Goal: Task Accomplishment & Management: Complete application form

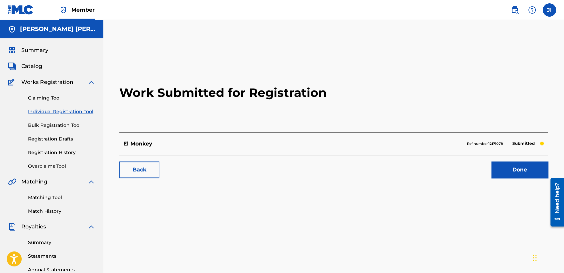
click at [68, 111] on link "Individual Registration Tool" at bounding box center [61, 111] width 67 height 7
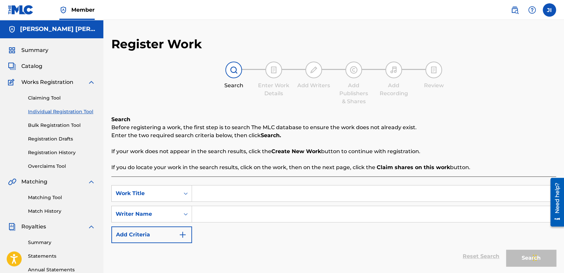
click at [64, 146] on div "Claiming Tool Individual Registration Tool Bulk Registration Tool Registration …" at bounding box center [51, 128] width 87 height 84
click at [62, 155] on link "Registration History" at bounding box center [61, 152] width 67 height 7
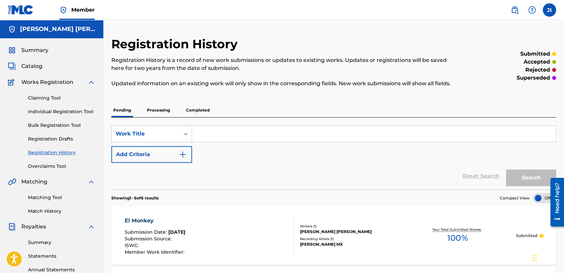
click at [79, 111] on link "Individual Registration Tool" at bounding box center [61, 111] width 67 height 7
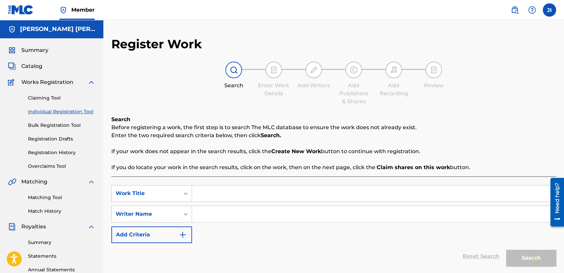
click at [214, 194] on input "Search Form" at bounding box center [374, 194] width 364 height 16
paste input "El Werko (Op L-66)"
type input "El Werko (Op L-66)"
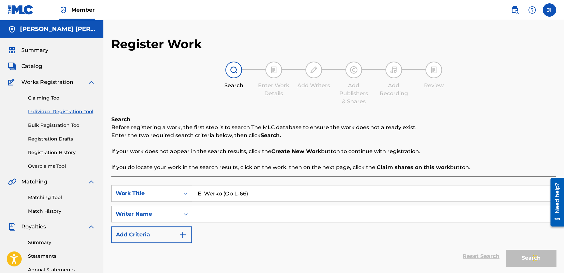
click at [230, 212] on input "Search Form" at bounding box center [374, 214] width 364 height 16
type input "k"
click at [512, 257] on button "Search" at bounding box center [531, 258] width 50 height 17
click at [494, 127] on p "Before registering a work, the first step is to search The MLC database to ensu…" at bounding box center [333, 128] width 445 height 8
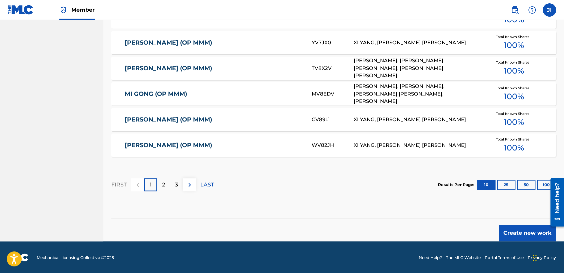
click at [511, 227] on button "Create new work" at bounding box center [527, 233] width 57 height 17
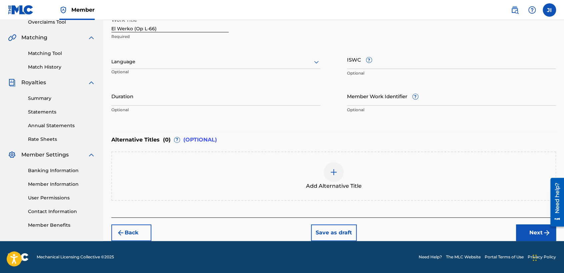
scroll to position [144, 0]
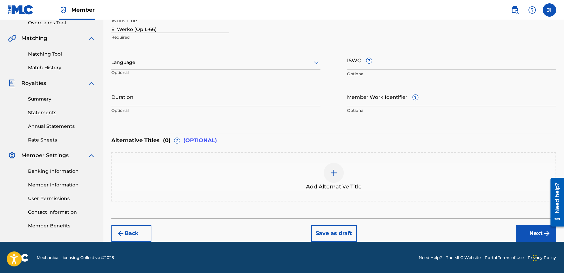
click at [255, 74] on div "Language Optional" at bounding box center [215, 66] width 209 height 30
click at [255, 69] on div "Language" at bounding box center [215, 63] width 209 height 14
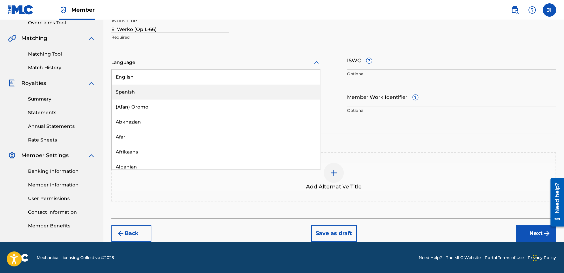
click at [192, 97] on div "Spanish" at bounding box center [216, 92] width 208 height 15
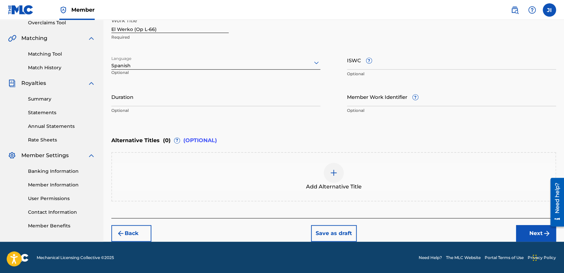
click at [191, 97] on input "Duration" at bounding box center [215, 96] width 209 height 19
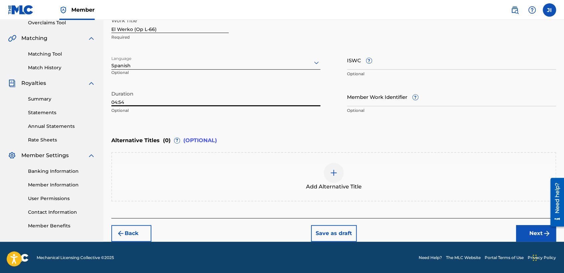
type input "04:54"
click at [529, 236] on button "Next" at bounding box center [536, 233] width 40 height 17
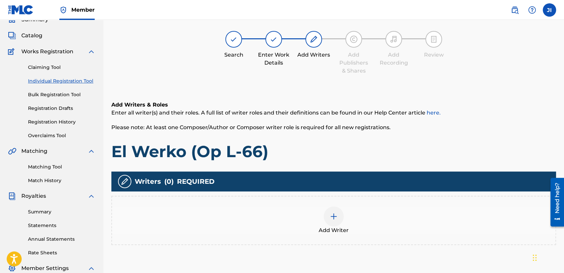
scroll to position [30, 0]
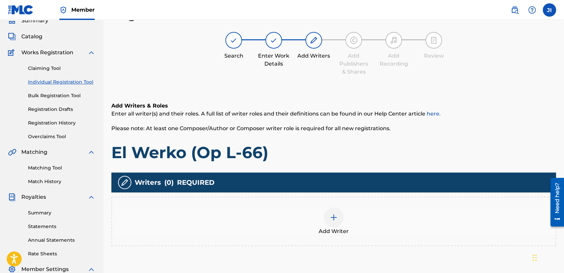
click at [334, 223] on div at bounding box center [334, 218] width 20 height 20
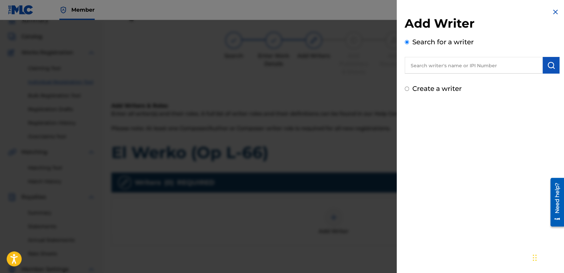
click at [408, 90] on input "Create a writer" at bounding box center [407, 89] width 4 height 4
radio input "false"
radio input "true"
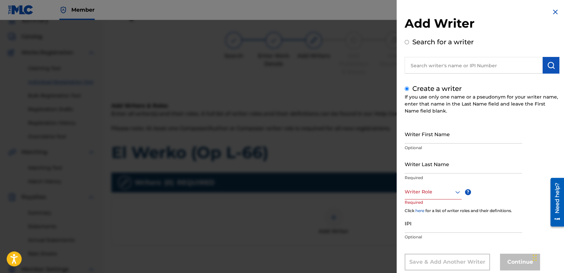
click at [410, 136] on input "Writer First Name" at bounding box center [463, 134] width 117 height 19
click at [458, 63] on input "text" at bounding box center [474, 65] width 138 height 17
radio input "true"
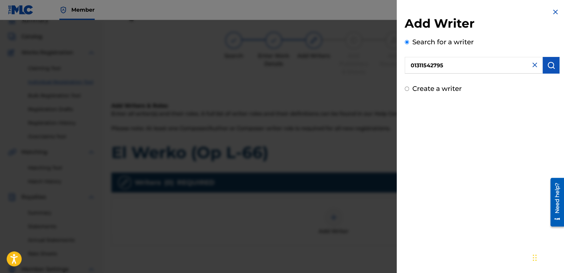
type input "01311542795"
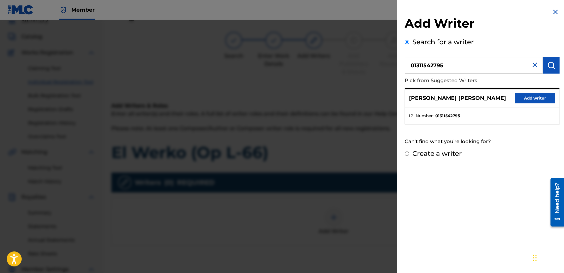
click at [523, 92] on div "[PERSON_NAME] [PERSON_NAME] Add writer" at bounding box center [482, 98] width 154 height 18
click at [523, 99] on button "Add writer" at bounding box center [535, 98] width 40 height 10
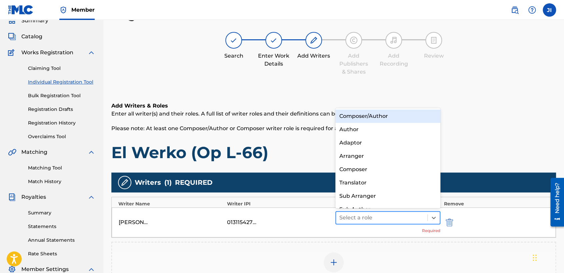
click at [369, 215] on div at bounding box center [381, 217] width 85 height 9
click at [387, 120] on div "Composer/Author" at bounding box center [387, 116] width 105 height 13
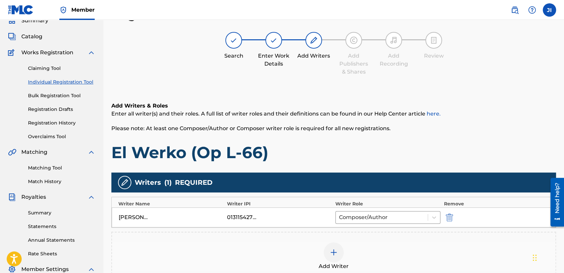
click at [392, 154] on h1 "El Werko (Op L-66)" at bounding box center [333, 153] width 445 height 20
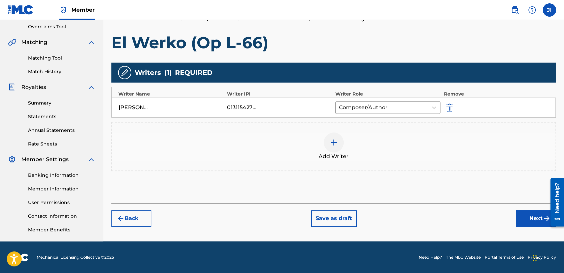
click at [520, 215] on button "Next" at bounding box center [536, 218] width 40 height 17
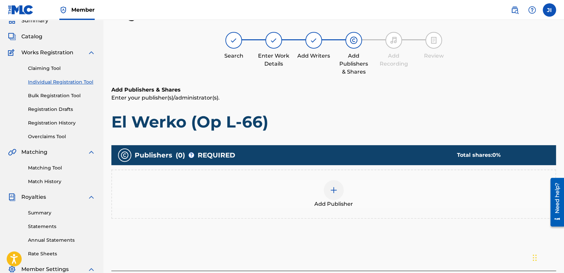
click at [333, 196] on div at bounding box center [334, 190] width 20 height 20
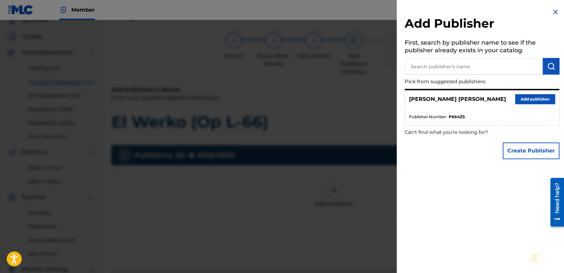
click at [522, 97] on button "Add publisher" at bounding box center [535, 99] width 40 height 10
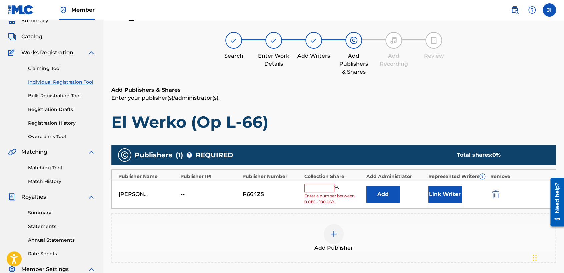
click at [316, 190] on input "text" at bounding box center [319, 188] width 30 height 9
type input "100"
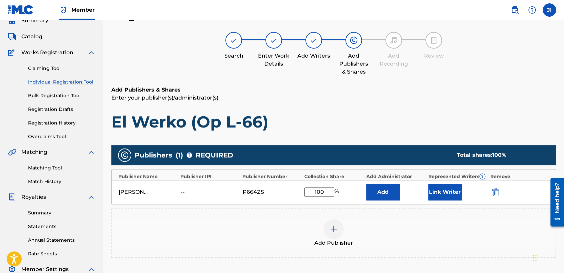
click at [445, 189] on button "Link Writer" at bounding box center [444, 192] width 33 height 17
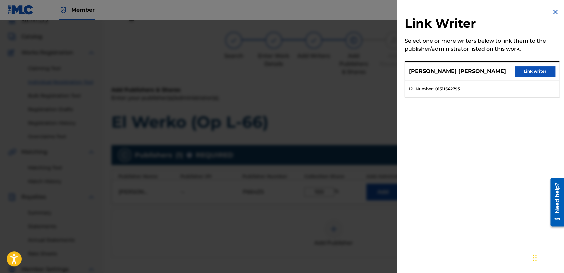
click at [528, 67] on button "Link writer" at bounding box center [535, 71] width 40 height 10
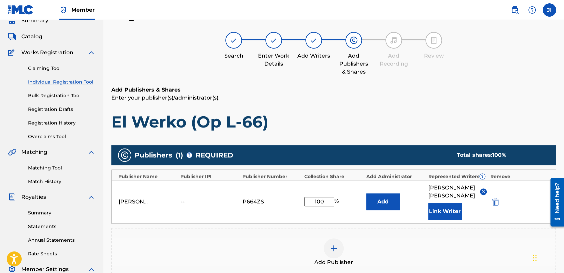
click at [422, 102] on div "Add Publishers & Shares Enter your publisher(s)/administrator(s). El Werko (Op …" at bounding box center [333, 109] width 445 height 46
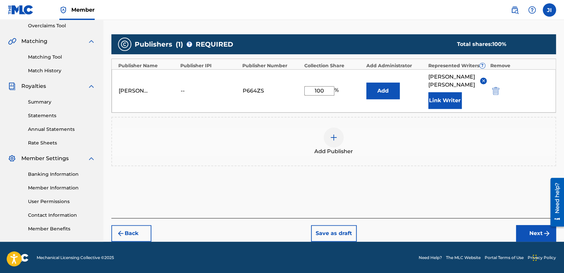
click at [520, 232] on button "Next" at bounding box center [536, 233] width 40 height 17
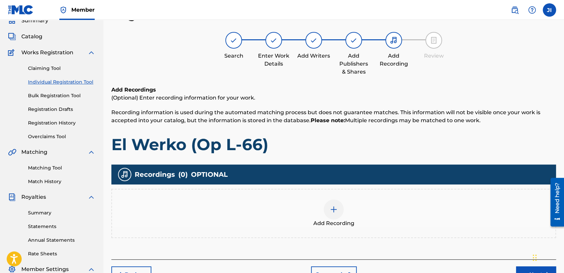
click at [333, 210] on img at bounding box center [334, 210] width 8 height 8
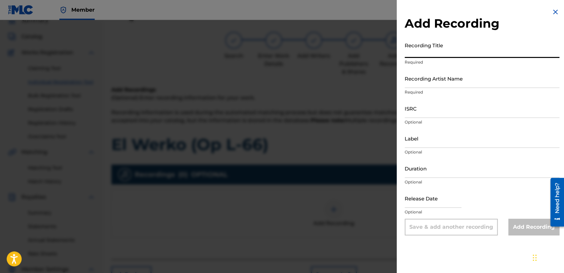
click at [428, 55] on input "Recording Title" at bounding box center [482, 48] width 155 height 19
paste input "El Werko (Op L-66)"
type input "El Werko (Op L-66)"
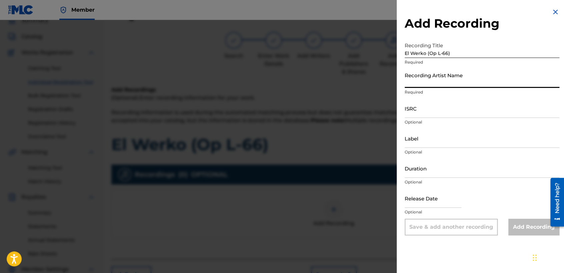
click at [445, 74] on input "Recording Artist Name" at bounding box center [482, 78] width 155 height 19
type input "[PERSON_NAME] MX"
type input "04:04"
type input "[DATE]"
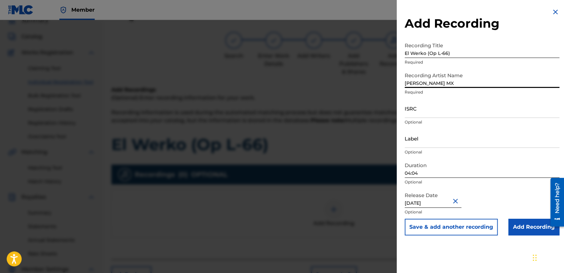
click at [424, 172] on input "04:04" at bounding box center [482, 168] width 155 height 19
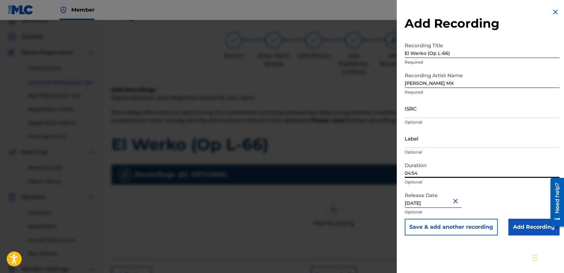
type input "04:54"
click at [443, 202] on input "[DATE]" at bounding box center [433, 198] width 57 height 19
select select "11"
select select "2023"
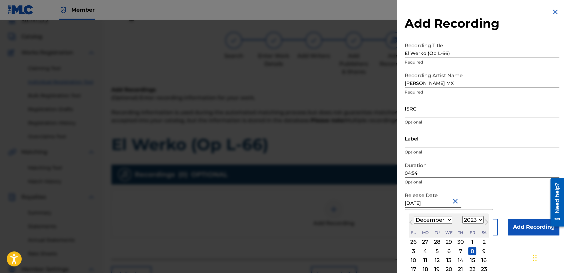
click at [461, 263] on div "14" at bounding box center [461, 261] width 8 height 8
type input "[DATE]"
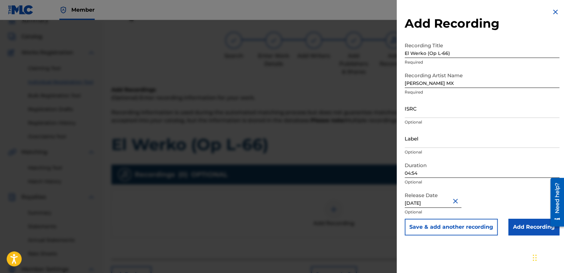
click at [520, 229] on input "Add Recording" at bounding box center [533, 227] width 51 height 17
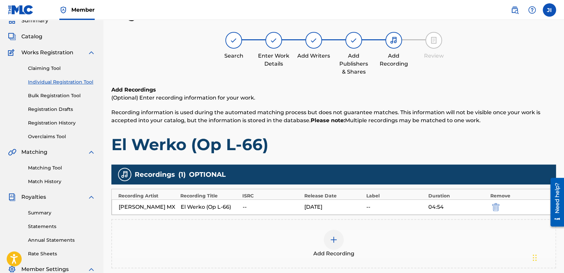
click at [440, 180] on div "Recordings ( 1 ) OPTIONAL" at bounding box center [333, 175] width 445 height 20
click at [402, 191] on div "Recording Artist Recording Title ISRC Release Date Label Duration Remove" at bounding box center [334, 194] width 444 height 10
drag, startPoint x: 321, startPoint y: 220, endPoint x: 333, endPoint y: 213, distance: 13.9
click at [333, 213] on div "Recordings ( 1 ) OPTIONAL Recording Artist Recording Title ISRC Release Date La…" at bounding box center [333, 217] width 445 height 104
drag, startPoint x: 333, startPoint y: 213, endPoint x: 289, endPoint y: 189, distance: 50.4
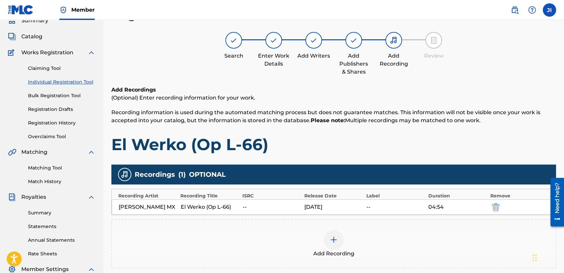
click at [289, 189] on div "Recording Artist Recording Title ISRC Release Date Label Duration Remove" at bounding box center [334, 194] width 444 height 10
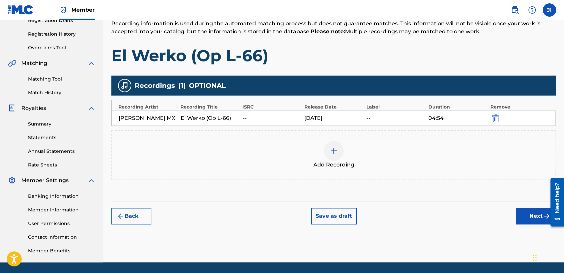
scroll to position [133, 0]
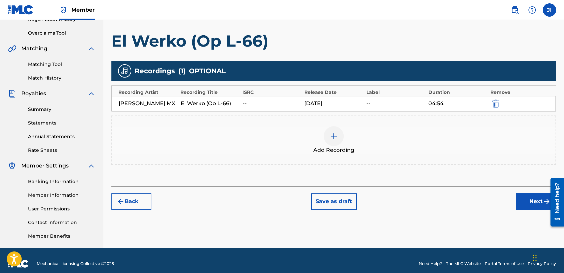
click at [178, 67] on span "( 1 )" at bounding box center [181, 71] width 7 height 10
click at [154, 100] on div "[PERSON_NAME] MX" at bounding box center [148, 104] width 59 height 8
click at [259, 104] on div "--" at bounding box center [271, 104] width 59 height 8
drag, startPoint x: 319, startPoint y: 104, endPoint x: 330, endPoint y: 103, distance: 11.0
click at [330, 103] on div "[DATE]" at bounding box center [333, 104] width 59 height 8
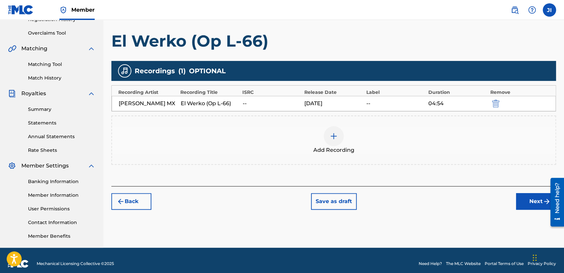
drag, startPoint x: 330, startPoint y: 103, endPoint x: 352, endPoint y: 104, distance: 22.0
click at [352, 104] on div "[DATE]" at bounding box center [333, 104] width 59 height 8
click at [368, 104] on div "--" at bounding box center [395, 104] width 59 height 8
drag, startPoint x: 394, startPoint y: 103, endPoint x: 290, endPoint y: 104, distance: 103.7
click at [290, 104] on div "[PERSON_NAME] MX El Werko (Op L-66) -- [DATE] 04:54" at bounding box center [334, 103] width 444 height 15
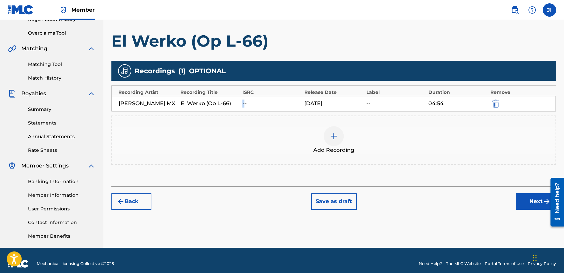
drag, startPoint x: 290, startPoint y: 104, endPoint x: 244, endPoint y: 104, distance: 46.3
click at [244, 104] on div "--" at bounding box center [271, 104] width 59 height 8
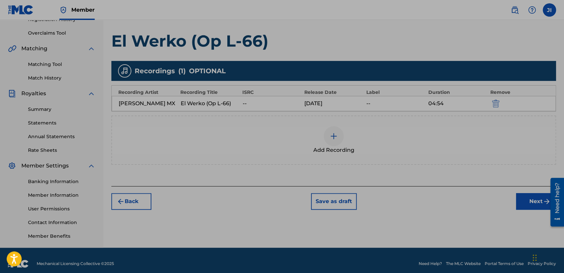
click at [346, 7] on nav "Member JI JI [PERSON_NAME] [PERSON_NAME] [EMAIL_ADDRESS][DOMAIN_NAME] Notificat…" at bounding box center [282, 10] width 564 height 20
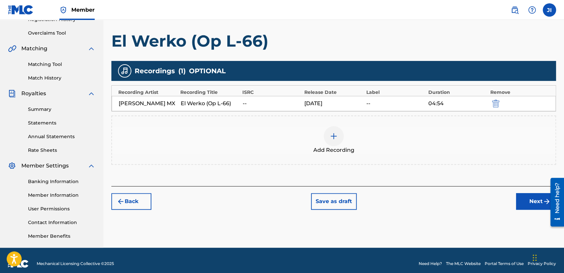
click at [338, 139] on div at bounding box center [334, 136] width 20 height 20
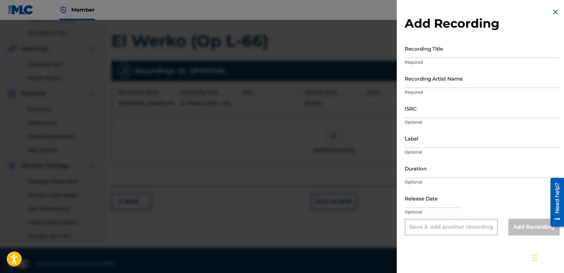
click at [440, 46] on input "Recording Title" at bounding box center [482, 48] width 155 height 19
paste input "El Werko (Op L-66)"
type input "El Werko (Op L-66)"
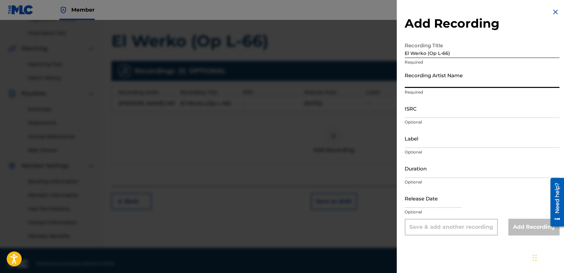
click at [448, 79] on input "Recording Artist Name" at bounding box center [482, 78] width 155 height 19
type input "[PERSON_NAME] MX"
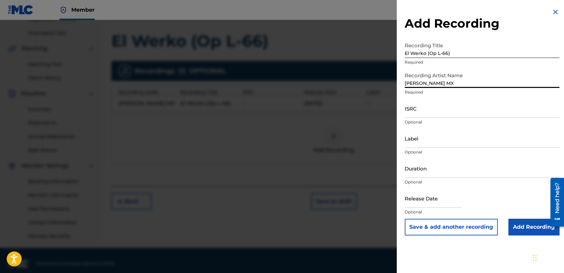
click at [438, 111] on input "ISRC" at bounding box center [482, 108] width 155 height 19
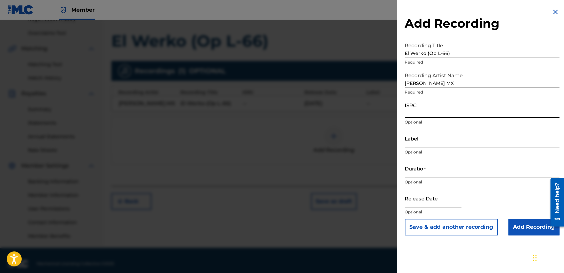
paste input "QZWFG2372655"
type input "QZWFG2372655"
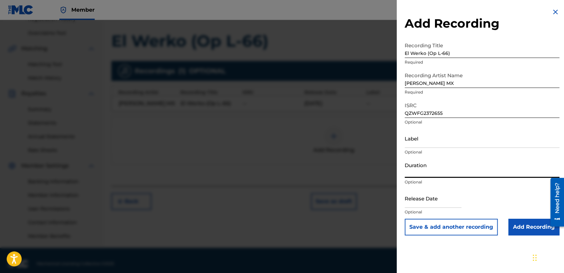
click at [417, 173] on input "Duration" at bounding box center [482, 168] width 155 height 19
type input "04:54"
click at [415, 198] on input "text" at bounding box center [433, 198] width 57 height 19
select select "8"
select select "2025"
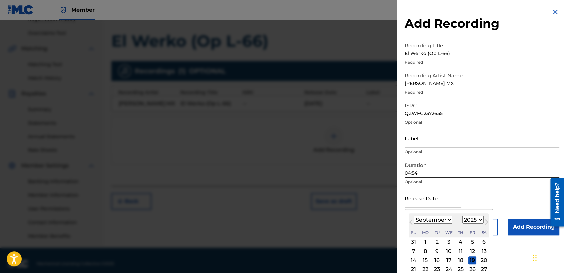
click at [432, 200] on input "text" at bounding box center [433, 198] width 57 height 19
click at [435, 219] on select "January February March April May June July August September October November De…" at bounding box center [433, 220] width 38 height 8
select select "11"
click at [414, 216] on select "January February March April May June July August September October November De…" at bounding box center [433, 220] width 38 height 8
click at [468, 216] on select "1899 1900 1901 1902 1903 1904 1905 1906 1907 1908 1909 1910 1911 1912 1913 1914…" at bounding box center [472, 220] width 21 height 8
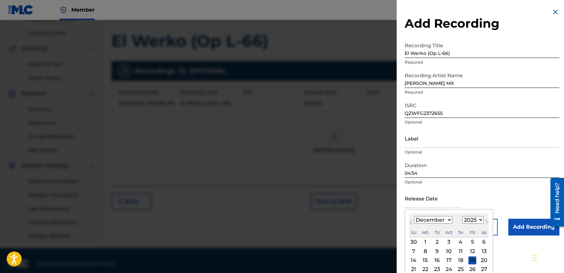
select select "2023"
click at [462, 216] on select "1899 1900 1901 1902 1903 1904 1905 1906 1907 1908 1909 1910 1911 1912 1913 1914…" at bounding box center [472, 220] width 21 height 8
click at [461, 260] on div "14" at bounding box center [461, 261] width 8 height 8
type input "[DATE]"
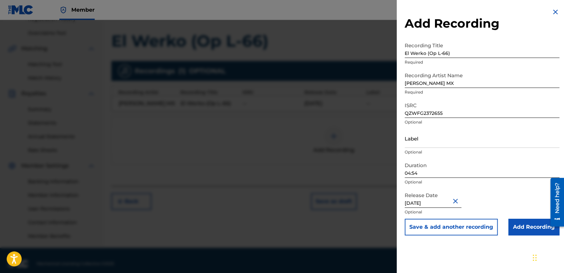
click at [511, 230] on input "Add Recording" at bounding box center [533, 227] width 51 height 17
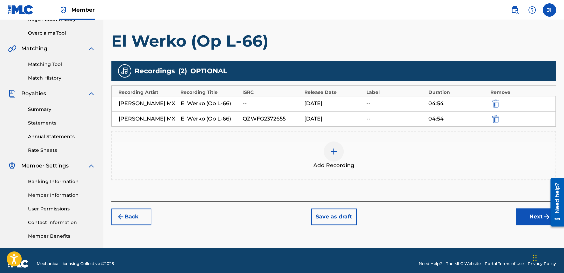
click at [494, 103] on img "submit" at bounding box center [495, 104] width 7 height 8
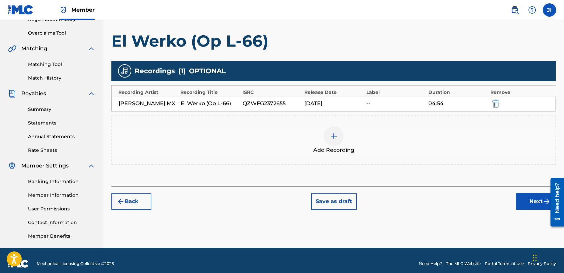
click at [519, 201] on button "Next" at bounding box center [536, 201] width 40 height 17
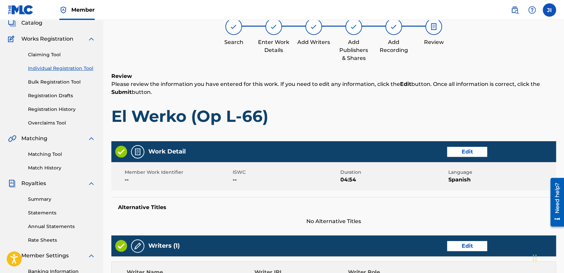
scroll to position [30, 0]
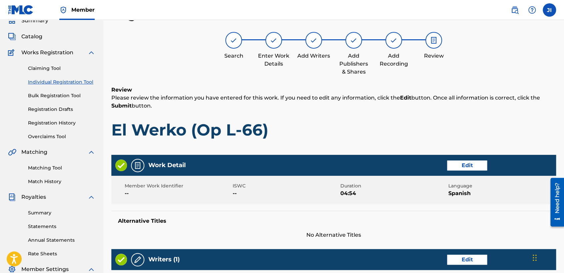
click at [406, 146] on div "Review Please review the information you have entered for this work. If you nee…" at bounding box center [333, 118] width 445 height 64
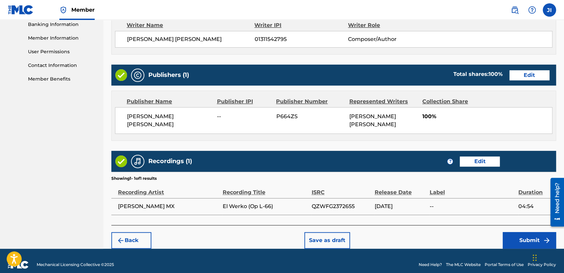
scroll to position [298, 0]
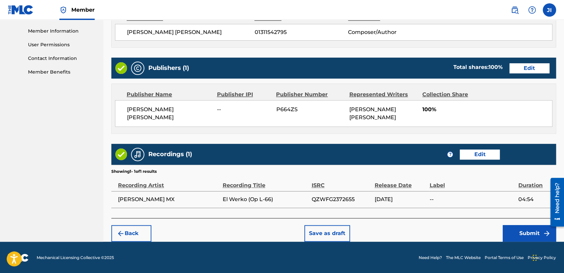
click at [510, 235] on button "Submit" at bounding box center [529, 233] width 53 height 17
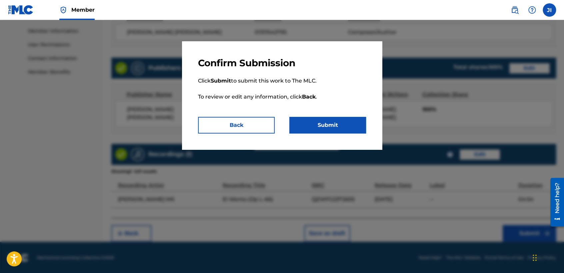
click at [341, 126] on button "Submit" at bounding box center [327, 125] width 77 height 17
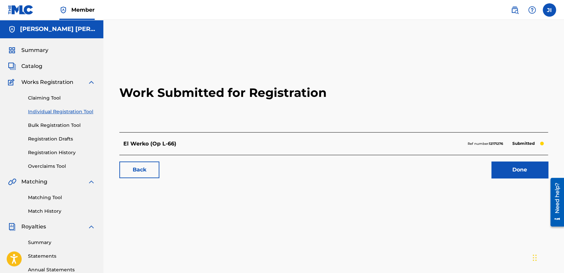
click at [86, 109] on link "Individual Registration Tool" at bounding box center [61, 111] width 67 height 7
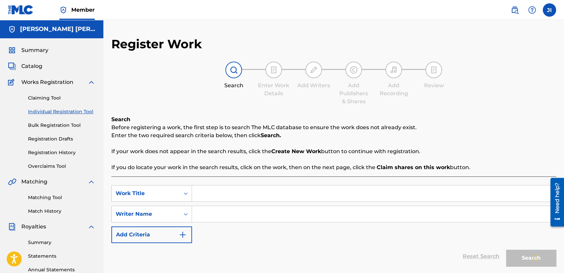
click at [223, 193] on input "Search Form" at bounding box center [374, 194] width 364 height 16
paste input "Chino Perfumes"
type input "Chino Perfumes"
click at [254, 211] on input "Search Form" at bounding box center [374, 214] width 364 height 16
paste input "Chino Perfumes"
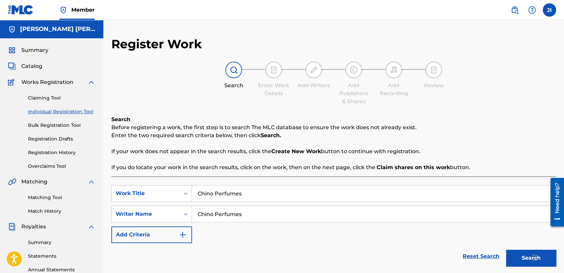
type input "Chino Perfumes"
click at [513, 255] on button "Search" at bounding box center [531, 258] width 50 height 17
click at [499, 111] on div "Register Work Search Enter Work Details Add Writers Add Publishers & Shares Add…" at bounding box center [333, 203] width 445 height 333
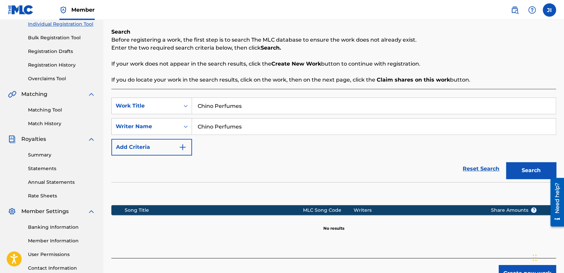
scroll to position [140, 0]
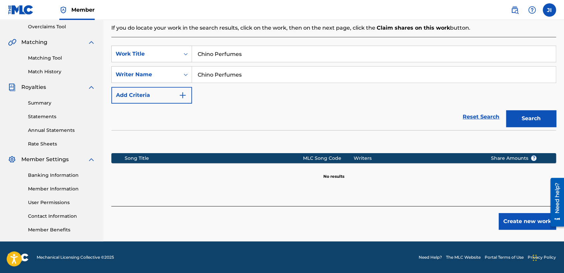
click at [523, 216] on button "Create new work" at bounding box center [527, 221] width 57 height 17
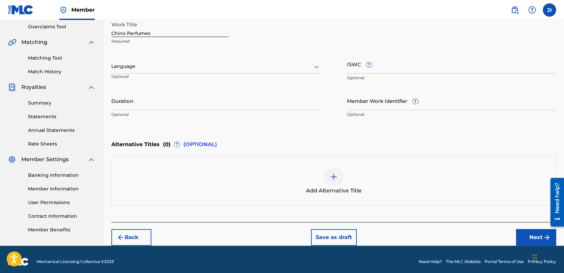
click at [277, 98] on input "Duration" at bounding box center [215, 100] width 209 height 19
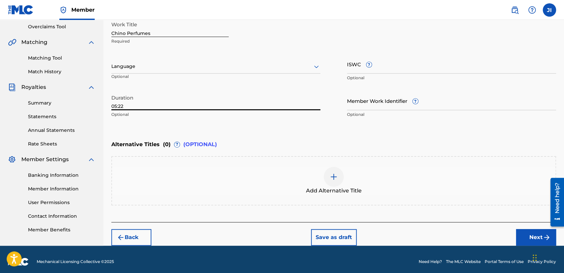
type input "05:22"
click at [257, 65] on div at bounding box center [215, 66] width 209 height 8
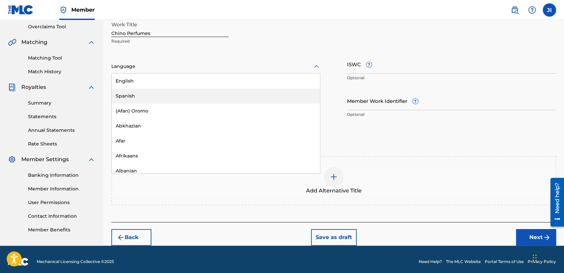
click at [228, 96] on div "Spanish" at bounding box center [216, 96] width 208 height 15
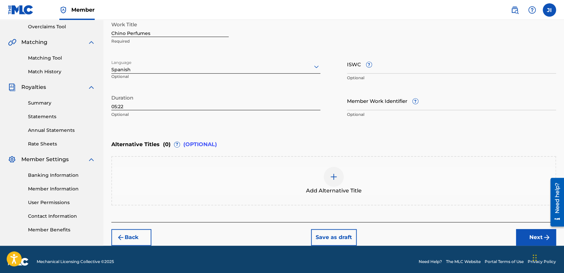
click at [528, 236] on button "Next" at bounding box center [536, 237] width 40 height 17
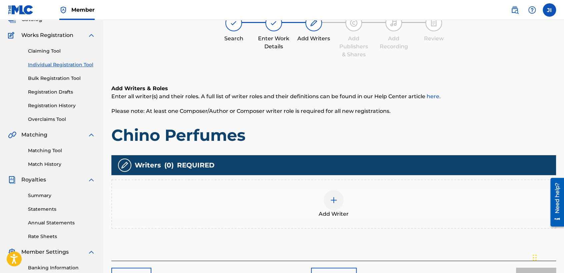
scroll to position [30, 0]
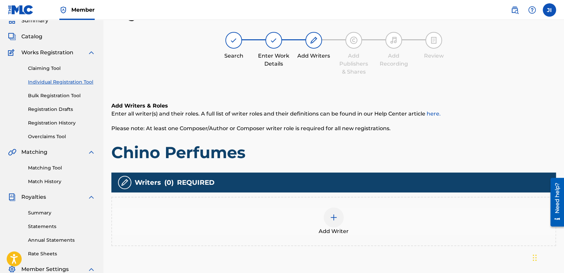
click at [344, 197] on div "Add Writer" at bounding box center [333, 221] width 445 height 49
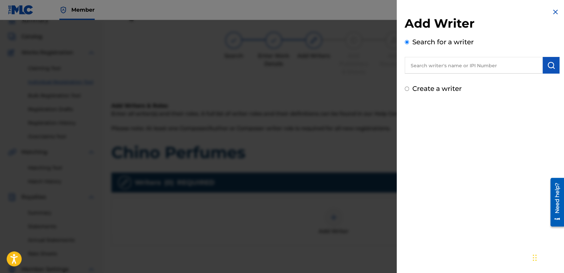
click at [407, 90] on input "Create a writer" at bounding box center [407, 89] width 4 height 4
radio input "false"
radio input "true"
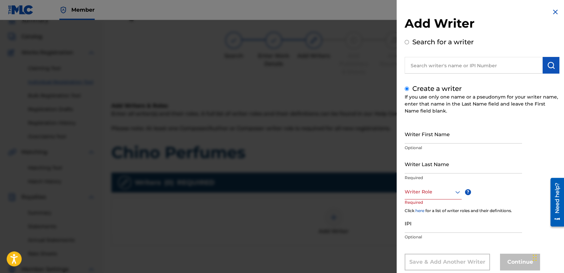
click at [419, 140] on input "Writer First Name" at bounding box center [463, 134] width 117 height 19
click at [423, 60] on input "text" at bounding box center [474, 65] width 138 height 17
radio input "true"
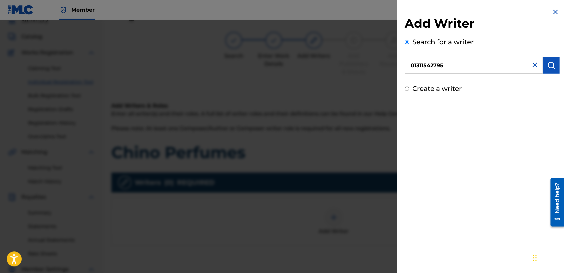
type input "01311542795"
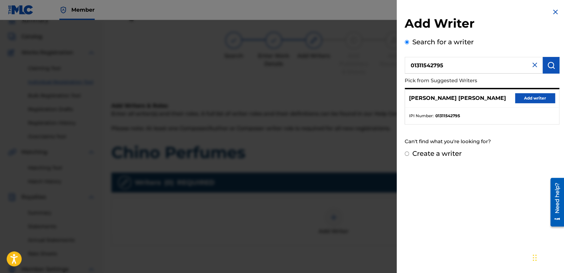
click at [523, 99] on button "Add writer" at bounding box center [535, 98] width 40 height 10
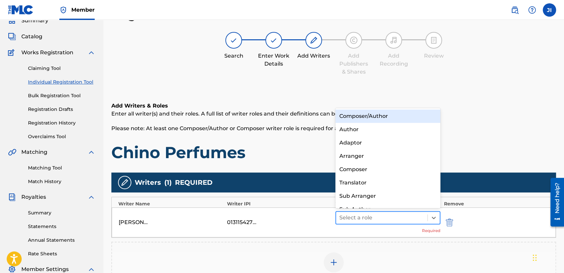
click at [371, 215] on div at bounding box center [381, 217] width 85 height 9
click at [392, 121] on div "Composer/Author" at bounding box center [387, 116] width 105 height 13
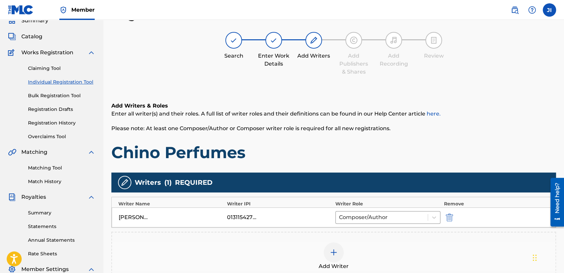
click at [404, 143] on h1 "Chino Perfumes" at bounding box center [333, 153] width 445 height 20
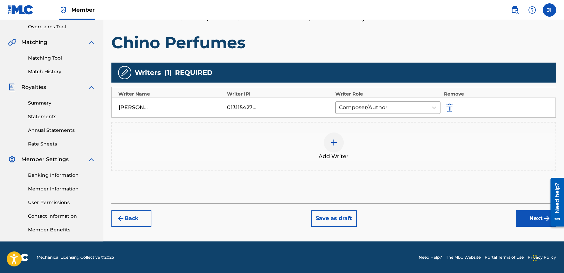
click at [535, 212] on button "Next" at bounding box center [536, 218] width 40 height 17
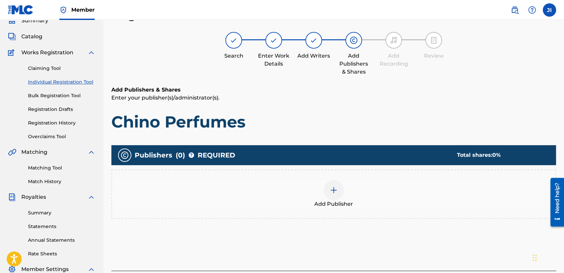
click at [320, 199] on div "Add Publisher" at bounding box center [333, 194] width 443 height 28
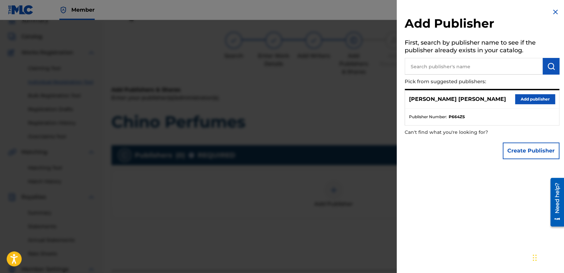
click at [520, 95] on button "Add publisher" at bounding box center [535, 99] width 40 height 10
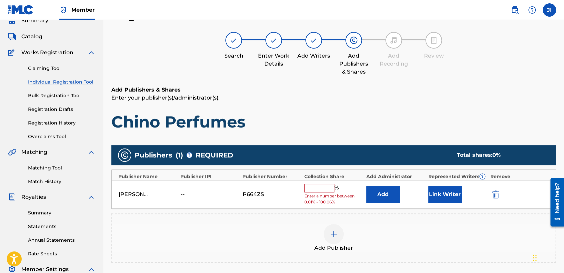
click at [320, 183] on div "[PERSON_NAME] [PERSON_NAME] -- P664ZS % Enter a number between 0.01% - 100.06% …" at bounding box center [334, 194] width 444 height 29
click at [320, 185] on input "text" at bounding box center [319, 188] width 30 height 9
type input "100"
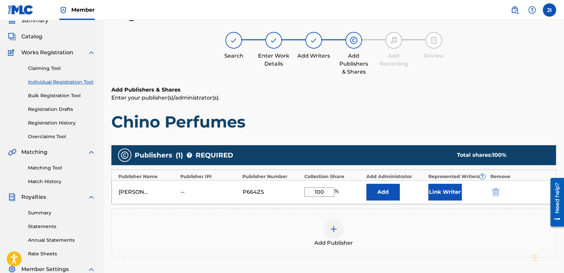
click at [444, 186] on button "Link Writer" at bounding box center [444, 192] width 33 height 17
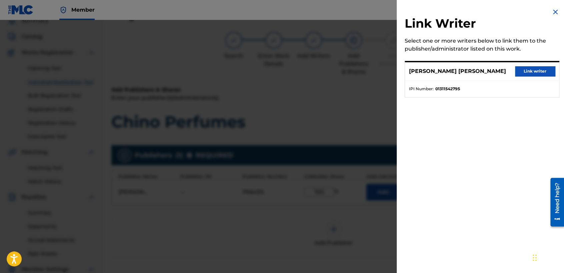
click at [525, 72] on button "Link writer" at bounding box center [535, 71] width 40 height 10
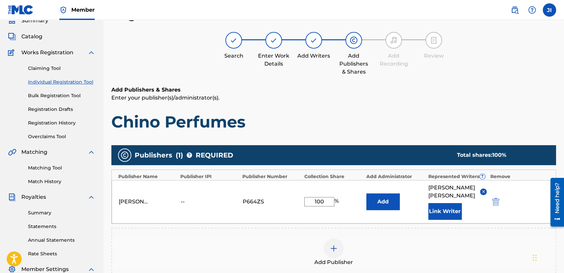
click at [453, 97] on p "Enter your publisher(s)/administrator(s)." at bounding box center [333, 98] width 445 height 8
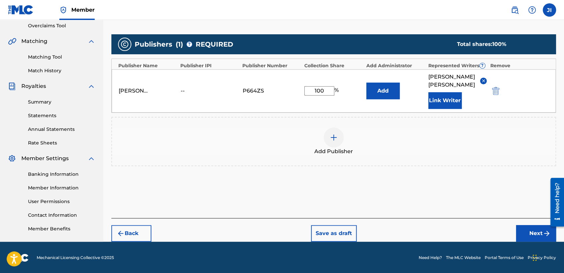
click at [523, 230] on button "Next" at bounding box center [536, 233] width 40 height 17
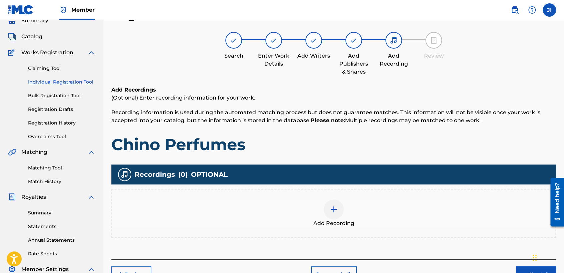
click at [331, 211] on img at bounding box center [334, 210] width 8 height 8
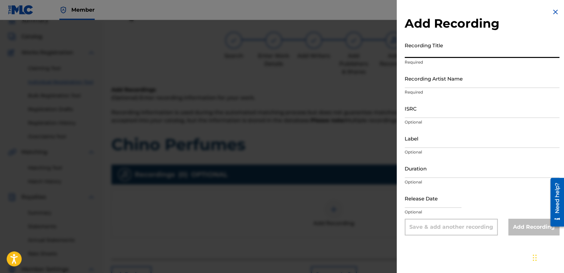
click at [411, 53] on input "Recording Title" at bounding box center [482, 48] width 155 height 19
paste input "Chino Perfumes"
type input "Chino Perfumes"
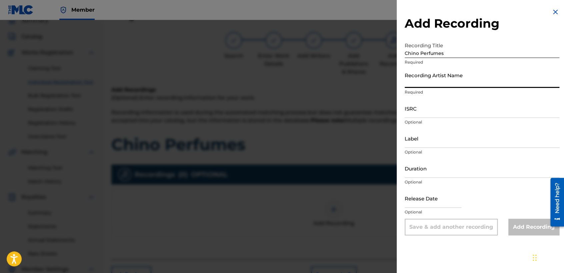
click at [437, 76] on input "Recording Artist Name" at bounding box center [482, 78] width 155 height 19
type input "[PERSON_NAME] MX"
type input "04:54"
type input "[DATE]"
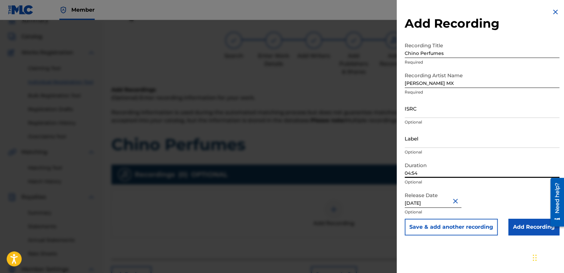
click at [429, 174] on input "04:54" at bounding box center [482, 168] width 155 height 19
type input "05:22"
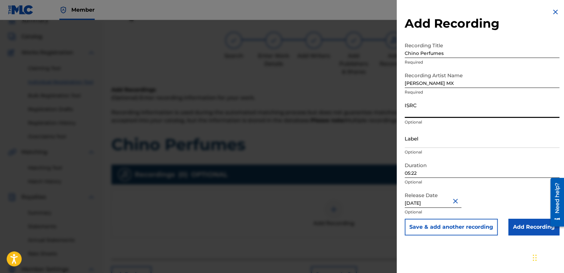
click at [420, 109] on input "ISRC" at bounding box center [482, 108] width 155 height 19
paste input "QZWFN2394980"
type input "QZWFN2394980"
click at [437, 202] on input "[DATE]" at bounding box center [433, 198] width 57 height 19
select select "11"
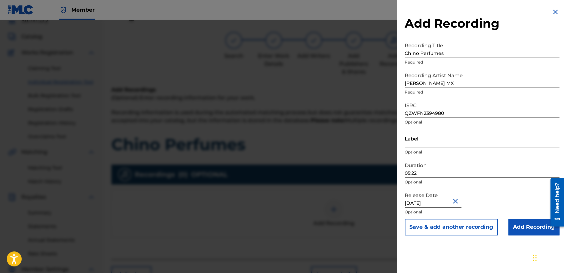
select select "2023"
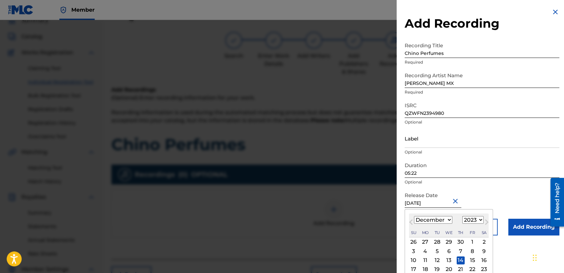
click at [483, 269] on div "23" at bounding box center [484, 270] width 8 height 8
type input "[DATE]"
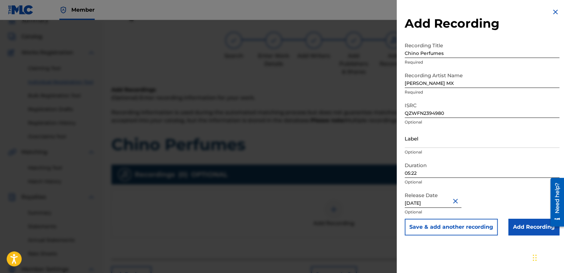
click at [512, 231] on input "Add Recording" at bounding box center [533, 227] width 51 height 17
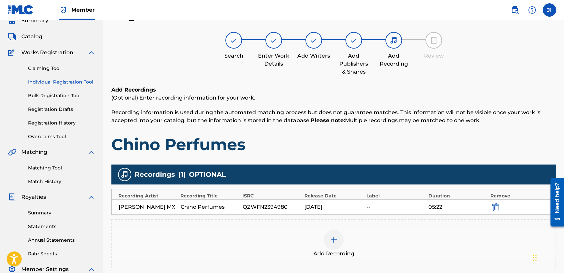
click at [470, 140] on h1 "Chino Perfumes" at bounding box center [333, 145] width 445 height 20
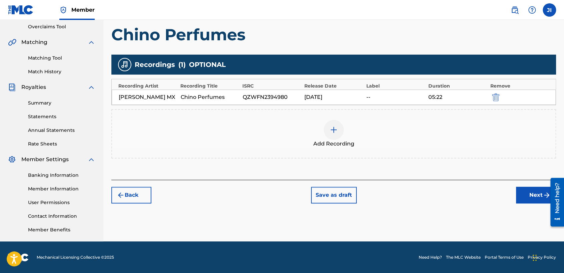
click at [527, 201] on button "Next" at bounding box center [536, 195] width 40 height 17
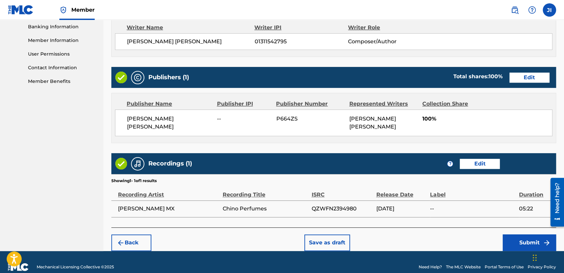
scroll to position [298, 0]
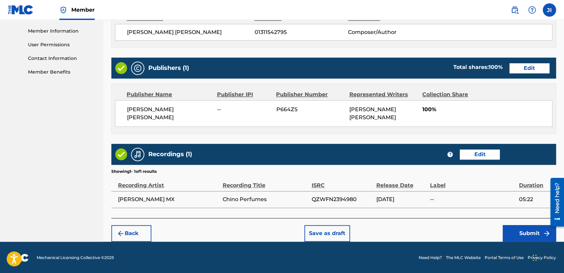
click at [537, 232] on button "Submit" at bounding box center [529, 233] width 53 height 17
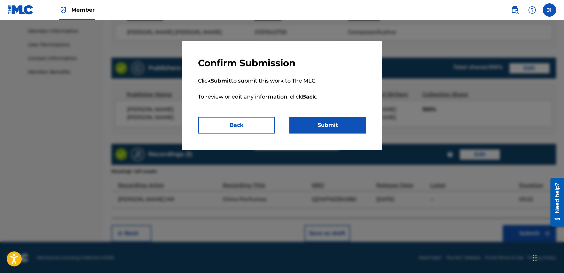
click at [314, 124] on button "Submit" at bounding box center [327, 125] width 77 height 17
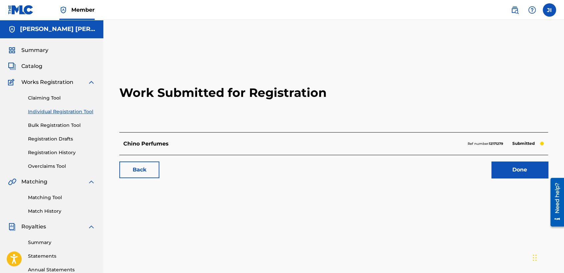
click at [78, 110] on link "Individual Registration Tool" at bounding box center [61, 111] width 67 height 7
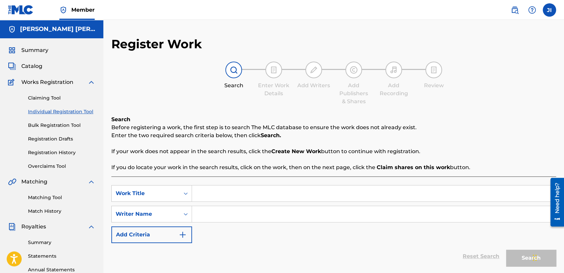
click at [225, 197] on input "Search Form" at bounding box center [374, 194] width 364 height 16
paste input "Chirrys V4"
type input "Chirrys V4"
click at [264, 216] on input "Search Form" at bounding box center [374, 214] width 364 height 16
paste input "Chirrys V4"
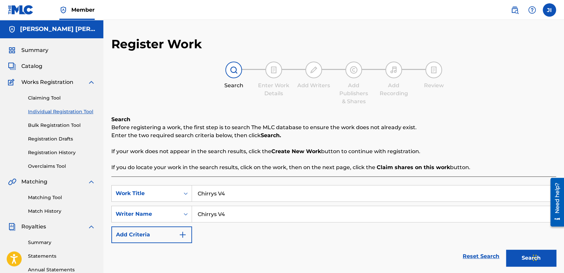
type input "Chirrys V4"
click at [294, 128] on p "Before registering a work, the first step is to search The MLC database to ensu…" at bounding box center [333, 128] width 445 height 8
click at [513, 258] on button "Search" at bounding box center [531, 258] width 50 height 17
click at [416, 130] on p "Before registering a work, the first step is to search The MLC database to ensu…" at bounding box center [333, 128] width 445 height 8
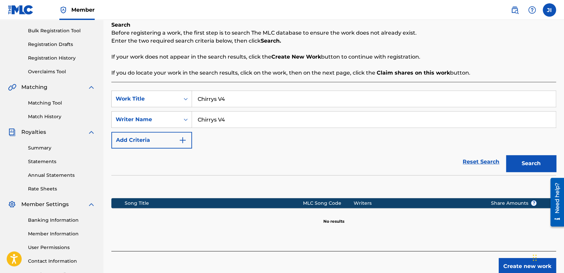
scroll to position [140, 0]
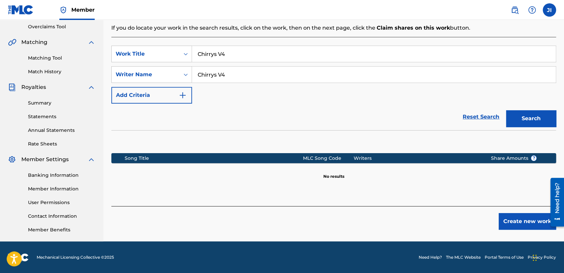
click at [503, 218] on button "Create new work" at bounding box center [527, 221] width 57 height 17
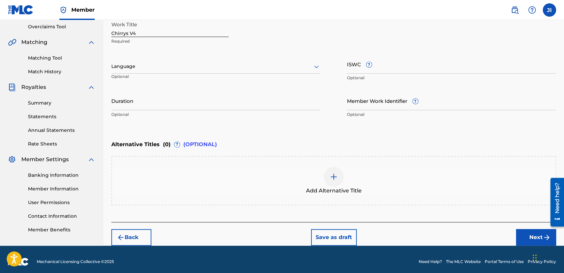
click at [238, 75] on div "Language Optional" at bounding box center [215, 70] width 209 height 30
click at [216, 61] on div "Language" at bounding box center [215, 67] width 209 height 14
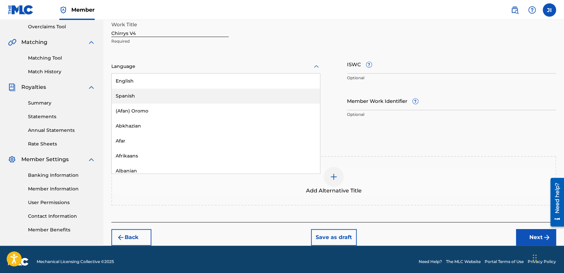
click at [163, 99] on div "Spanish" at bounding box center [216, 96] width 208 height 15
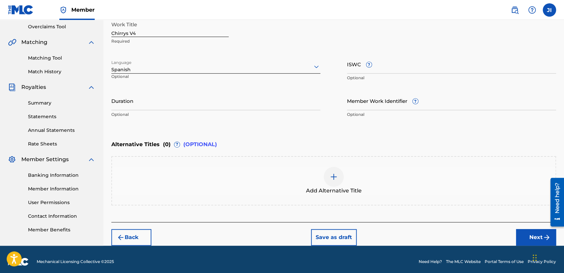
click at [148, 107] on input "Duration" at bounding box center [215, 100] width 209 height 19
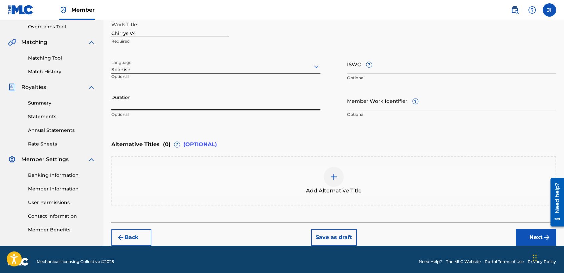
click at [125, 104] on input "Duration" at bounding box center [215, 100] width 209 height 19
type input "04:21"
click at [530, 232] on button "Next" at bounding box center [536, 237] width 40 height 17
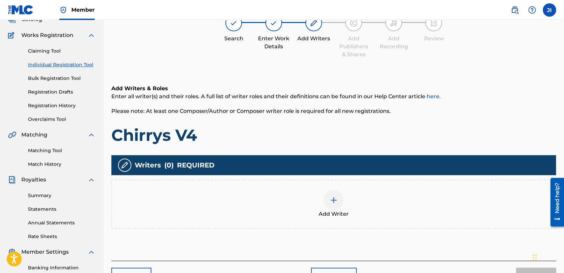
scroll to position [30, 0]
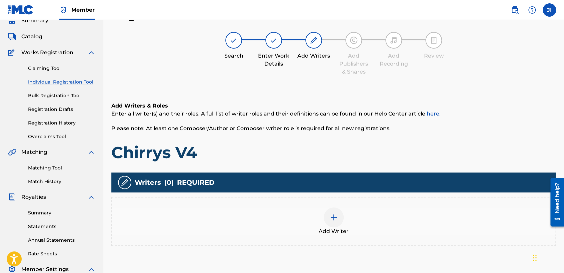
click at [336, 216] on img at bounding box center [334, 218] width 8 height 8
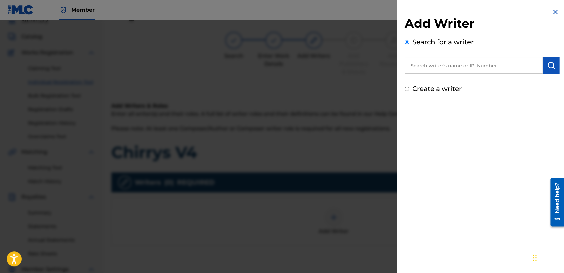
click at [422, 68] on input "text" at bounding box center [474, 65] width 138 height 17
type input "01311542795"
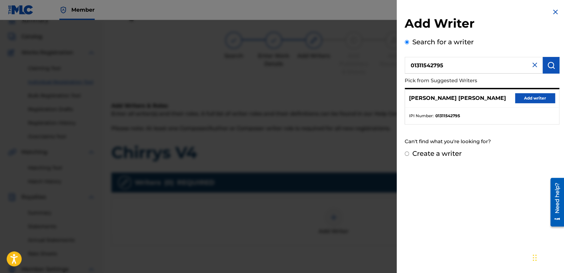
click at [525, 95] on button "Add writer" at bounding box center [535, 98] width 40 height 10
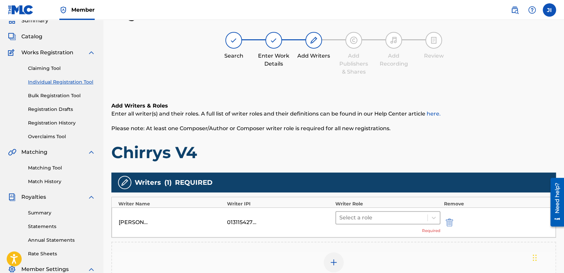
click at [380, 212] on div "Select a role" at bounding box center [381, 218] width 91 height 12
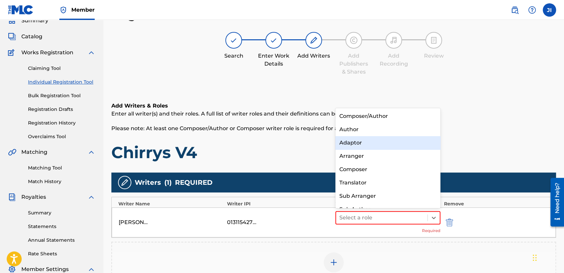
scroll to position [9, 0]
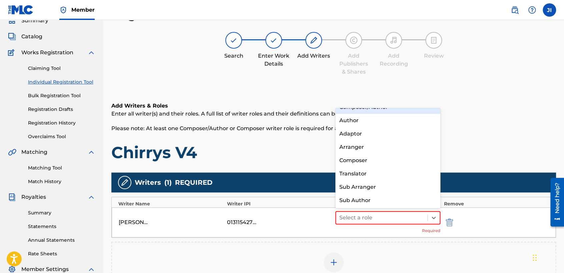
click at [408, 111] on div "Composer/Author" at bounding box center [387, 107] width 105 height 13
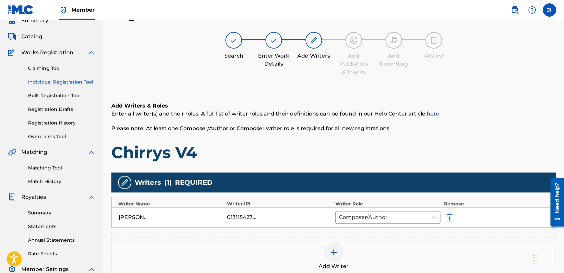
click at [406, 155] on h1 "Chirrys V4" at bounding box center [333, 153] width 445 height 20
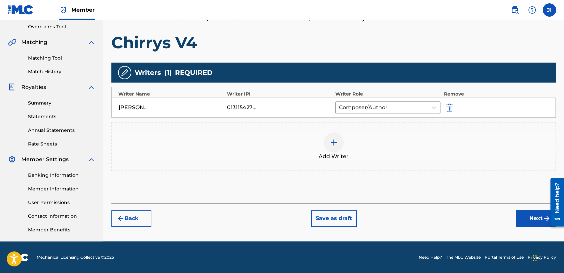
click at [525, 218] on button "Next" at bounding box center [536, 218] width 40 height 17
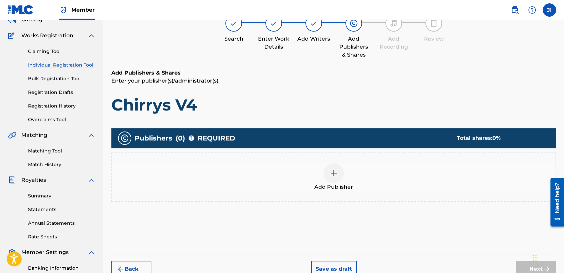
scroll to position [30, 0]
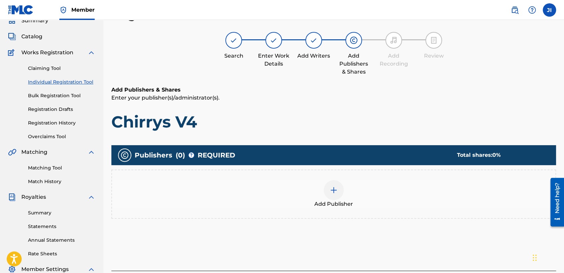
click at [337, 189] on img at bounding box center [334, 190] width 8 height 8
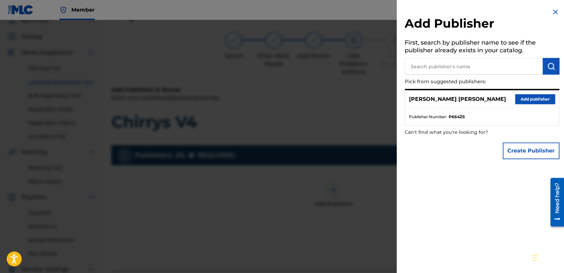
click at [531, 98] on button "Add publisher" at bounding box center [535, 99] width 40 height 10
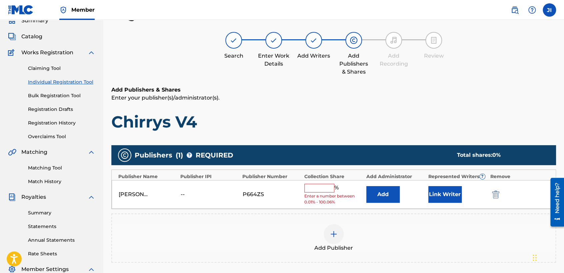
click at [328, 185] on input "text" at bounding box center [319, 188] width 30 height 9
type input "100"
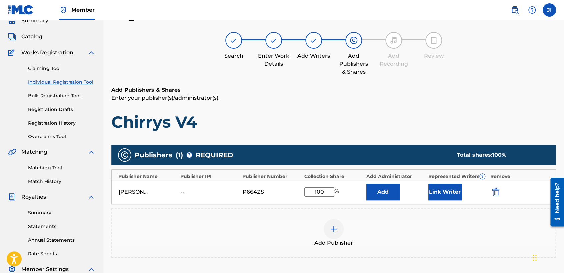
click at [441, 195] on button "Link Writer" at bounding box center [444, 192] width 33 height 17
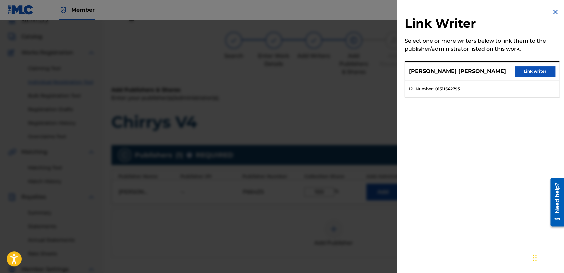
click at [542, 65] on div "[PERSON_NAME] [PERSON_NAME] Link writer" at bounding box center [482, 71] width 154 height 18
click at [536, 69] on button "Link writer" at bounding box center [535, 71] width 40 height 10
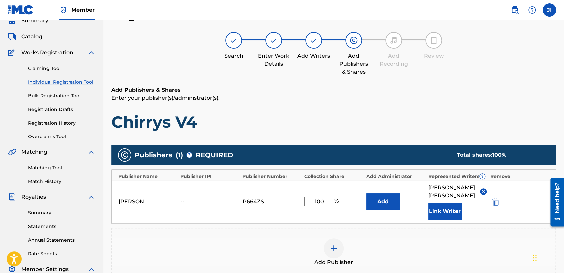
click at [433, 113] on h1 "Chirrys V4" at bounding box center [333, 122] width 445 height 20
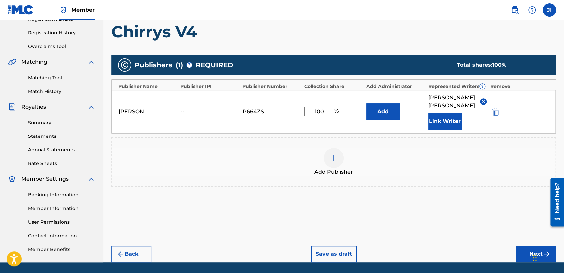
scroll to position [141, 0]
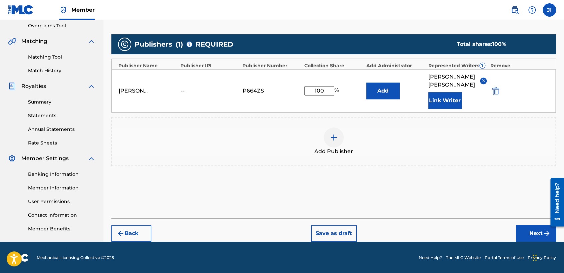
click at [523, 230] on button "Next" at bounding box center [536, 233] width 40 height 17
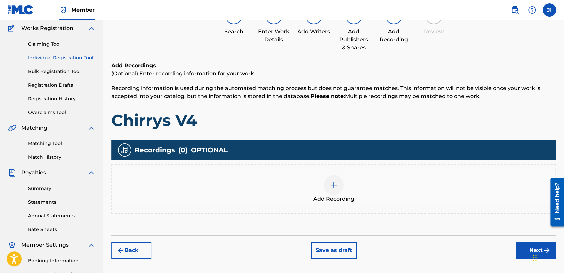
scroll to position [30, 0]
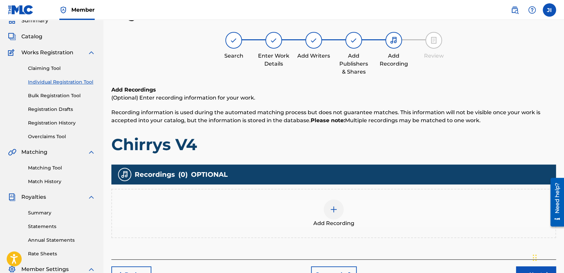
click at [344, 211] on div "Add Recording" at bounding box center [333, 214] width 443 height 28
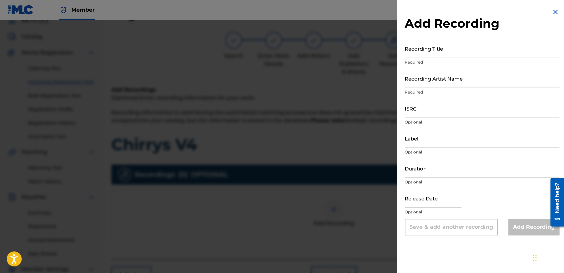
click at [440, 54] on input "Recording Title" at bounding box center [482, 48] width 155 height 19
paste input "Chirrys V4"
type input "Chirrys V4"
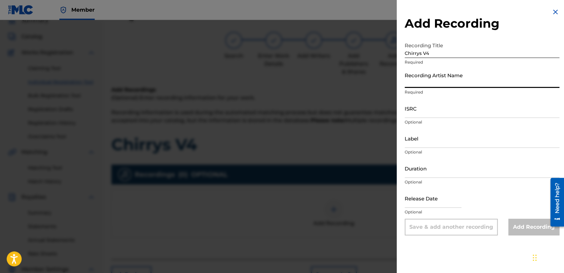
click at [454, 81] on input "Recording Artist Name" at bounding box center [482, 78] width 155 height 19
type input "[PERSON_NAME] MX"
type input "05:22"
type input "[DATE]"
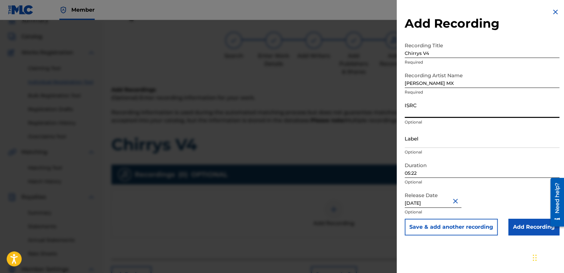
paste input "QZWFL2386041"
type input "QZWFL2386041"
click at [444, 173] on input "05:22" at bounding box center [482, 168] width 155 height 19
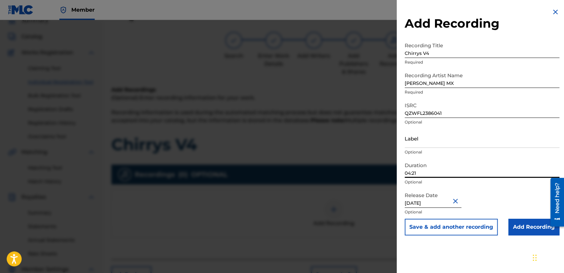
type input "04:21"
click at [447, 203] on input "[DATE]" at bounding box center [433, 198] width 57 height 19
select select "11"
select select "2023"
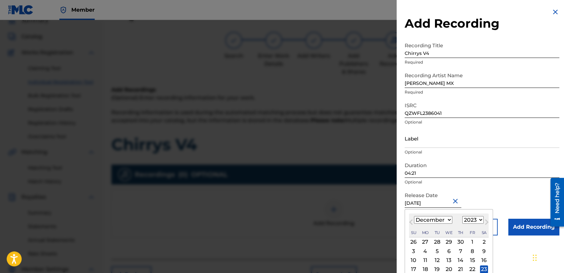
select select "0"
select select "2024"
select select "11"
select select "2023"
select select "0"
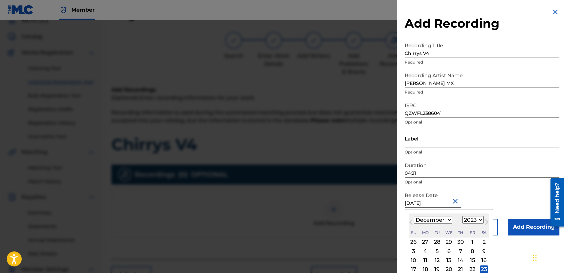
select select "2024"
select select "11"
select select "2023"
click at [438, 201] on input "[DATE]" at bounding box center [433, 198] width 57 height 19
click at [448, 202] on input "December 282023" at bounding box center [433, 198] width 57 height 19
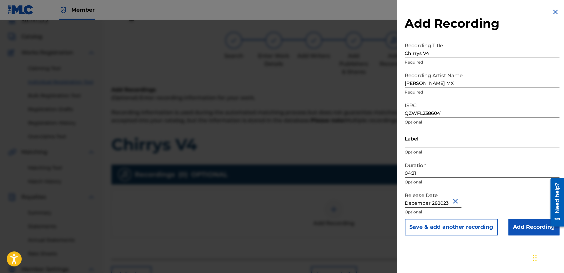
type input "[DATE]"
click at [436, 206] on input "[DATE]" at bounding box center [433, 198] width 57 height 19
select select "11"
select select "2023"
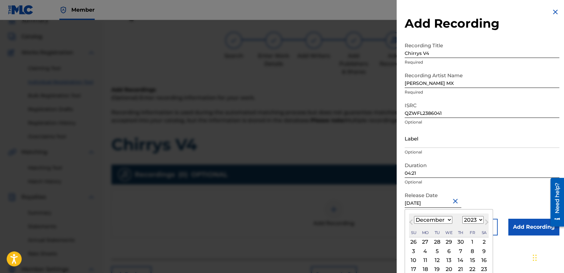
click at [439, 219] on select "January February March April May June July August September October November De…" at bounding box center [433, 220] width 38 height 8
click at [488, 190] on div "Release Date [DATE] Previous Month Next Month [DATE] January February March Apr…" at bounding box center [482, 204] width 155 height 30
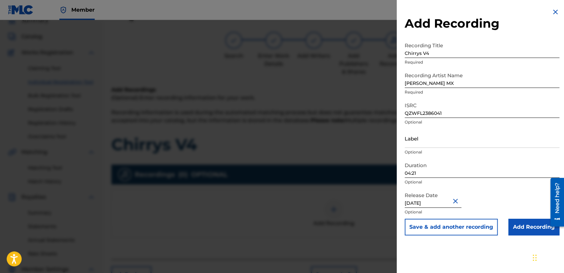
click at [434, 202] on input "[DATE]" at bounding box center [433, 198] width 57 height 19
select select "11"
select select "2023"
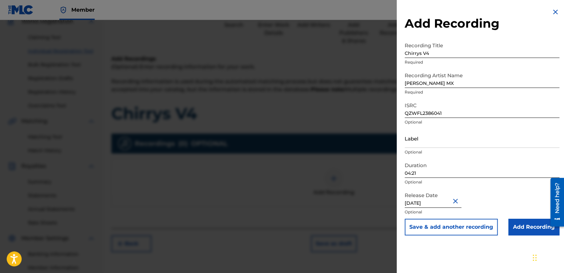
scroll to position [74, 0]
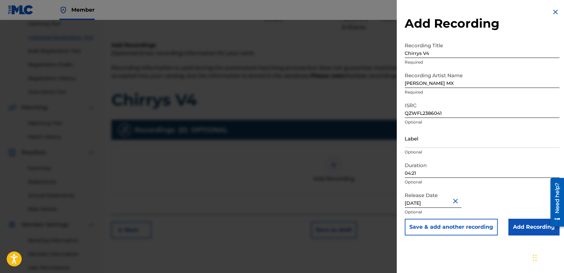
select select "11"
select select "2023"
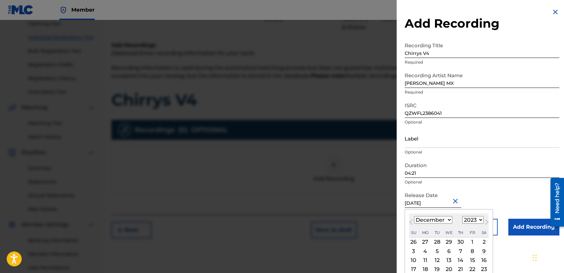
click at [449, 204] on input "[DATE]" at bounding box center [433, 198] width 57 height 19
click at [434, 202] on input "[DATE]" at bounding box center [433, 198] width 57 height 19
click at [437, 203] on input "[DATE]" at bounding box center [433, 198] width 57 height 19
click at [448, 204] on input "December 282023" at bounding box center [433, 198] width 57 height 19
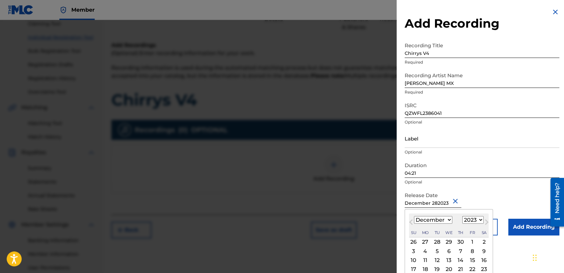
type input "[DATE]"
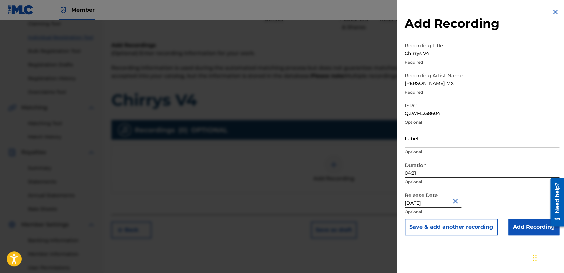
click at [521, 232] on input "Add Recording" at bounding box center [533, 227] width 51 height 17
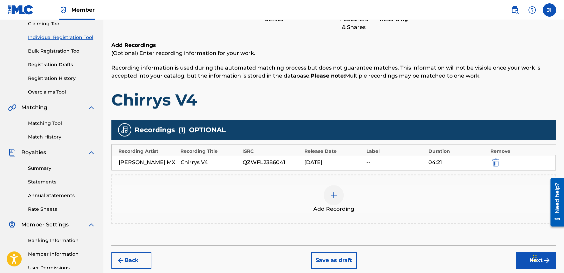
click at [519, 263] on button "Next" at bounding box center [536, 260] width 40 height 17
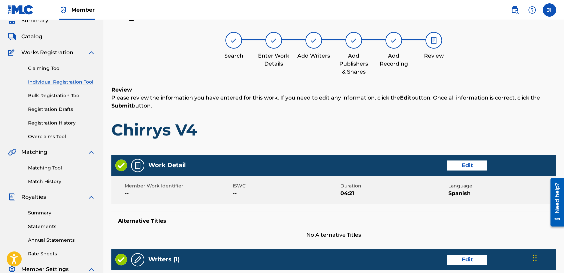
click at [464, 135] on h1 "Chirrys V4" at bounding box center [333, 130] width 445 height 20
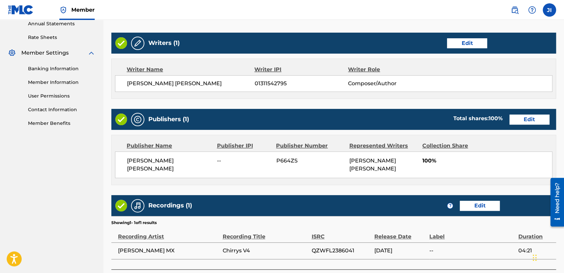
scroll to position [296, 0]
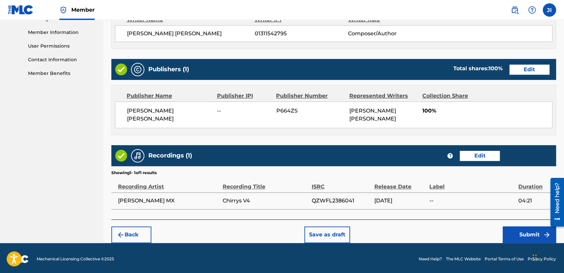
click at [531, 239] on button "Submit" at bounding box center [529, 235] width 53 height 17
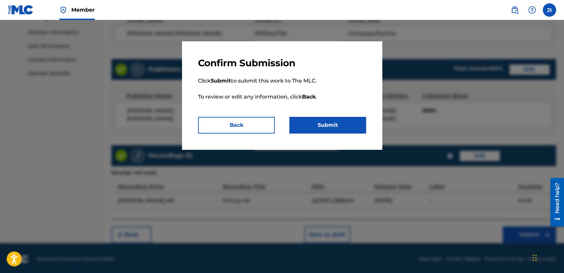
click at [341, 126] on button "Submit" at bounding box center [327, 125] width 77 height 17
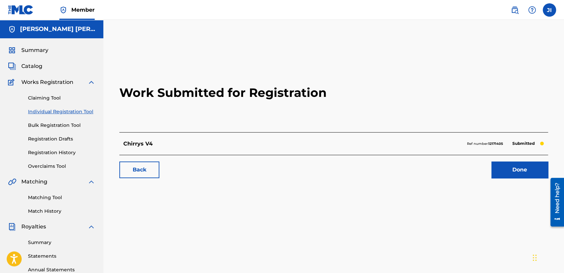
click at [82, 111] on link "Individual Registration Tool" at bounding box center [61, 111] width 67 height 7
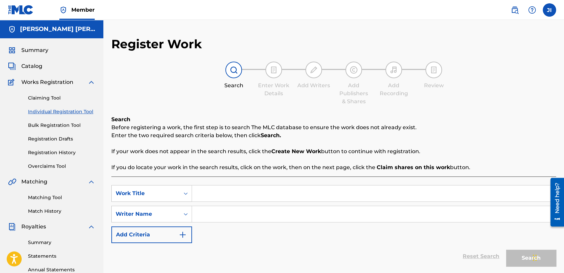
click at [225, 191] on input "Search Form" at bounding box center [374, 194] width 364 height 16
type input "La pulga v2"
click at [225, 220] on input "Search Form" at bounding box center [374, 214] width 364 height 16
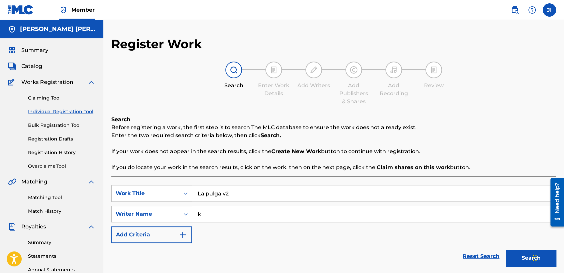
type input "k"
click at [510, 252] on button "Search" at bounding box center [531, 258] width 50 height 17
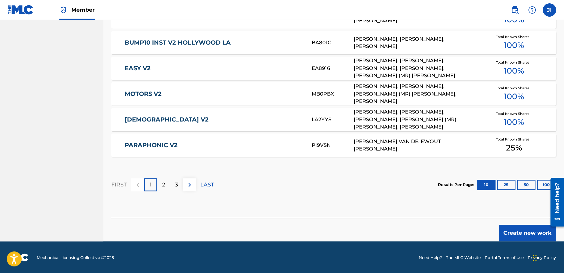
click at [521, 234] on button "Create new work" at bounding box center [527, 233] width 57 height 17
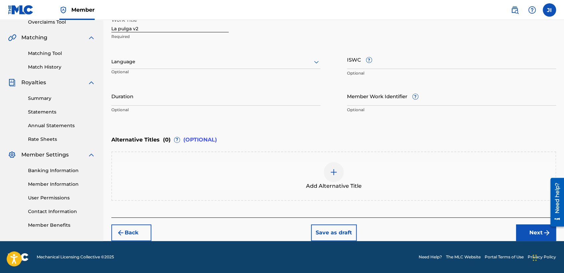
scroll to position [144, 0]
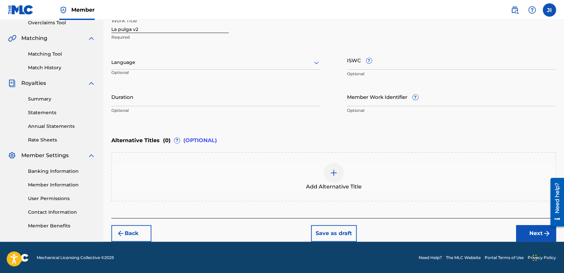
click at [277, 64] on div at bounding box center [215, 62] width 209 height 8
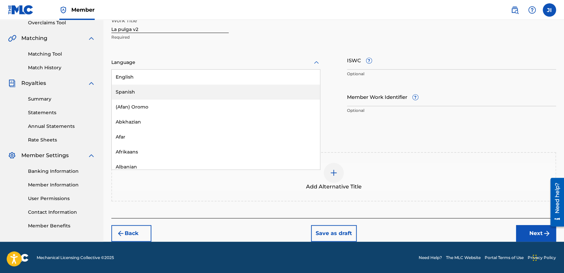
click at [197, 94] on div "Spanish" at bounding box center [216, 92] width 208 height 15
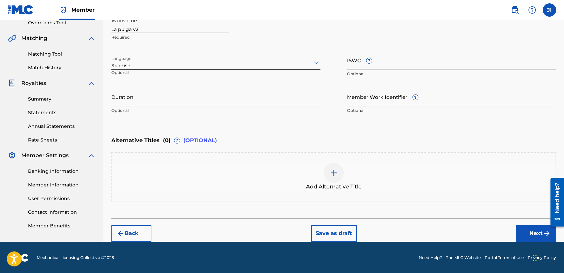
click at [165, 95] on input "Duration" at bounding box center [215, 96] width 209 height 19
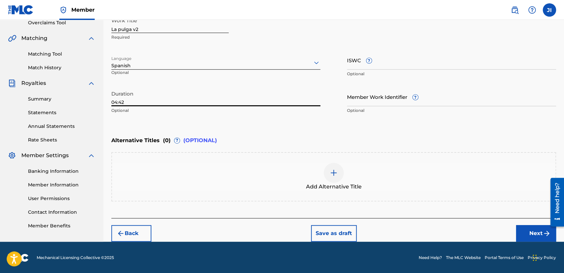
type input "04:42"
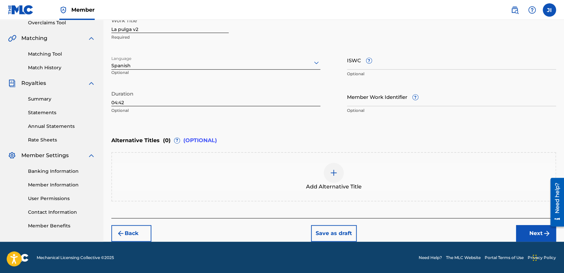
click at [534, 239] on button "Next" at bounding box center [536, 233] width 40 height 17
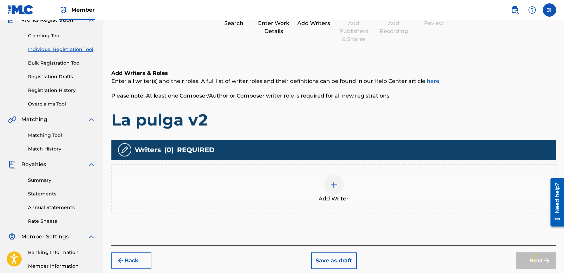
scroll to position [30, 0]
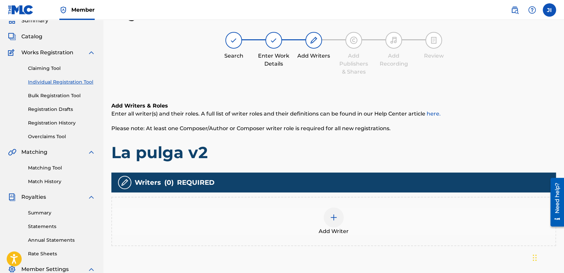
click at [334, 197] on div "Add Writer" at bounding box center [333, 221] width 445 height 49
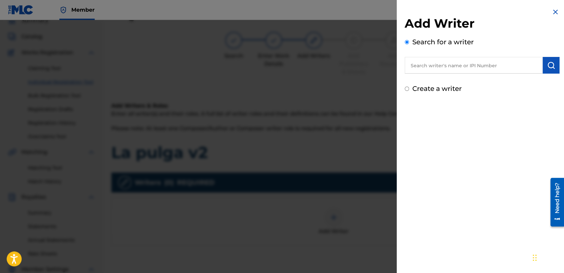
click at [428, 63] on input "text" at bounding box center [474, 65] width 138 height 17
type input "01311542795"
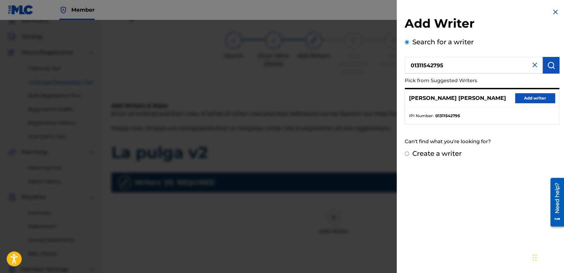
click at [521, 94] on button "Add writer" at bounding box center [535, 98] width 40 height 10
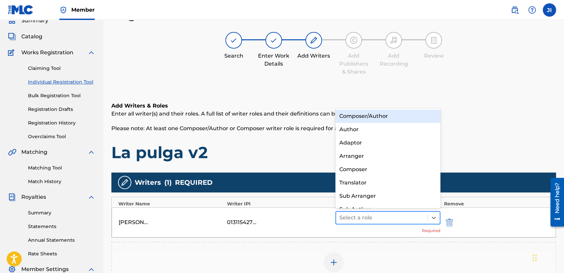
click at [366, 217] on div at bounding box center [381, 217] width 85 height 9
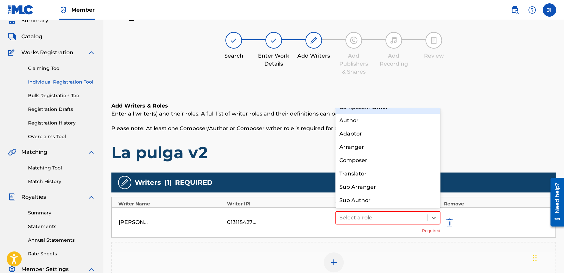
click at [395, 111] on div "Composer/Author" at bounding box center [387, 107] width 105 height 13
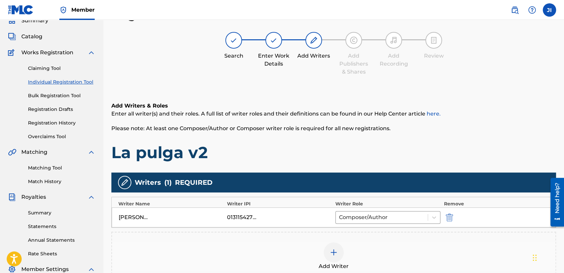
click at [398, 151] on h1 "La pulga v2" at bounding box center [333, 153] width 445 height 20
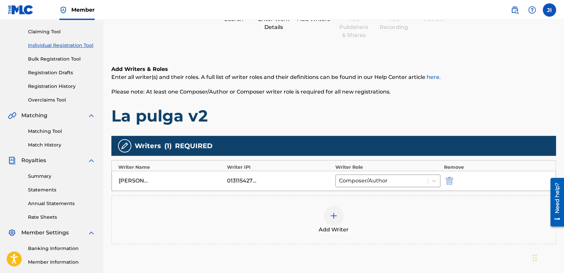
scroll to position [140, 0]
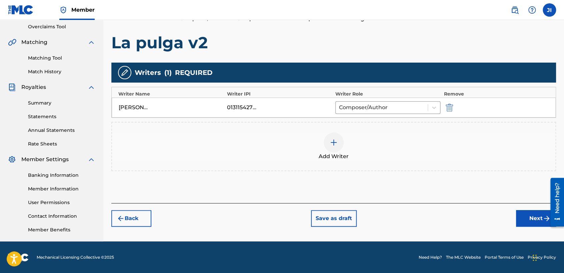
click at [526, 222] on button "Next" at bounding box center [536, 218] width 40 height 17
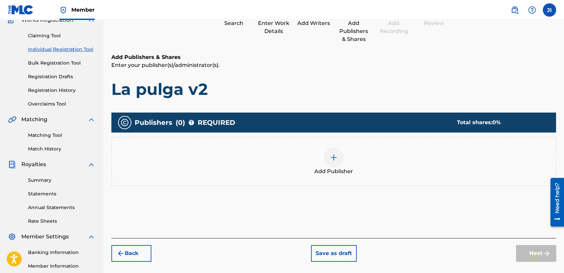
scroll to position [30, 0]
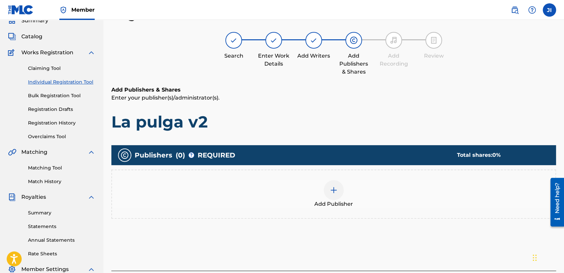
click at [320, 190] on div "Add Publisher" at bounding box center [333, 194] width 443 height 28
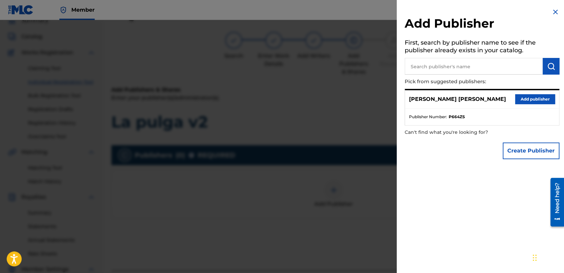
click at [537, 99] on button "Add publisher" at bounding box center [535, 99] width 40 height 10
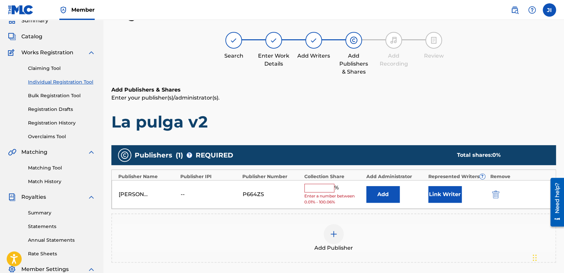
click at [320, 189] on input "text" at bounding box center [319, 188] width 30 height 9
type input "100"
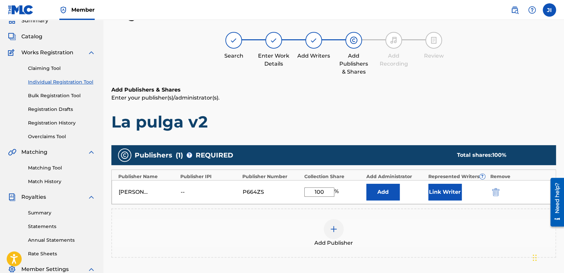
click at [450, 193] on button "Link Writer" at bounding box center [444, 192] width 33 height 17
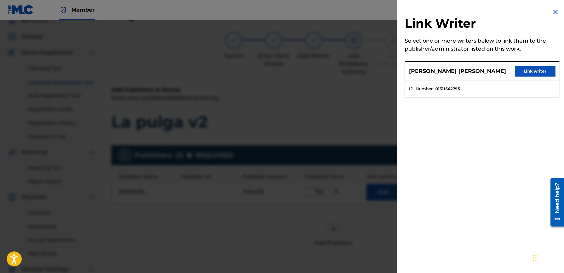
click at [531, 75] on button "Link writer" at bounding box center [535, 71] width 40 height 10
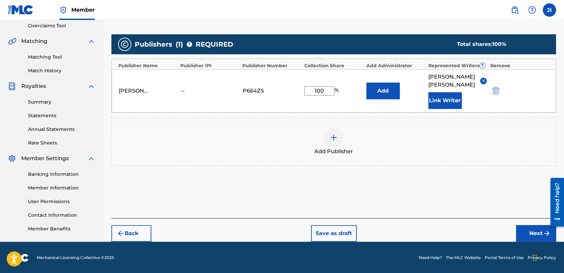
click at [525, 228] on button "Next" at bounding box center [536, 233] width 40 height 17
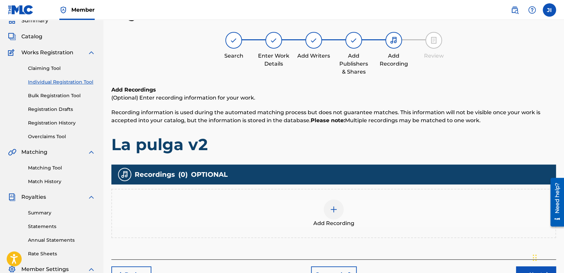
click at [326, 214] on div at bounding box center [334, 210] width 20 height 20
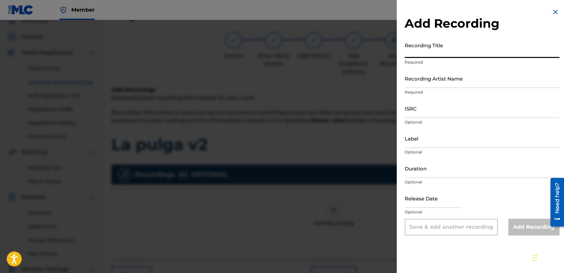
click at [435, 48] on input "Recording Title" at bounding box center [482, 48] width 155 height 19
paste input "QZWFL2386041"
type input "QZWFL2386041"
click at [390, 56] on div "Add Recording Recording Title QZWFL2386041 Required Recording Artist Name Requi…" at bounding box center [282, 146] width 564 height 253
click at [304, 84] on div at bounding box center [282, 156] width 564 height 273
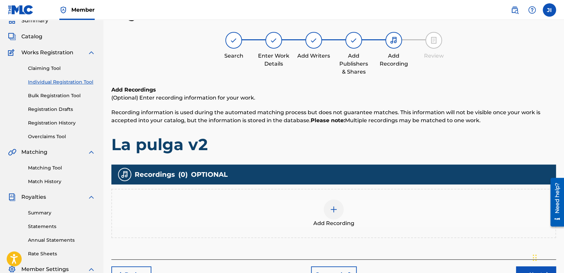
click at [87, 78] on div "Claiming Tool Individual Registration Tool Bulk Registration Tool Registration …" at bounding box center [51, 99] width 87 height 84
click at [88, 84] on link "Individual Registration Tool" at bounding box center [61, 82] width 67 height 7
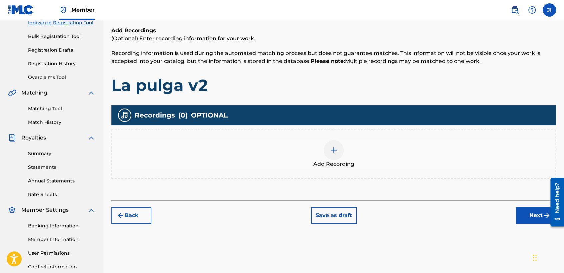
scroll to position [104, 0]
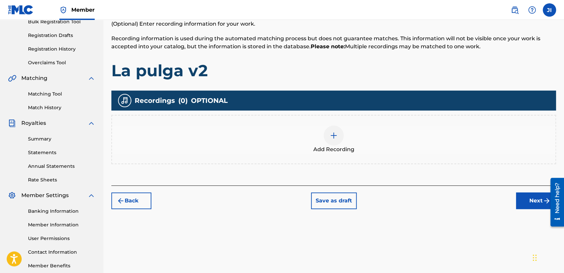
click at [131, 196] on button "Back" at bounding box center [131, 201] width 40 height 17
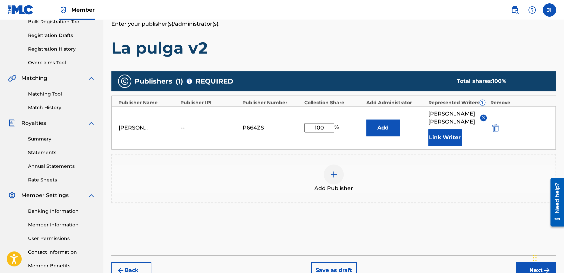
click at [132, 269] on button "Back" at bounding box center [131, 270] width 40 height 17
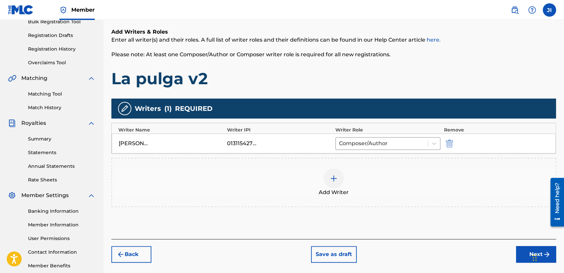
click at [134, 265] on div "Register Work Search Enter Work Details Add Writers Add Publishers & Shares Add…" at bounding box center [333, 105] width 461 height 345
drag, startPoint x: 134, startPoint y: 265, endPoint x: 136, endPoint y: 259, distance: 6.3
click at [136, 259] on div "Register Work Search Enter Work Details Add Writers Add Publishers & Shares Add…" at bounding box center [333, 105] width 461 height 345
click at [136, 259] on button "Back" at bounding box center [131, 254] width 40 height 17
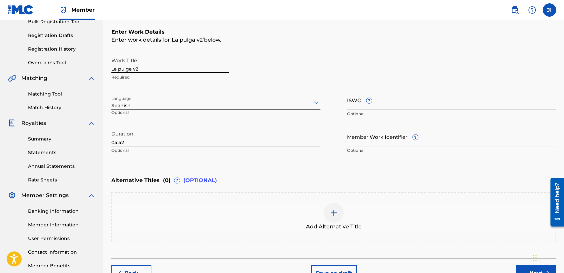
drag, startPoint x: 160, startPoint y: 61, endPoint x: 78, endPoint y: 71, distance: 82.3
click at [78, 71] on main "[PERSON_NAME] [PERSON_NAME] Summary Catalog Works Registration Claiming Tool In…" at bounding box center [282, 99] width 564 height 366
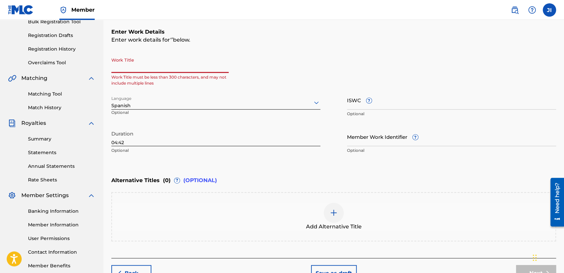
paste input "Fumando Weed"
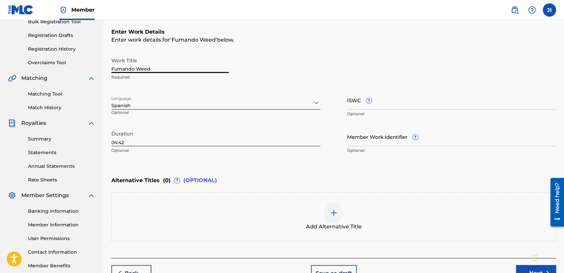
type input "Fumando Weed"
click at [144, 144] on input "04:42" at bounding box center [215, 136] width 209 height 19
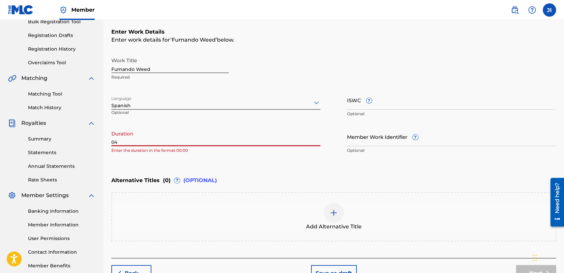
type input "0"
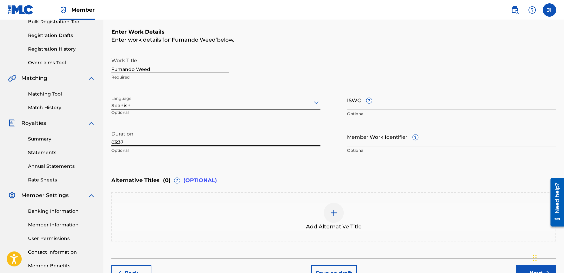
type input "03:37"
click at [513, 270] on div "Back Save as draft Next" at bounding box center [333, 270] width 445 height 24
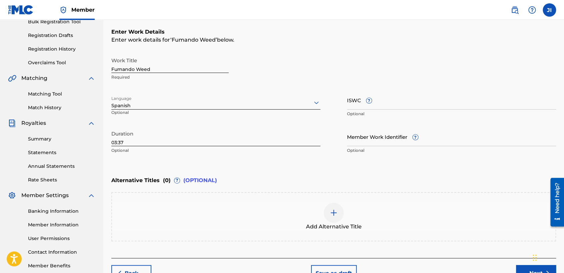
click at [519, 269] on button "Next" at bounding box center [536, 273] width 40 height 17
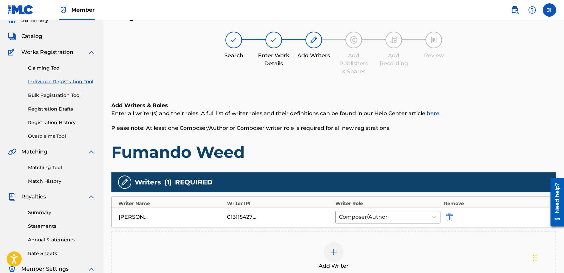
scroll to position [30, 0]
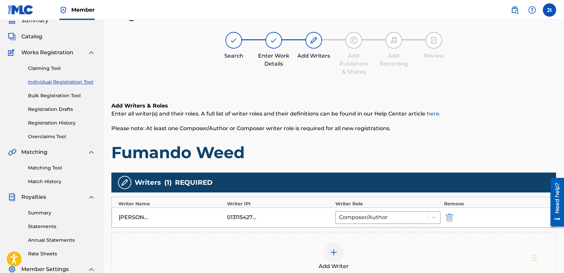
click at [450, 218] on img "submit" at bounding box center [449, 218] width 7 height 8
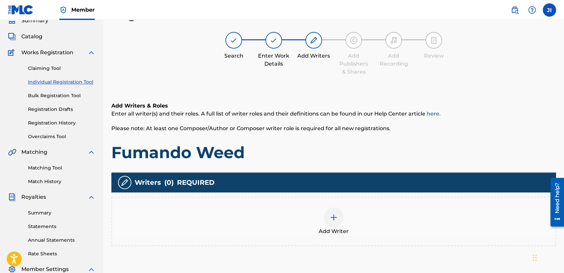
click at [318, 213] on div "Add Writer" at bounding box center [333, 222] width 443 height 28
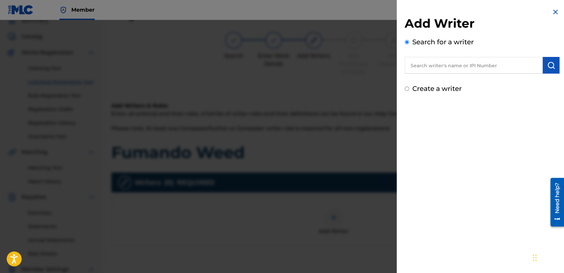
click at [424, 65] on input "text" at bounding box center [474, 65] width 138 height 17
type input "01311542795"
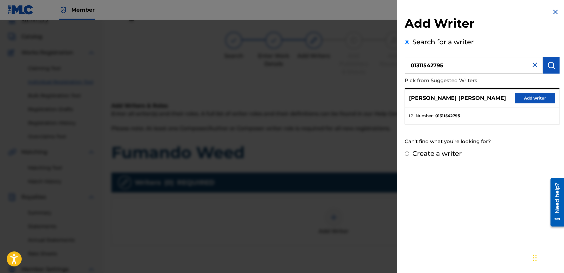
click at [540, 100] on button "Add writer" at bounding box center [535, 98] width 40 height 10
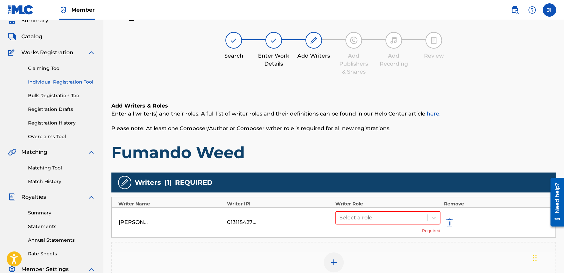
click at [438, 232] on span "Required" at bounding box center [431, 231] width 18 height 6
click at [418, 222] on div at bounding box center [381, 217] width 85 height 9
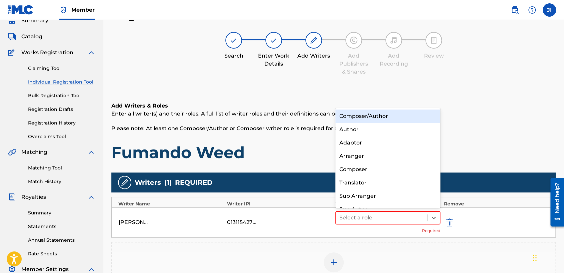
click at [398, 120] on div "Composer/Author" at bounding box center [387, 116] width 105 height 13
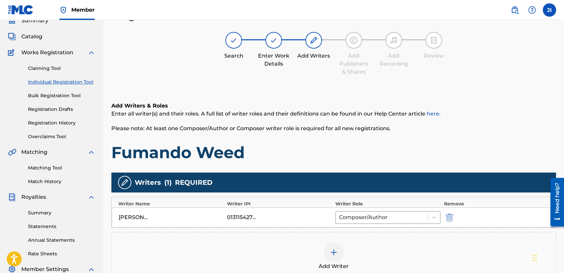
click at [394, 148] on h1 "Fumando Weed" at bounding box center [333, 153] width 445 height 20
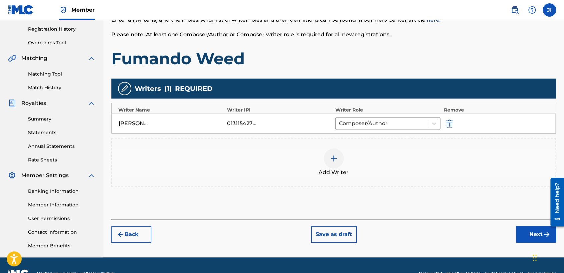
scroll to position [140, 0]
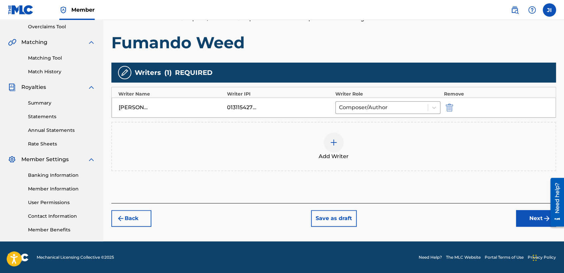
click at [526, 218] on button "Next" at bounding box center [536, 218] width 40 height 17
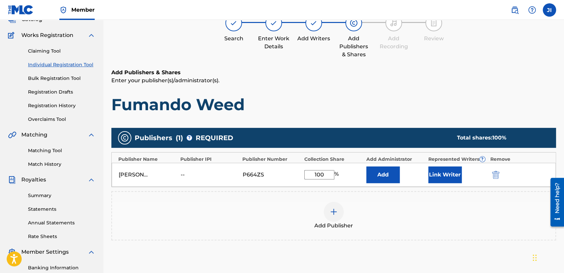
scroll to position [30, 0]
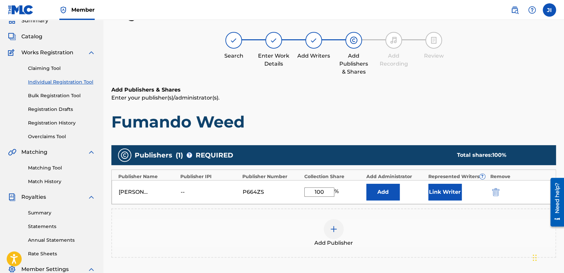
click at [447, 195] on button "Link Writer" at bounding box center [444, 192] width 33 height 17
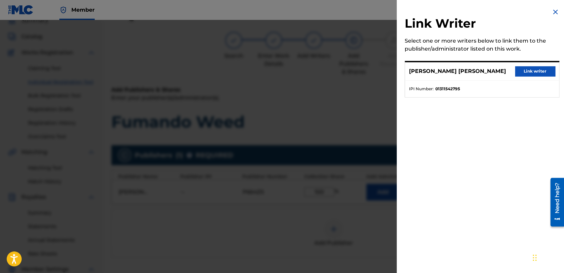
click at [522, 75] on button "Link writer" at bounding box center [535, 71] width 40 height 10
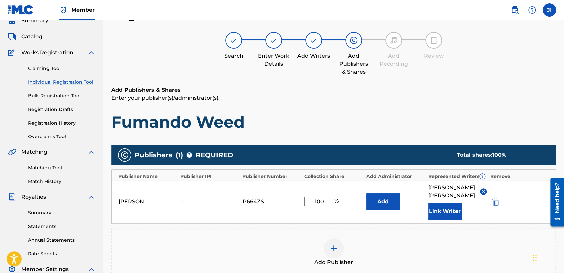
click at [464, 101] on p "Enter your publisher(s)/administrator(s)." at bounding box center [333, 98] width 445 height 8
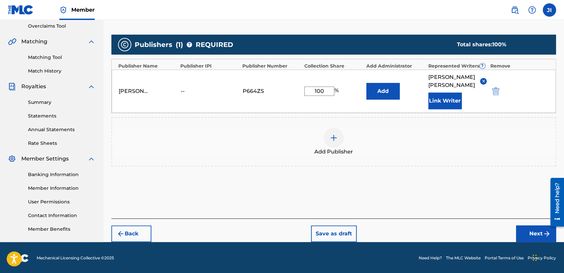
scroll to position [141, 0]
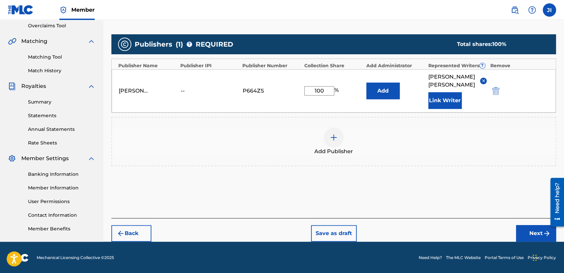
click at [534, 231] on button "Next" at bounding box center [536, 233] width 40 height 17
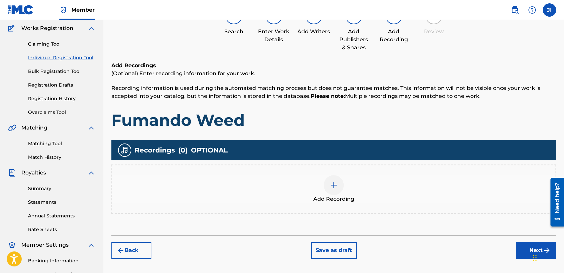
scroll to position [30, 0]
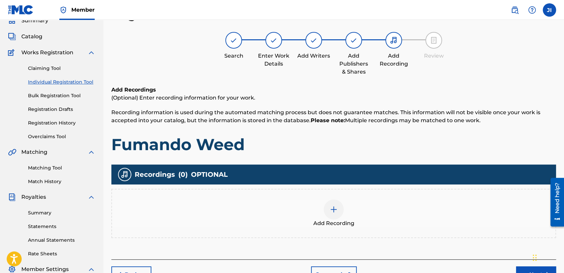
click at [335, 210] on img at bounding box center [334, 210] width 8 height 8
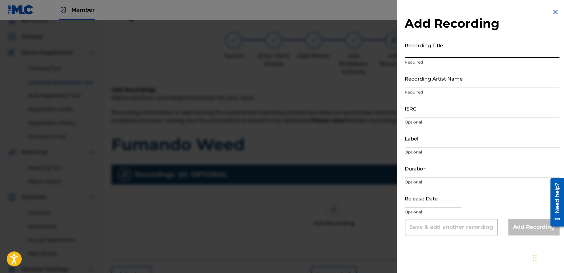
click at [431, 54] on input "Recording Title" at bounding box center [482, 48] width 155 height 19
paste input "Fumando Weed"
type input "Fumando Weed"
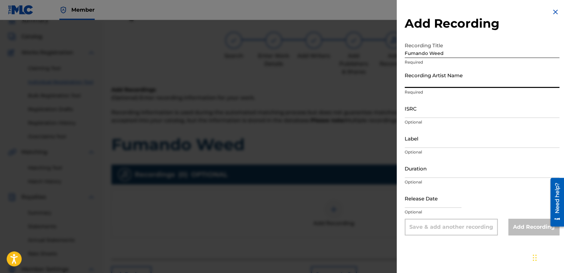
click at [442, 84] on input "Recording Artist Name" at bounding box center [482, 78] width 155 height 19
type input "[PERSON_NAME] MX"
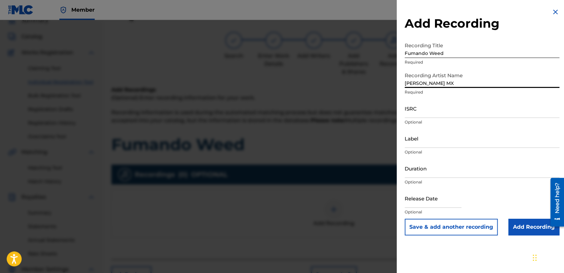
click at [428, 109] on input "ISRC" at bounding box center [482, 108] width 155 height 19
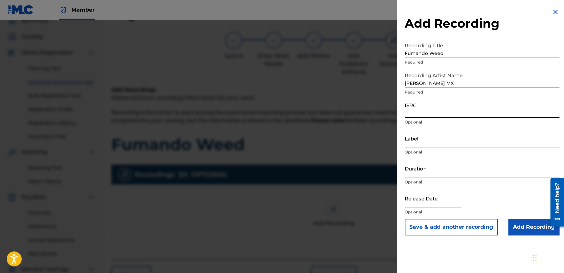
paste input "QZWFJ2371048"
type input "QZWFJ2371048"
click at [442, 170] on input "Duration" at bounding box center [482, 168] width 155 height 19
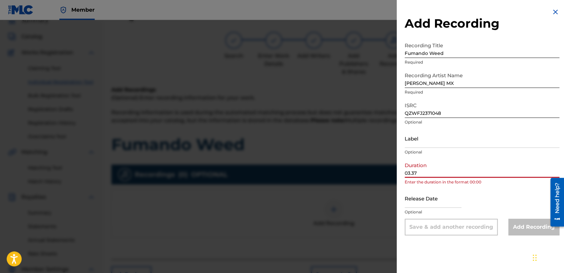
type input "03.37"
click at [433, 207] on input "text" at bounding box center [433, 198] width 57 height 19
select select "8"
select select "2025"
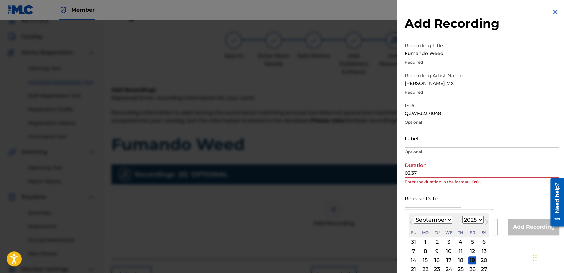
click at [437, 222] on select "January February March April May June July August September October November De…" at bounding box center [433, 220] width 38 height 8
select select "0"
click at [414, 216] on select "January February March April May June July August September October November De…" at bounding box center [433, 220] width 38 height 8
click at [469, 220] on select "1899 1900 1901 1902 1903 1904 1905 1906 1907 1908 1909 1910 1911 1912 1913 1914…" at bounding box center [472, 220] width 21 height 8
select select "2024"
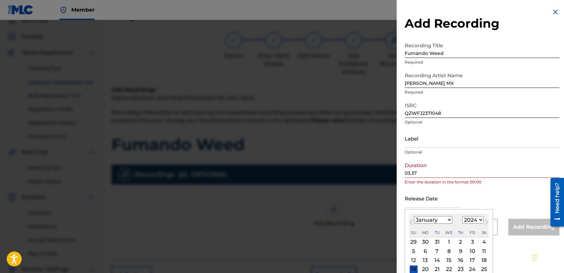
click at [462, 216] on select "1899 1900 1901 1902 1903 1904 1905 1906 1907 1908 1909 1910 1911 1912 1913 1914…" at bounding box center [472, 220] width 21 height 8
click at [473, 251] on div "12" at bounding box center [472, 251] width 8 height 8
type input "[DATE]"
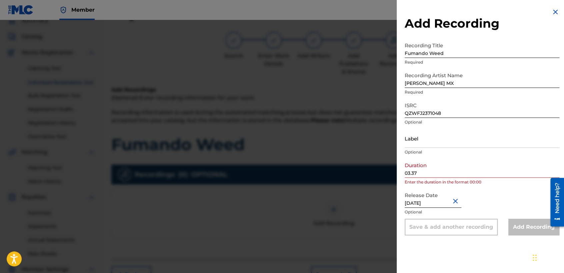
click at [412, 172] on input "03.37" at bounding box center [482, 168] width 155 height 19
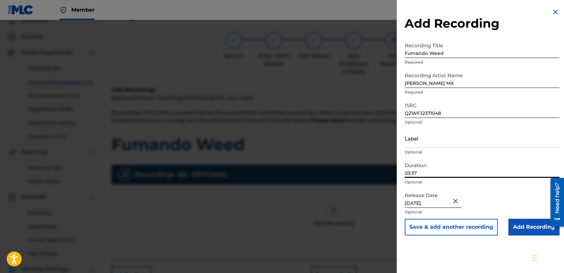
type input "03:37"
click at [514, 230] on input "Add Recording" at bounding box center [533, 227] width 51 height 17
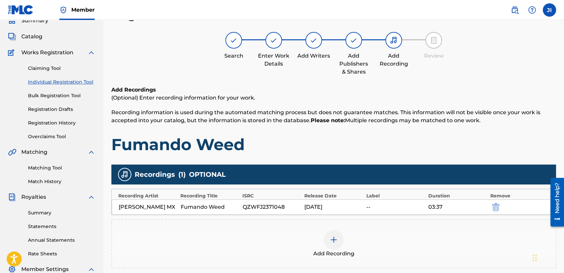
click at [425, 141] on h1 "Fumando Weed" at bounding box center [333, 145] width 445 height 20
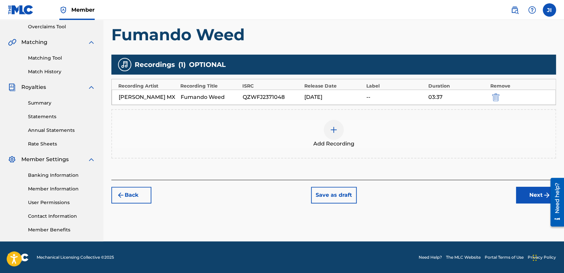
click at [525, 192] on button "Next" at bounding box center [536, 195] width 40 height 17
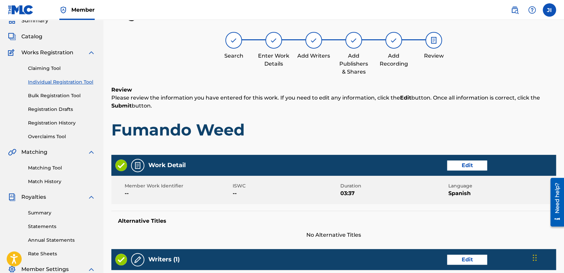
click at [376, 135] on h1 "Fumando Weed" at bounding box center [333, 130] width 445 height 20
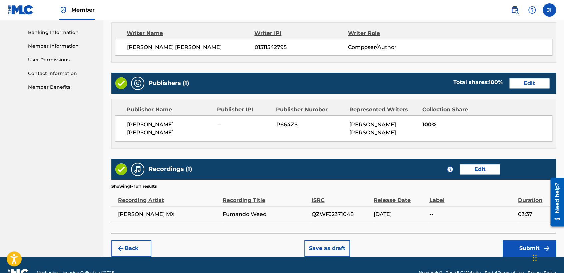
scroll to position [298, 0]
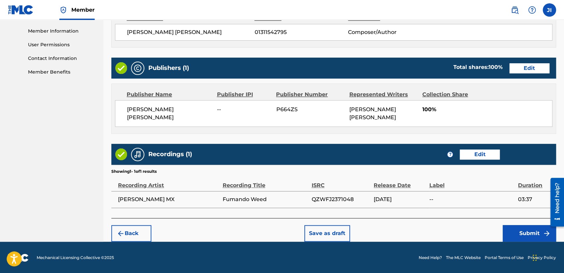
click at [509, 231] on button "Submit" at bounding box center [529, 233] width 53 height 17
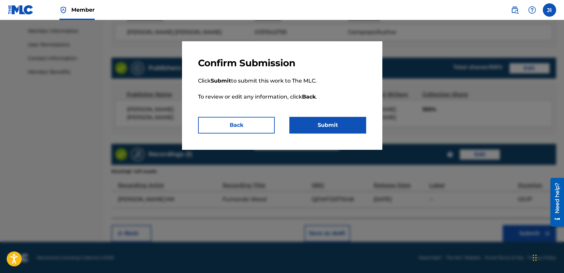
click at [340, 127] on button "Submit" at bounding box center [327, 125] width 77 height 17
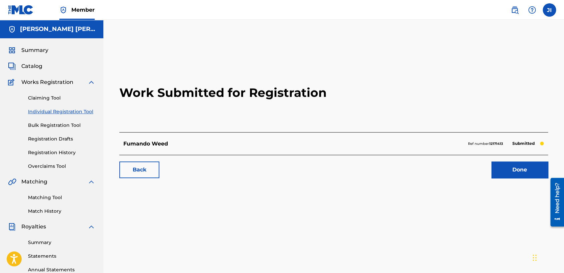
click at [57, 113] on link "Individual Registration Tool" at bounding box center [61, 111] width 67 height 7
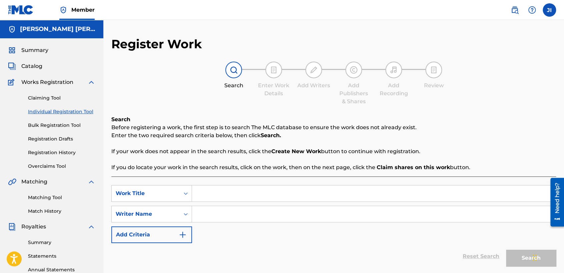
paste input "Alacran 120 V2"
type input "Alacran 120 V2"
click at [234, 215] on input "Search Form" at bounding box center [374, 214] width 364 height 16
paste input "Alacran 120 V2"
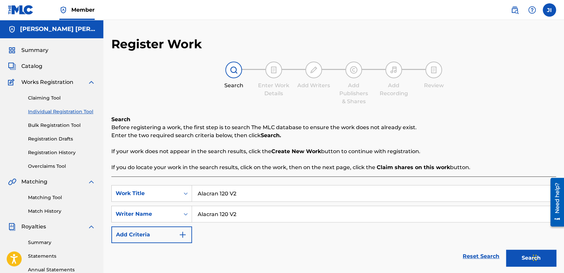
type input "Alacran 120 V2"
click at [511, 257] on button "Search" at bounding box center [531, 258] width 50 height 17
click at [486, 128] on p "Before registering a work, the first step is to search The MLC database to ensu…" at bounding box center [333, 128] width 445 height 8
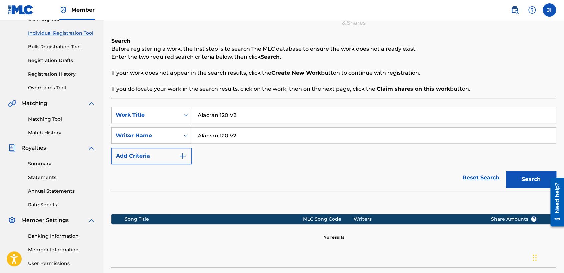
scroll to position [140, 0]
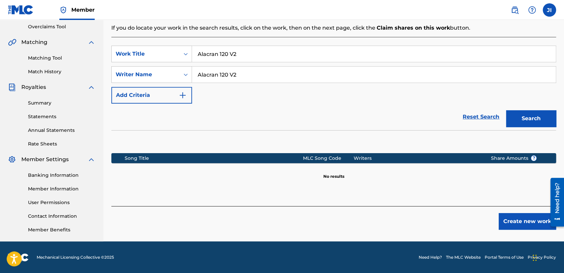
click at [510, 216] on button "Create new work" at bounding box center [527, 221] width 57 height 17
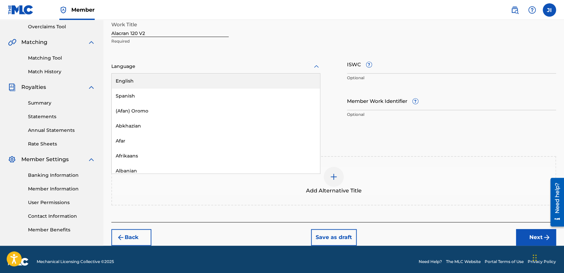
click at [221, 65] on div at bounding box center [215, 66] width 209 height 8
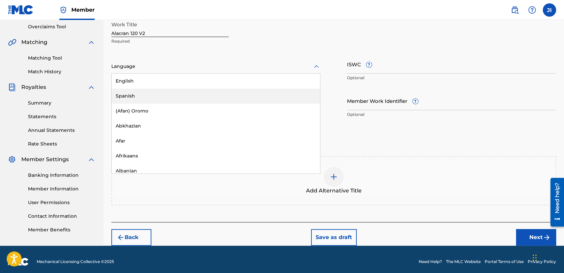
click at [168, 102] on div "Spanish" at bounding box center [216, 96] width 208 height 15
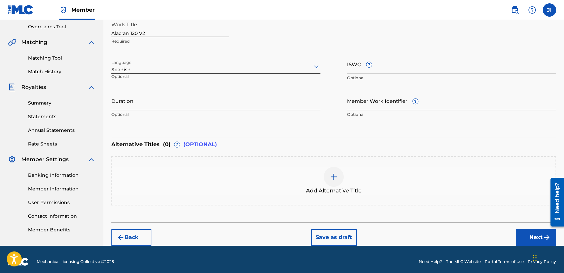
click at [168, 102] on input "Duration" at bounding box center [215, 100] width 209 height 19
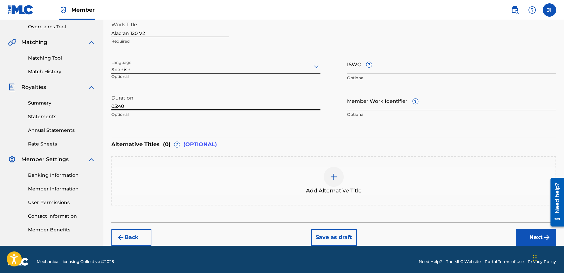
type input "05:40"
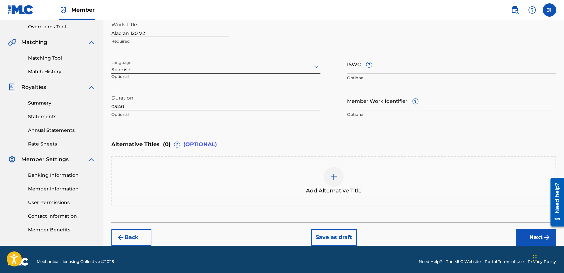
click at [525, 238] on button "Next" at bounding box center [536, 237] width 40 height 17
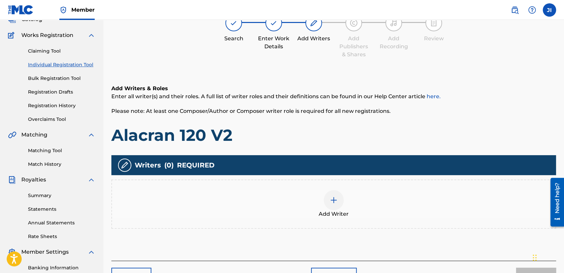
scroll to position [30, 0]
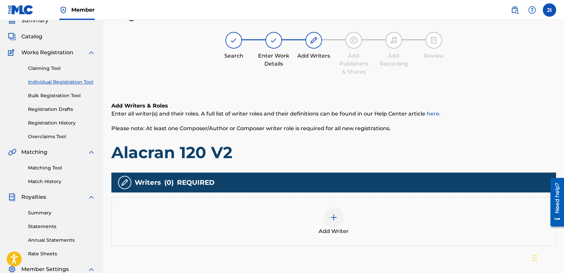
click at [327, 226] on div "Add Writer" at bounding box center [333, 222] width 443 height 28
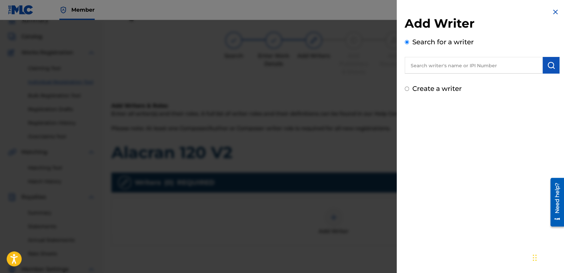
click at [406, 89] on input "Create a writer" at bounding box center [407, 89] width 4 height 4
radio input "false"
radio input "true"
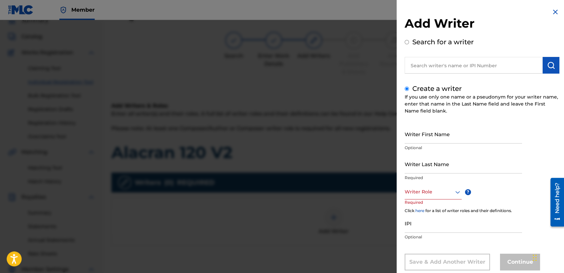
click at [430, 135] on input "Writer First Name" at bounding box center [463, 134] width 117 height 19
click at [445, 66] on input "text" at bounding box center [474, 65] width 138 height 17
radio input "true"
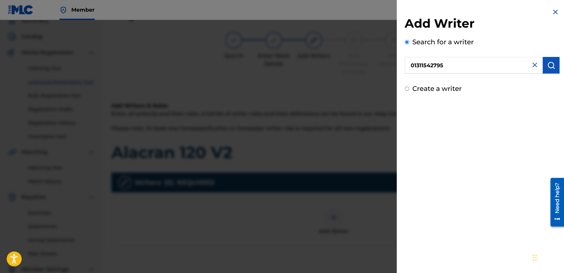
type input "01311542795"
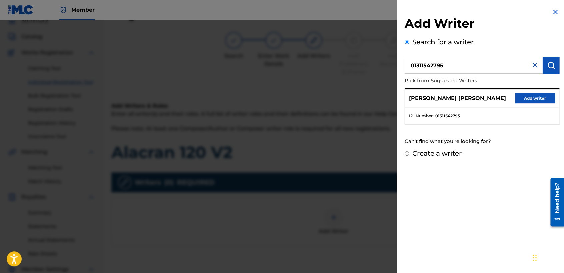
click at [515, 98] on button "Add writer" at bounding box center [535, 98] width 40 height 10
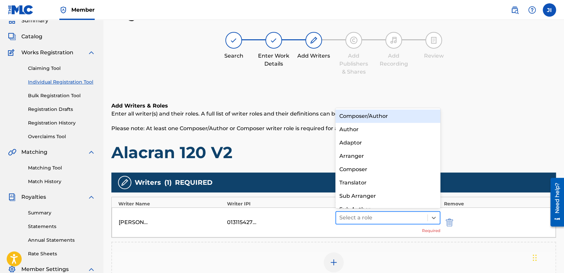
click at [363, 221] on div at bounding box center [381, 217] width 85 height 9
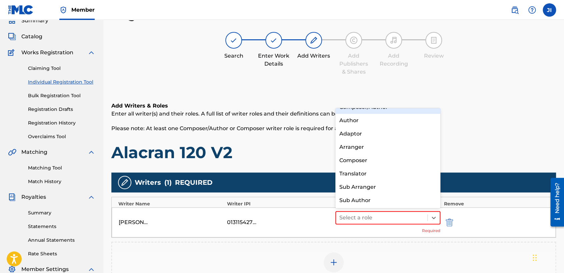
click at [389, 112] on div "Composer/Author" at bounding box center [387, 107] width 105 height 13
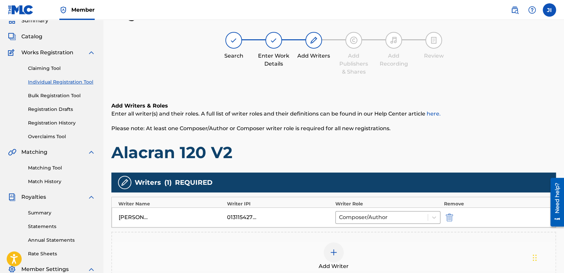
click at [391, 169] on div "Add Writers & Roles Enter all writer(s) and their roles. A full list of writer …" at bounding box center [333, 199] width 445 height 227
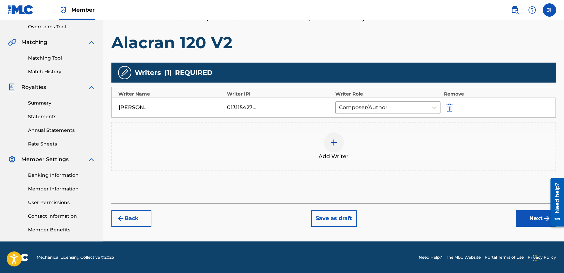
click at [522, 217] on button "Next" at bounding box center [536, 218] width 40 height 17
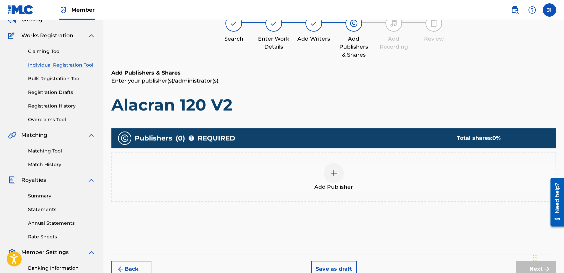
scroll to position [30, 0]
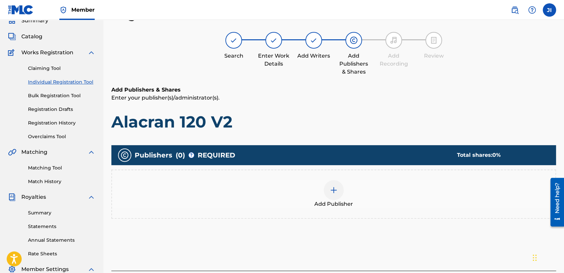
click at [334, 196] on div at bounding box center [334, 190] width 20 height 20
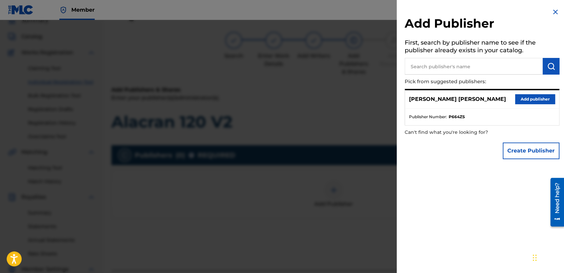
click at [524, 99] on button "Add publisher" at bounding box center [535, 99] width 40 height 10
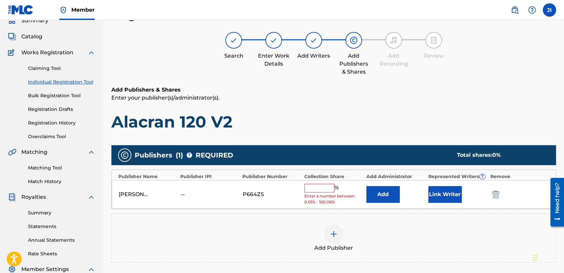
click at [325, 193] on span "Enter a number between 0.01% - 100.06%" at bounding box center [333, 199] width 59 height 12
click at [325, 187] on input "text" at bounding box center [319, 188] width 30 height 9
type input "100"
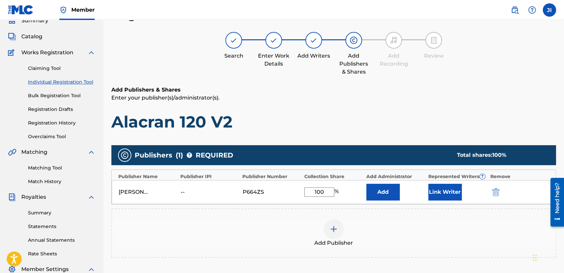
click at [445, 183] on div "[PERSON_NAME] [PERSON_NAME] -- P664ZS 100 % Add Link Writer" at bounding box center [334, 192] width 444 height 24
click at [451, 198] on button "Link Writer" at bounding box center [444, 192] width 33 height 17
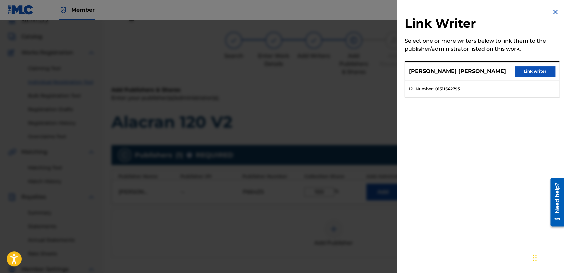
click at [538, 68] on button "Link writer" at bounding box center [535, 71] width 40 height 10
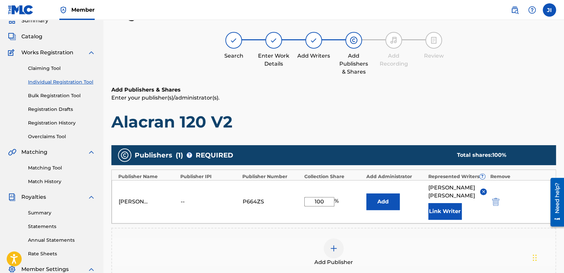
click at [415, 120] on h1 "Alacran 120 V2" at bounding box center [333, 122] width 445 height 20
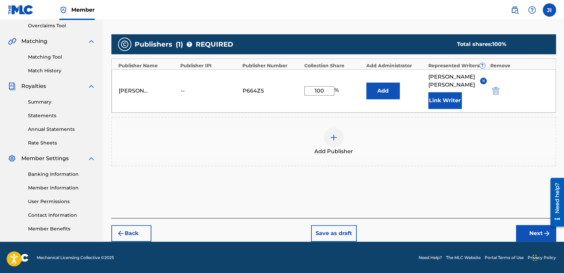
click at [533, 238] on button "Next" at bounding box center [536, 233] width 40 height 17
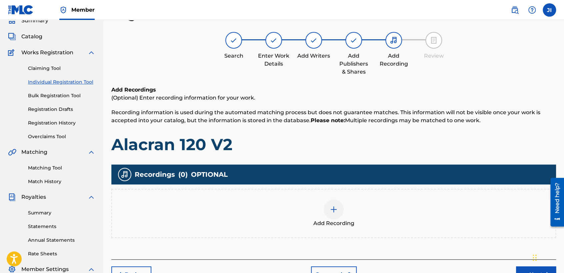
click at [335, 214] on div at bounding box center [334, 210] width 20 height 20
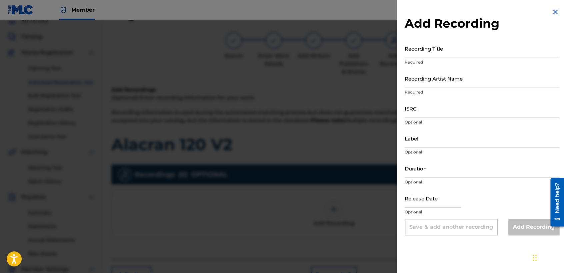
click at [440, 57] on input "Recording Title" at bounding box center [482, 48] width 155 height 19
paste input "Alacran 120 V2"
type input "Alacran 120 V2"
click at [431, 79] on input "Recording Artist Name" at bounding box center [482, 78] width 155 height 19
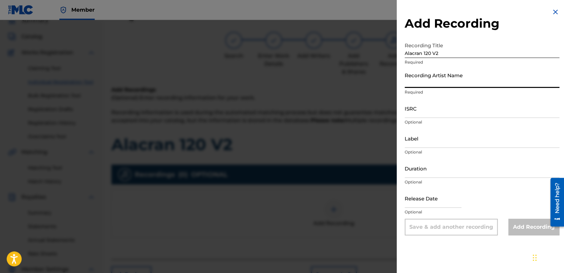
type input "[PERSON_NAME] MX"
type input "03:37"
type input "[DATE]"
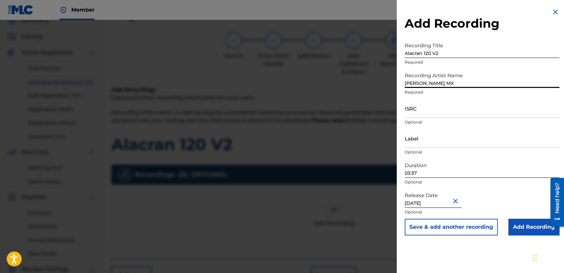
click at [427, 176] on input "03:37" at bounding box center [482, 168] width 155 height 19
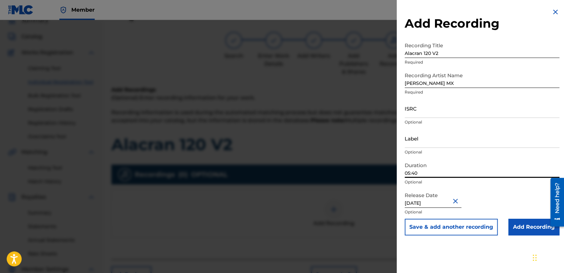
type input "05:40"
click at [440, 200] on input "[DATE]" at bounding box center [433, 198] width 57 height 19
select select "2024"
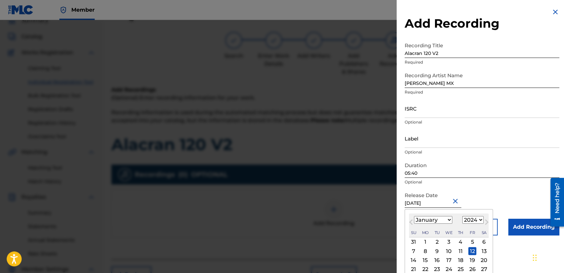
click at [441, 220] on select "January February March April May June July August September October November De…" at bounding box center [433, 220] width 38 height 8
click at [414, 216] on select "January February March April May June July August September October November De…" at bounding box center [433, 220] width 38 height 8
click at [459, 268] on div "25" at bounding box center [461, 270] width 8 height 8
type input "[DATE]"
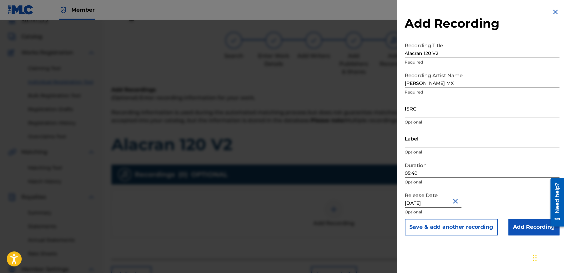
click at [508, 227] on input "Add Recording" at bounding box center [533, 227] width 51 height 17
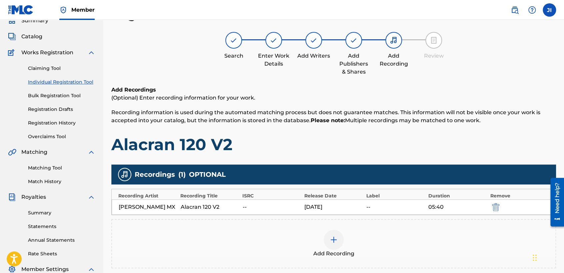
click at [404, 137] on h1 "Alacran 120 V2" at bounding box center [333, 145] width 445 height 20
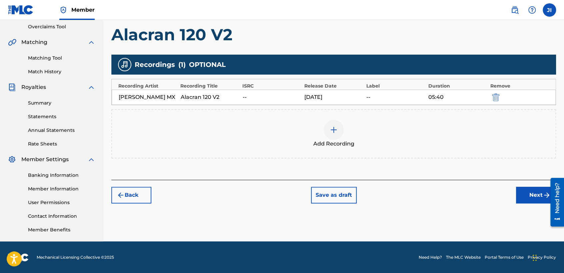
click at [518, 190] on button "Next" at bounding box center [536, 195] width 40 height 17
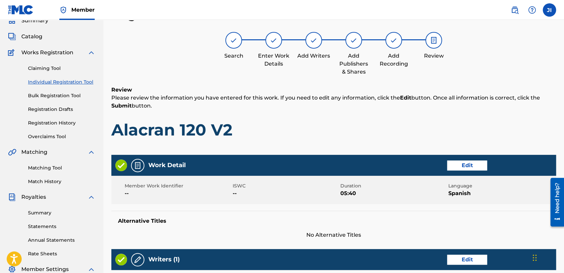
click at [439, 110] on div "Review Please review the information you have entered for this work. If you nee…" at bounding box center [333, 118] width 445 height 64
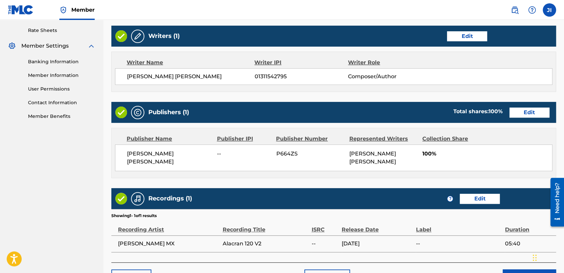
scroll to position [267, 0]
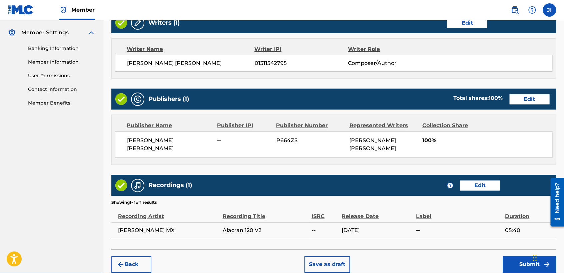
click at [519, 257] on button "Submit" at bounding box center [529, 264] width 53 height 17
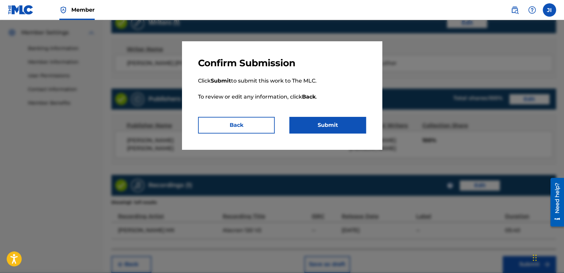
click at [323, 120] on button "Submit" at bounding box center [327, 125] width 77 height 17
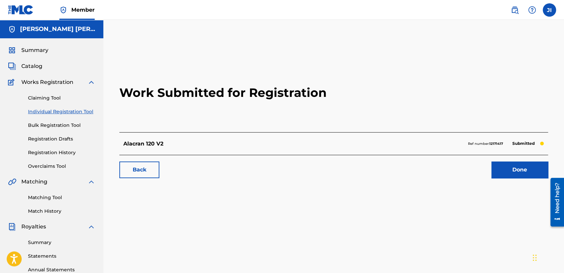
click at [89, 114] on link "Individual Registration Tool" at bounding box center [61, 111] width 67 height 7
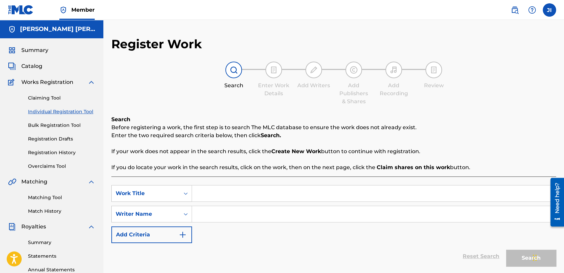
click at [210, 190] on input "Search Form" at bounding box center [374, 194] width 364 height 16
paste input "[PERSON_NAME] 9"
type input "[PERSON_NAME] 9"
click at [253, 220] on input "Search Form" at bounding box center [374, 214] width 364 height 16
paste input "[PERSON_NAME] 9"
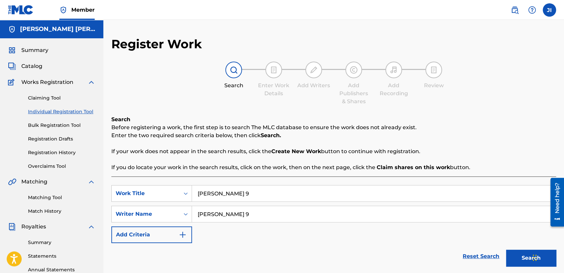
type input "[PERSON_NAME] 9"
click at [517, 261] on button "Search" at bounding box center [531, 258] width 50 height 17
click at [504, 151] on p "If your work does not appear in the search results, click the Create New Work b…" at bounding box center [333, 152] width 445 height 8
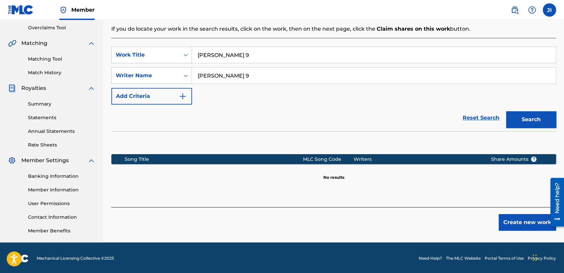
scroll to position [140, 0]
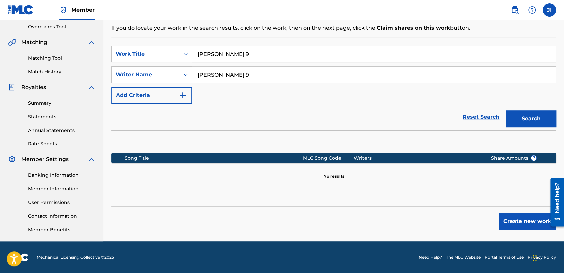
click at [514, 220] on button "Create new work" at bounding box center [527, 221] width 57 height 17
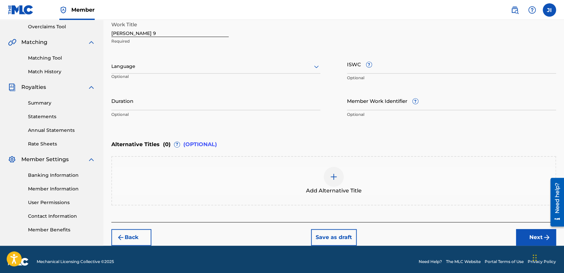
click at [240, 56] on div "Language Optional" at bounding box center [215, 70] width 209 height 30
click at [197, 78] on div "Language Optional" at bounding box center [215, 70] width 209 height 30
click at [196, 73] on div "Language" at bounding box center [215, 67] width 209 height 14
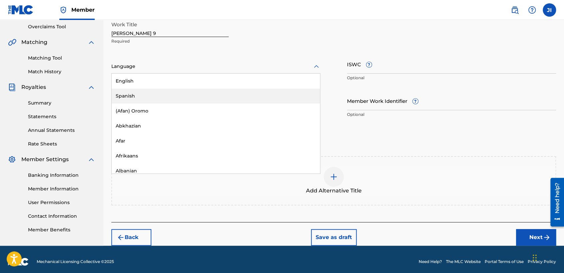
click at [166, 102] on div "Spanish" at bounding box center [216, 96] width 208 height 15
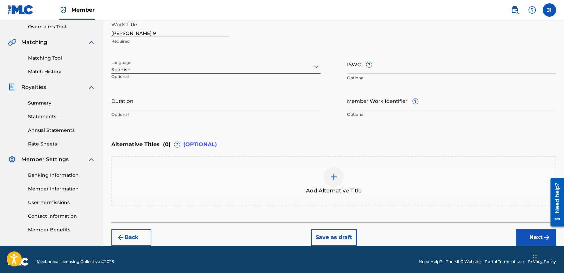
click at [166, 102] on input "Duration" at bounding box center [215, 100] width 209 height 19
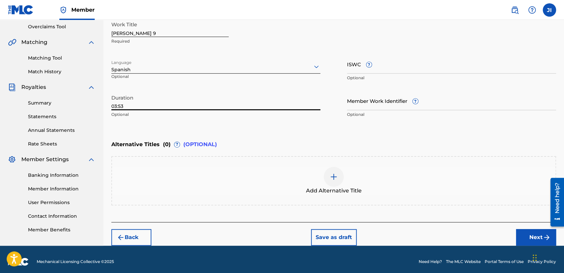
type input "03:53"
click at [526, 235] on button "Next" at bounding box center [536, 237] width 40 height 17
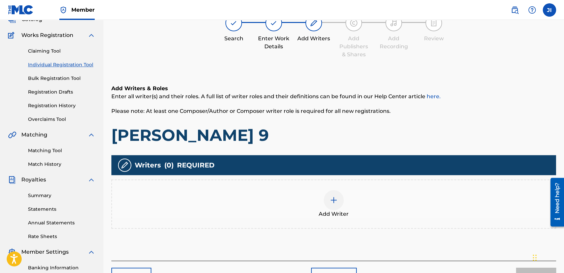
scroll to position [30, 0]
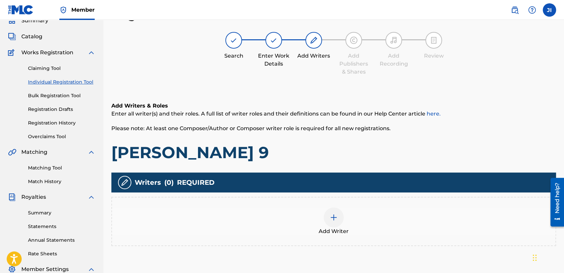
click at [340, 211] on div at bounding box center [334, 218] width 20 height 20
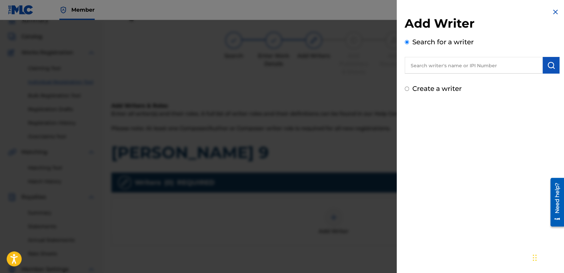
click at [419, 70] on input "text" at bounding box center [474, 65] width 138 height 17
type input "01311542795"
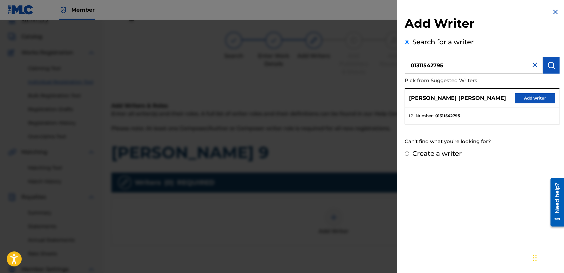
click at [517, 96] on button "Add writer" at bounding box center [535, 98] width 40 height 10
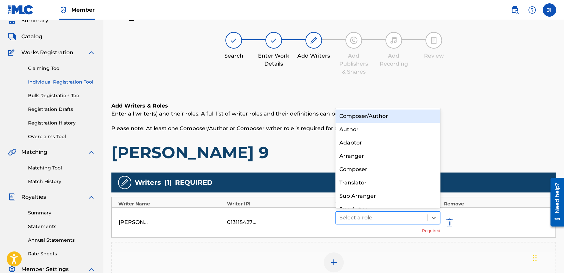
click at [371, 214] on div at bounding box center [381, 217] width 85 height 9
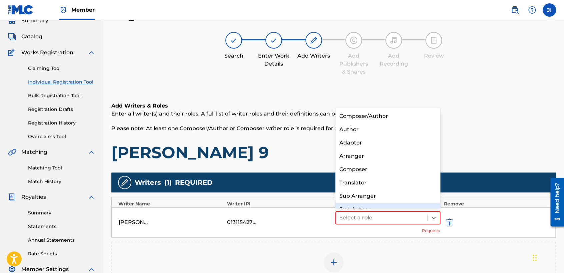
scroll to position [9, 0]
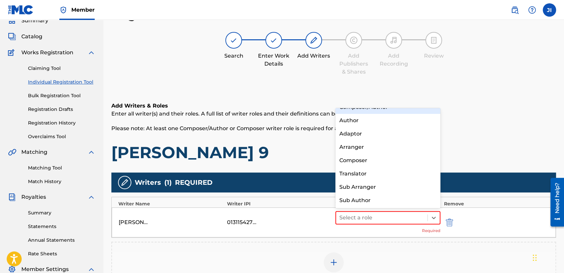
click at [403, 111] on div "Composer/Author" at bounding box center [387, 107] width 105 height 13
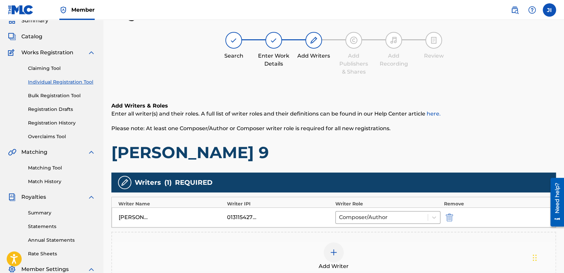
click at [395, 134] on div "Add Writers & Roles Enter all writer(s) and their roles. A full list of writer …" at bounding box center [333, 132] width 445 height 61
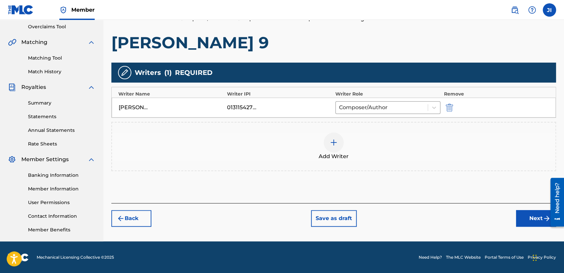
click at [523, 218] on button "Next" at bounding box center [536, 218] width 40 height 17
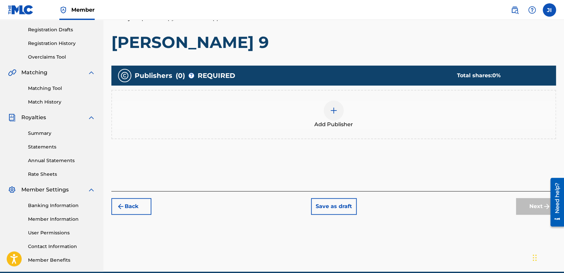
scroll to position [30, 0]
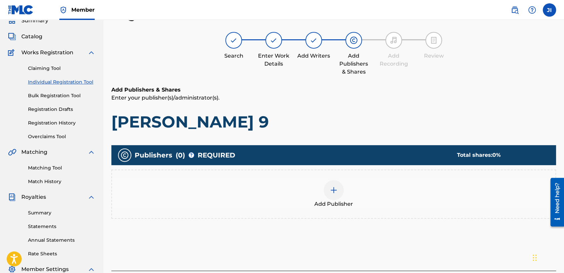
click at [326, 216] on div "Add Publisher" at bounding box center [333, 194] width 445 height 49
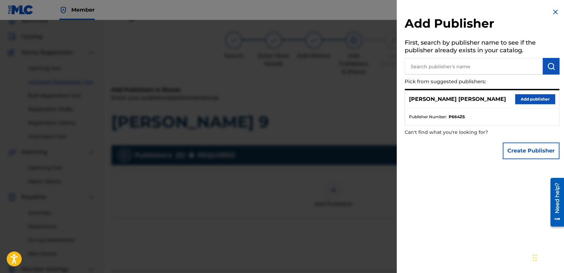
click at [521, 100] on button "Add publisher" at bounding box center [535, 99] width 40 height 10
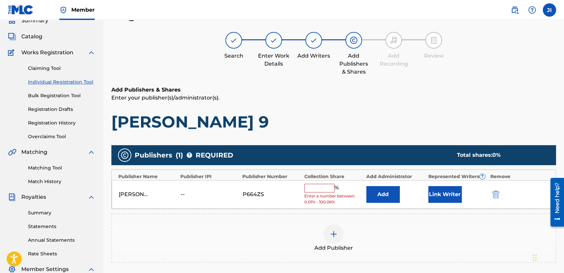
click at [320, 191] on input "text" at bounding box center [319, 188] width 30 height 9
type input "100"
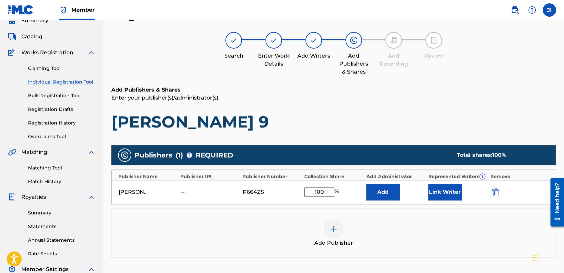
click at [439, 189] on button "Link Writer" at bounding box center [444, 192] width 33 height 17
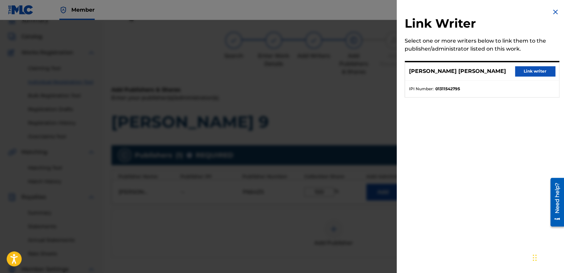
click at [517, 70] on button "Link writer" at bounding box center [535, 71] width 40 height 10
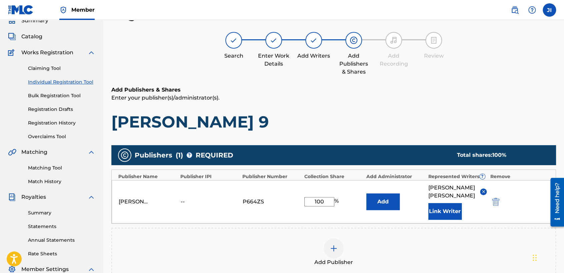
click at [497, 86] on h6 "Add Publishers & Shares" at bounding box center [333, 90] width 445 height 8
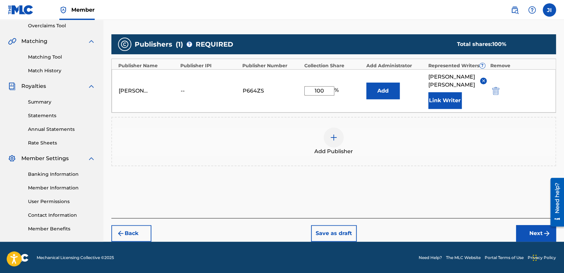
click at [523, 233] on button "Next" at bounding box center [536, 233] width 40 height 17
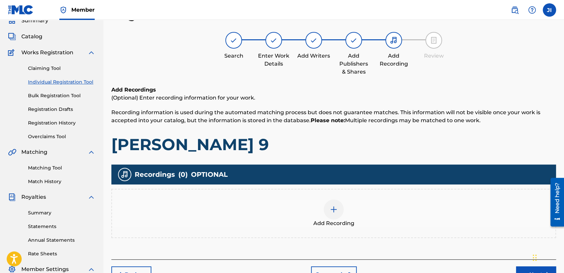
click at [329, 200] on div at bounding box center [334, 210] width 20 height 20
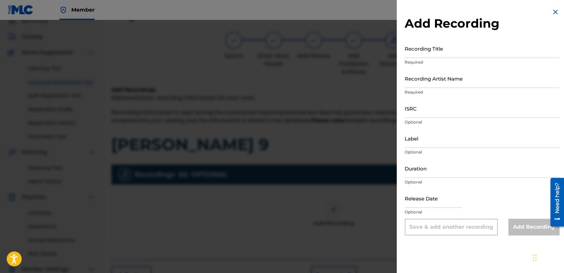
click at [437, 48] on input "Recording Title" at bounding box center [482, 48] width 155 height 19
paste input "[PERSON_NAME] 9"
type input "[PERSON_NAME] 9"
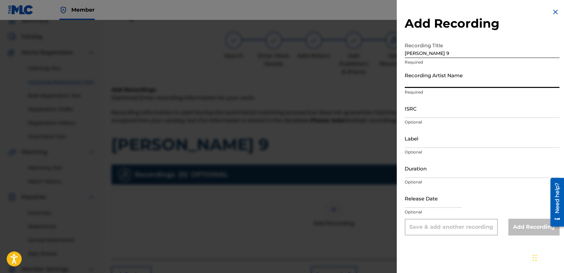
click at [445, 79] on input "Recording Artist Name" at bounding box center [482, 78] width 155 height 19
type input "[PERSON_NAME] MX"
type input "05:40"
type input "[DATE]"
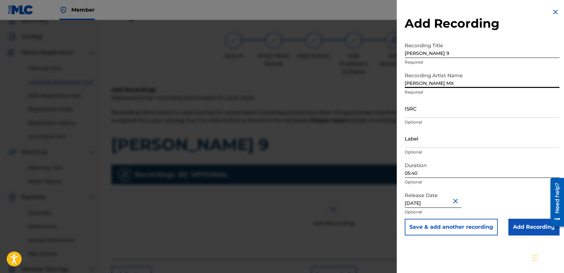
click at [439, 172] on input "05:40" at bounding box center [482, 168] width 155 height 19
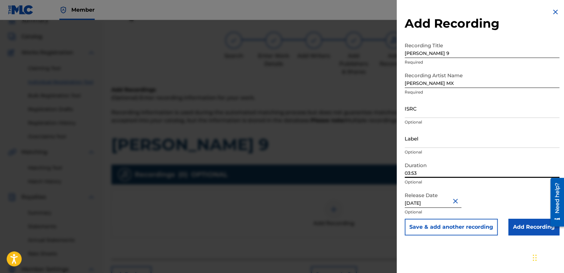
type input "03:53"
click at [446, 202] on input "[DATE]" at bounding box center [433, 198] width 57 height 19
select select "2024"
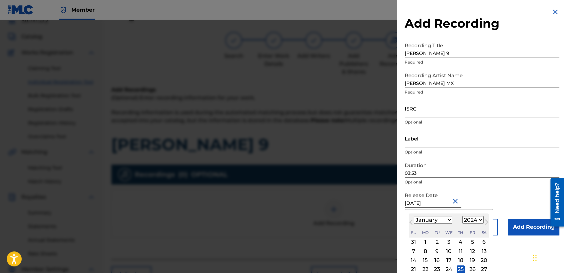
click at [448, 220] on select "January February March April May June July August September October November De…" at bounding box center [433, 220] width 38 height 8
select select "1"
click at [414, 216] on select "January February March April May June July August September October November De…" at bounding box center [433, 220] width 38 height 8
click at [461, 260] on div "15" at bounding box center [461, 261] width 8 height 8
type input "[DATE]"
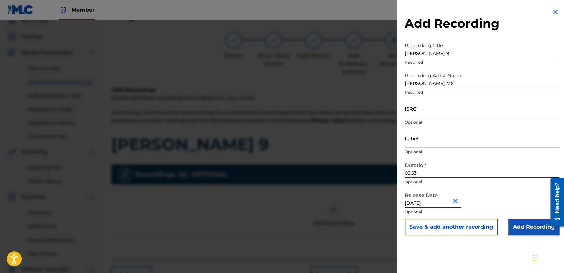
click at [438, 109] on input "ISRC" at bounding box center [482, 108] width 155 height 19
paste input "QZDA52444591"
type input "QZDA52444591"
click at [510, 227] on input "Add Recording" at bounding box center [533, 227] width 51 height 17
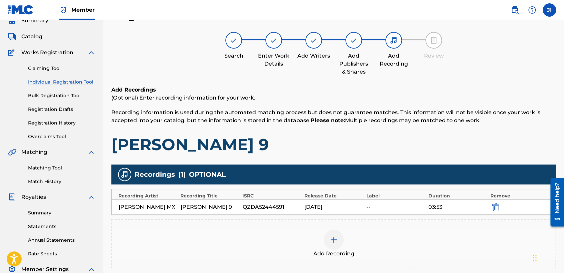
click at [368, 140] on h1 "[PERSON_NAME] 9" at bounding box center [333, 145] width 445 height 20
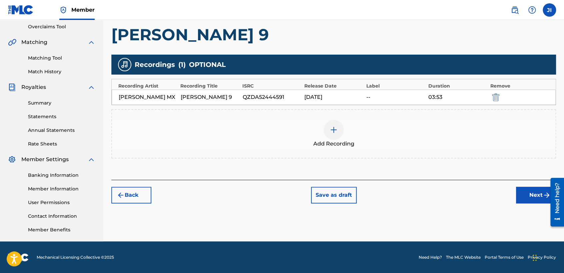
click at [518, 197] on button "Next" at bounding box center [536, 195] width 40 height 17
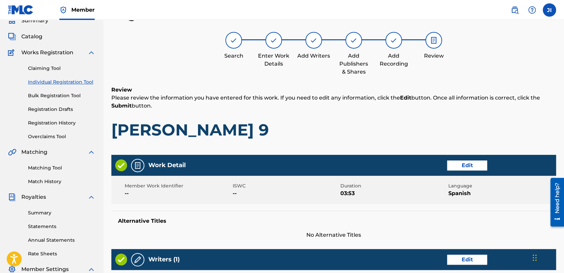
click at [395, 136] on h1 "[PERSON_NAME] 9" at bounding box center [333, 130] width 445 height 20
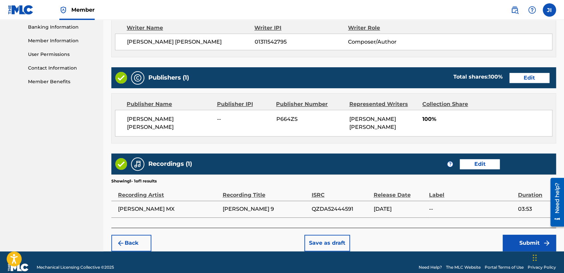
scroll to position [298, 0]
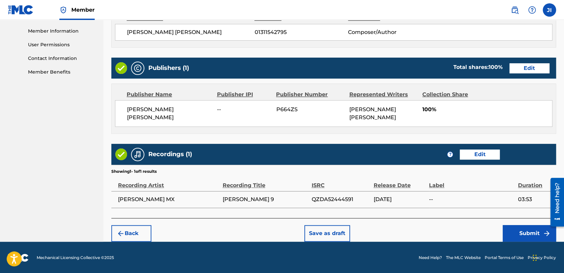
click at [508, 227] on button "Submit" at bounding box center [529, 233] width 53 height 17
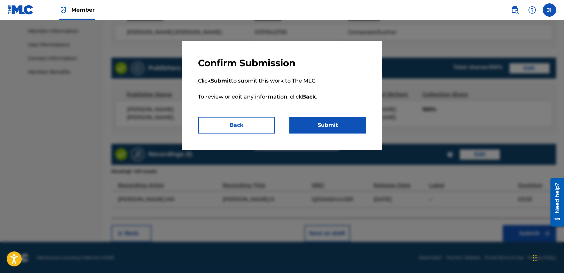
click at [350, 121] on button "Submit" at bounding box center [327, 125] width 77 height 17
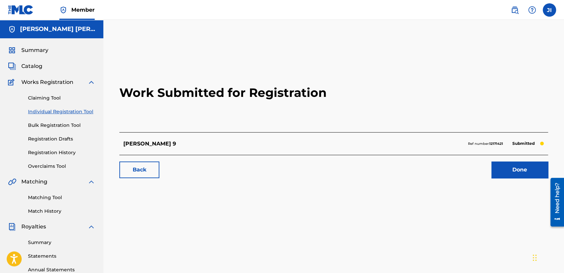
click at [88, 111] on link "Individual Registration Tool" at bounding box center [61, 111] width 67 height 7
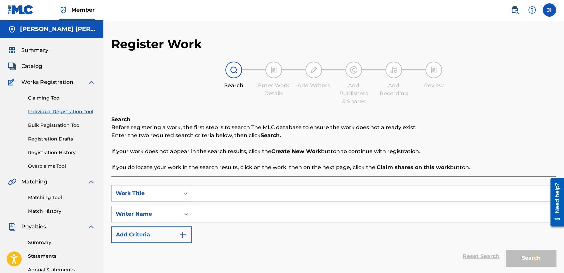
click at [209, 192] on input "Search Form" at bounding box center [374, 194] width 364 height 16
paste input "El Pelon De La Southmost V2"
type input "El Pelon De La Southmost V2"
click at [230, 215] on input "Search Form" at bounding box center [374, 214] width 364 height 16
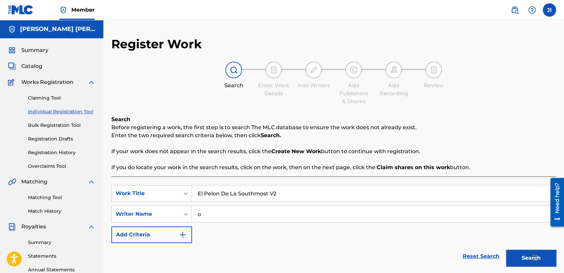
type input "o"
click at [506, 250] on button "Search" at bounding box center [531, 258] width 50 height 17
click at [265, 241] on div "SearchWithCriteria20266b1f-101d-465d-9b42-e0da034022cc Work Title El Pelon De L…" at bounding box center [333, 214] width 445 height 58
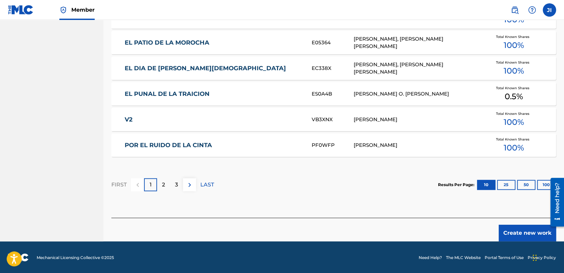
click at [522, 238] on button "Create new work" at bounding box center [527, 233] width 57 height 17
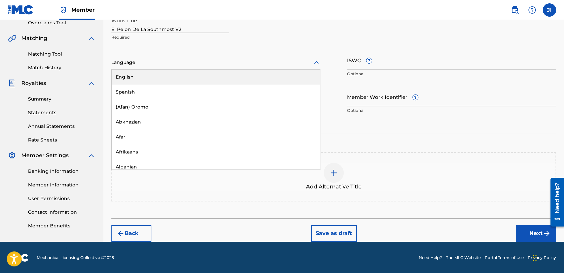
click at [226, 59] on div at bounding box center [215, 62] width 209 height 8
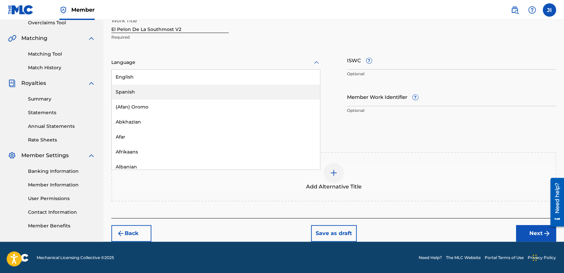
click at [180, 91] on div "Spanish" at bounding box center [216, 92] width 208 height 15
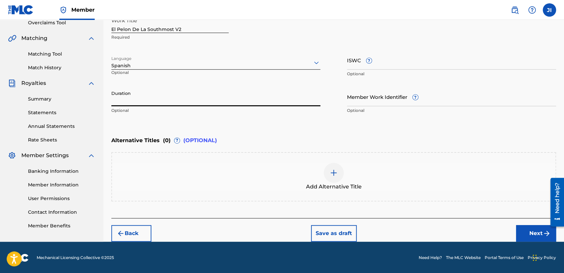
click at [163, 104] on input "Duration" at bounding box center [215, 96] width 209 height 19
type input "04:12"
click at [535, 234] on button "Next" at bounding box center [536, 233] width 40 height 17
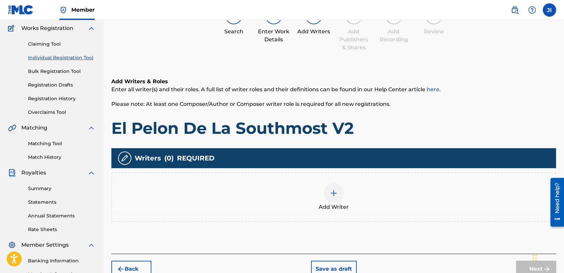
scroll to position [30, 0]
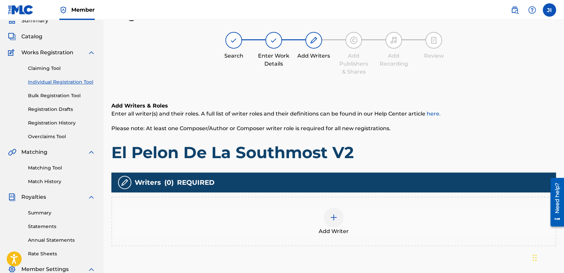
click at [342, 214] on div at bounding box center [334, 218] width 20 height 20
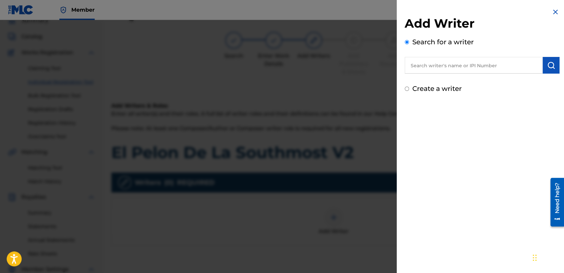
click at [406, 91] on div "Create a writer" at bounding box center [482, 89] width 155 height 10
click at [405, 89] on input "Create a writer" at bounding box center [407, 89] width 4 height 4
radio input "false"
radio input "true"
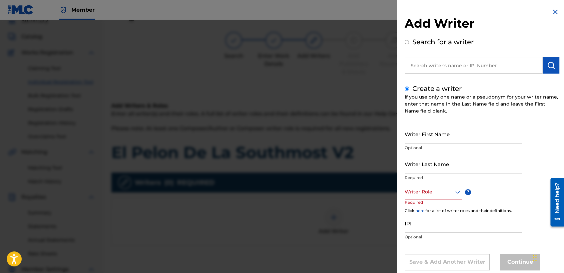
click at [427, 68] on input "text" at bounding box center [474, 65] width 138 height 17
radio input "true"
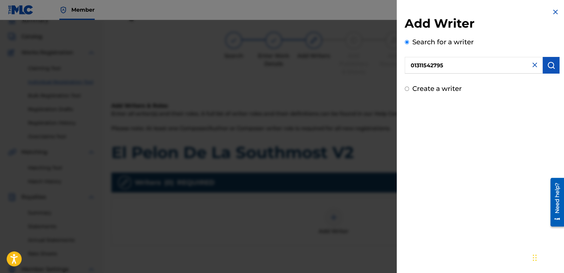
type input "01311542795"
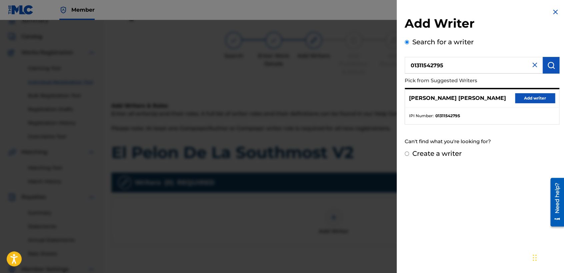
click at [522, 95] on button "Add writer" at bounding box center [535, 98] width 40 height 10
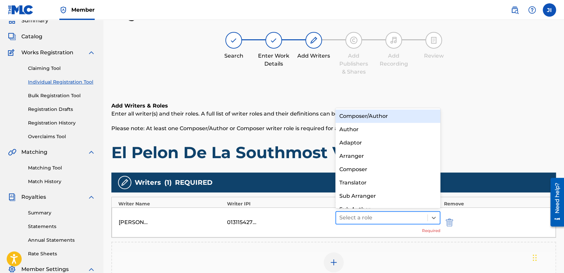
click at [351, 217] on div at bounding box center [381, 217] width 85 height 9
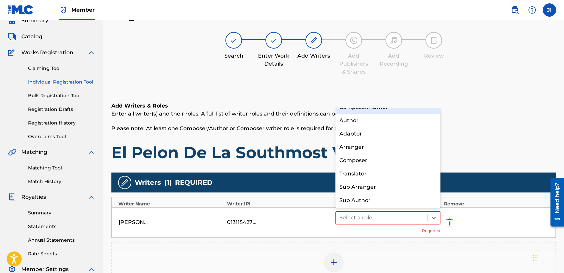
click at [381, 110] on div "Composer/Author" at bounding box center [387, 107] width 105 height 13
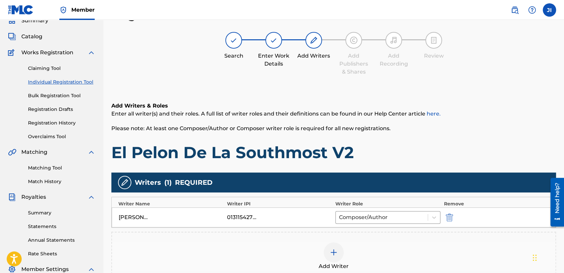
click at [448, 149] on h1 "El Pelon De La Southmost V2" at bounding box center [333, 153] width 445 height 20
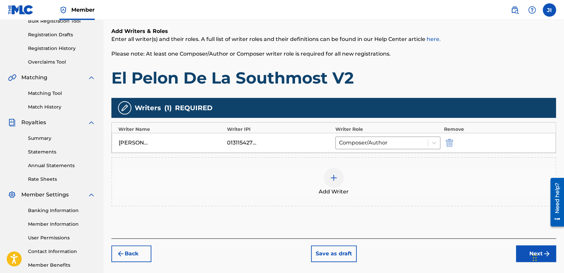
scroll to position [140, 0]
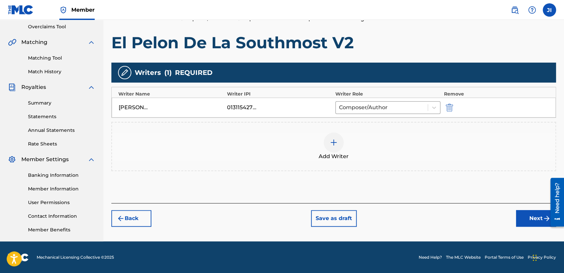
click at [525, 222] on button "Next" at bounding box center [536, 218] width 40 height 17
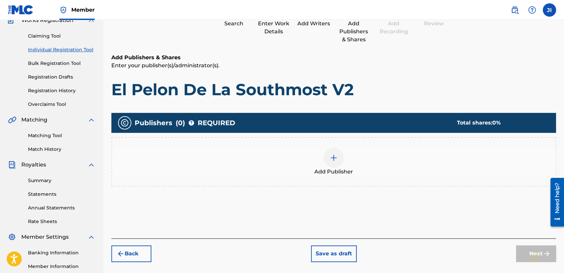
scroll to position [30, 0]
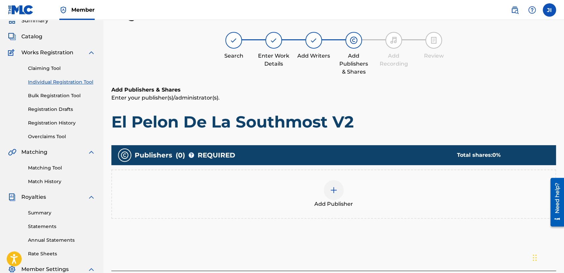
click at [328, 204] on span "Add Publisher" at bounding box center [333, 204] width 39 height 8
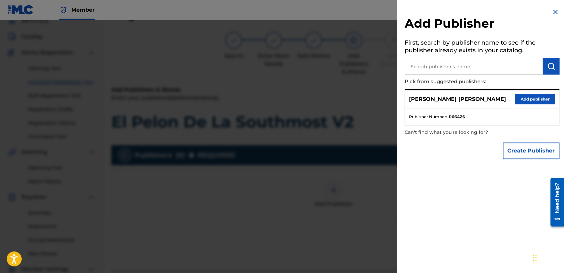
click at [528, 101] on button "Add publisher" at bounding box center [535, 99] width 40 height 10
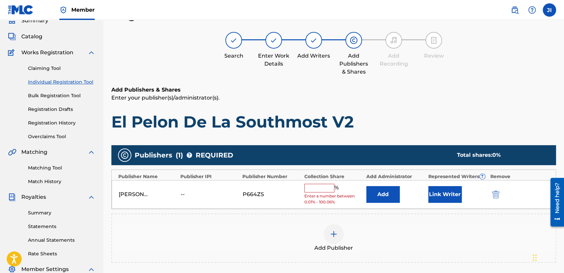
click at [324, 183] on div "[PERSON_NAME] [PERSON_NAME] -- P664ZS % Enter a number between 0.01% - 100.06% …" at bounding box center [334, 194] width 444 height 29
click at [314, 191] on input "text" at bounding box center [319, 188] width 30 height 9
type input "100"
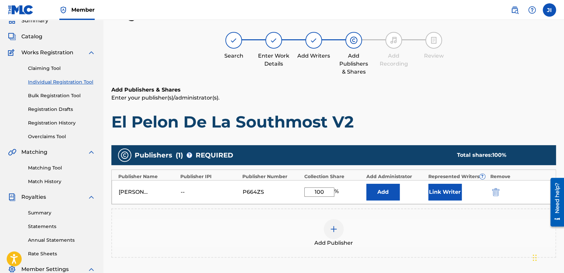
click at [434, 189] on button "Link Writer" at bounding box center [444, 192] width 33 height 17
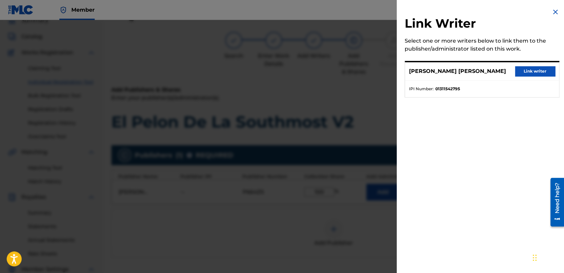
click at [519, 68] on button "Link writer" at bounding box center [535, 71] width 40 height 10
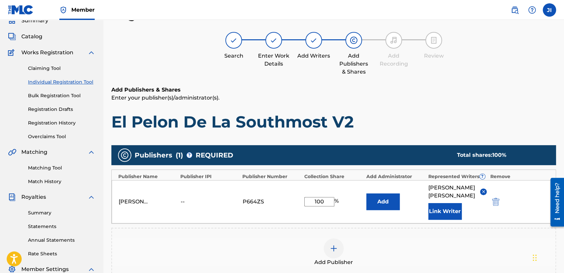
click at [447, 92] on h6 "Add Publishers & Shares" at bounding box center [333, 90] width 445 height 8
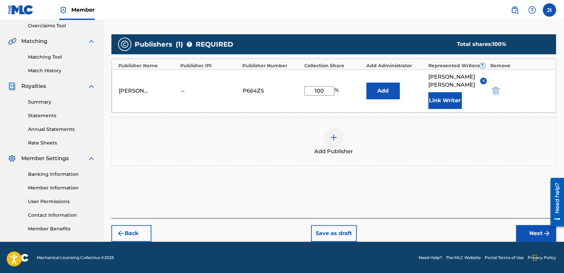
click at [523, 233] on button "Next" at bounding box center [536, 233] width 40 height 17
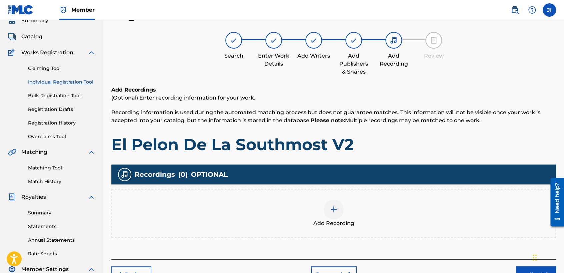
click at [344, 208] on div "Add Recording" at bounding box center [333, 214] width 443 height 28
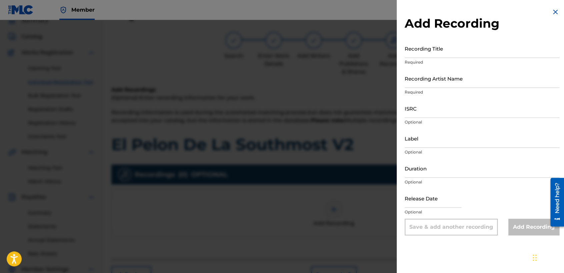
click at [446, 50] on input "Recording Title" at bounding box center [482, 48] width 155 height 19
paste input "El Pelon De La Southmost V2"
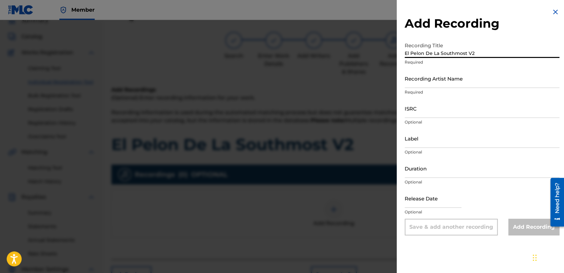
type input "El Pelon De La Southmost V2"
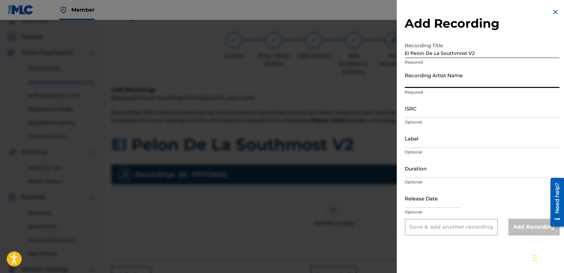
click at [442, 74] on input "Recording Artist Name" at bounding box center [482, 78] width 155 height 19
type input "[PERSON_NAME] MX"
type input "03:53"
type input "[DATE]"
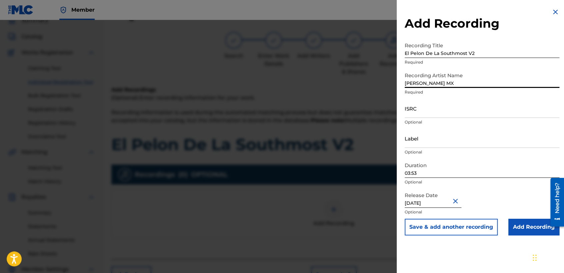
click at [418, 112] on input "ISRC" at bounding box center [482, 108] width 155 height 19
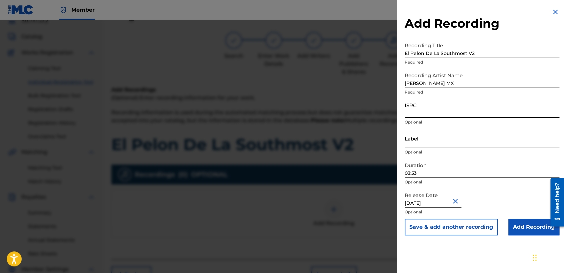
click at [429, 112] on input "ISRC" at bounding box center [482, 108] width 155 height 19
paste input "QZMEQ2477844"
type input "QZMEQ2477844"
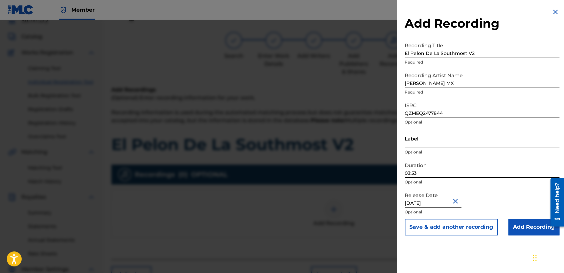
click at [441, 171] on input "03:53" at bounding box center [482, 168] width 155 height 19
type input "04:12"
click at [448, 202] on input "[DATE]" at bounding box center [433, 198] width 57 height 19
select select "1"
select select "2024"
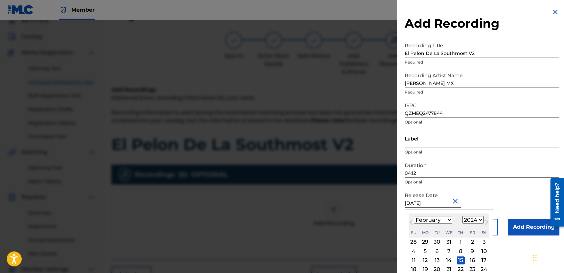
click at [471, 266] on div "23" at bounding box center [472, 270] width 8 height 8
type input "[DATE]"
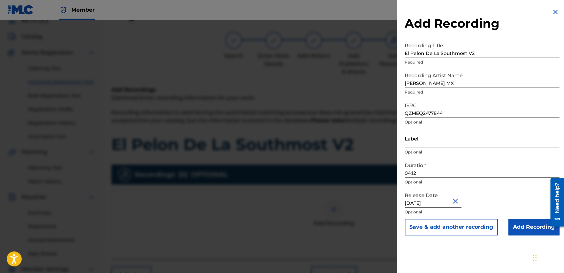
click at [523, 226] on input "Add Recording" at bounding box center [533, 227] width 51 height 17
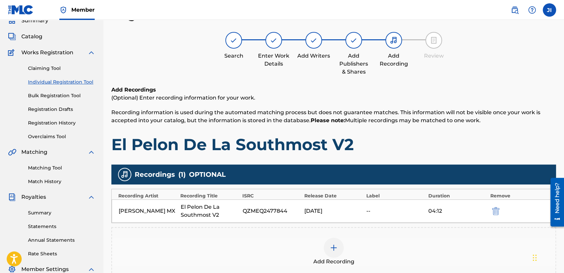
click at [427, 130] on div "Add Recordings (Optional) Enter recording information for your work. Recording …" at bounding box center [333, 120] width 445 height 69
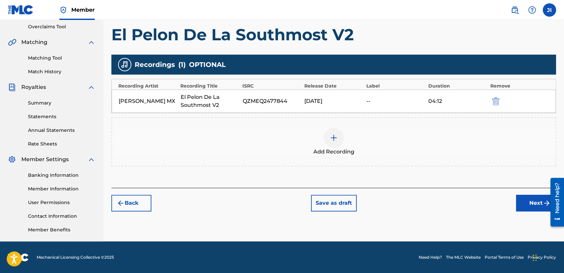
click at [522, 199] on button "Next" at bounding box center [536, 203] width 40 height 17
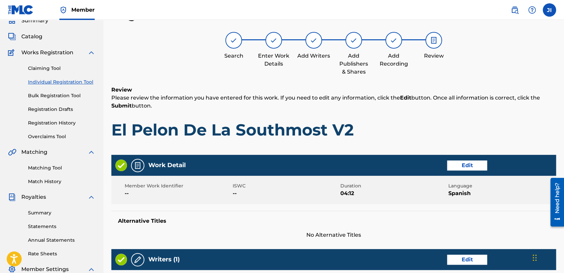
click at [433, 135] on h1 "El Pelon De La Southmost V2" at bounding box center [333, 130] width 445 height 20
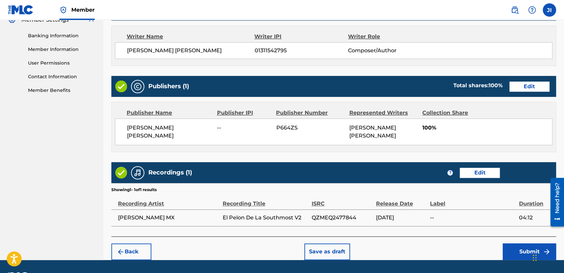
scroll to position [298, 0]
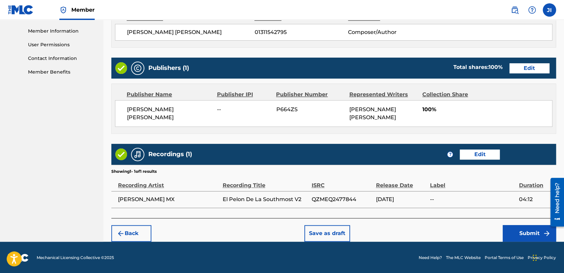
click at [507, 226] on button "Submit" at bounding box center [529, 233] width 53 height 17
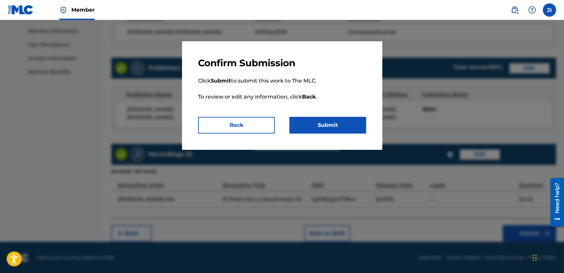
click at [329, 130] on button "Submit" at bounding box center [327, 125] width 77 height 17
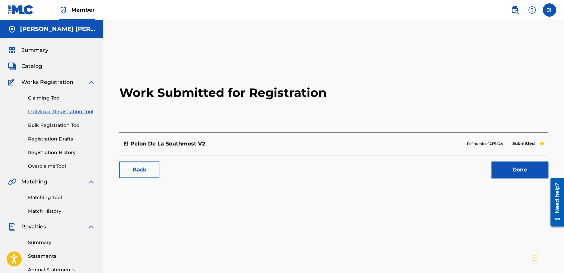
click at [87, 112] on link "Individual Registration Tool" at bounding box center [61, 111] width 67 height 7
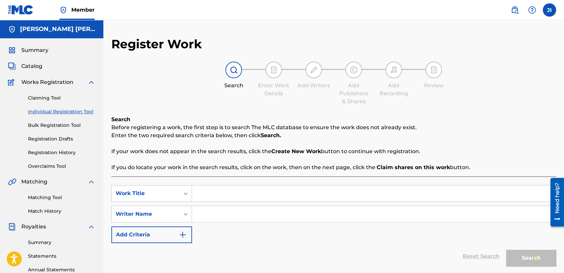
click at [225, 195] on input "Search Form" at bounding box center [374, 194] width 364 height 16
paste input "Delta 1"
type input "Delta 1"
click at [231, 211] on input "Search Form" at bounding box center [374, 214] width 364 height 16
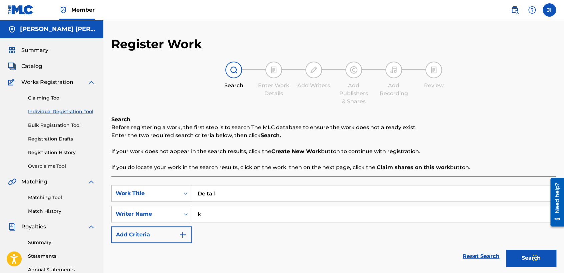
type input "k"
click at [515, 253] on button "Search" at bounding box center [531, 258] width 50 height 17
click at [497, 148] on p "If your work does not appear in the search results, click the Create New Work b…" at bounding box center [333, 152] width 445 height 8
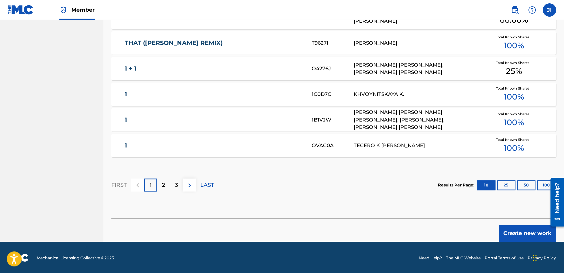
scroll to position [409, 0]
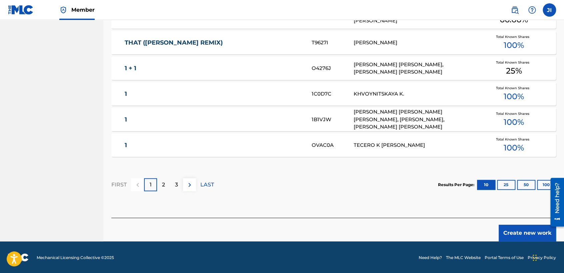
click at [515, 228] on button "Create new work" at bounding box center [527, 233] width 57 height 17
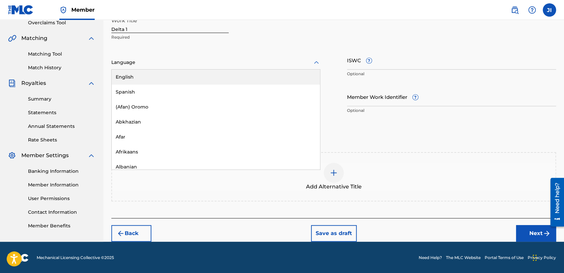
click at [267, 58] on div at bounding box center [215, 62] width 209 height 8
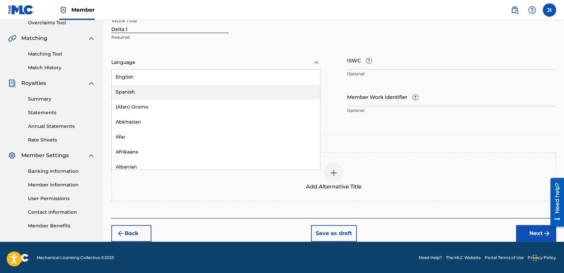
click at [173, 89] on div "Spanish" at bounding box center [216, 92] width 208 height 15
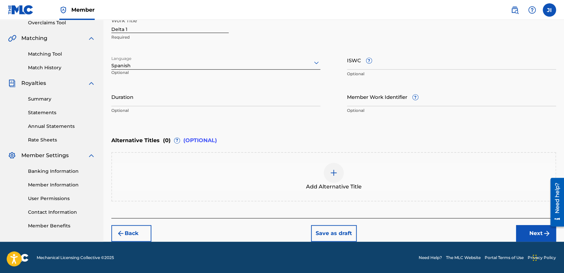
click at [148, 98] on input "Duration" at bounding box center [215, 96] width 209 height 19
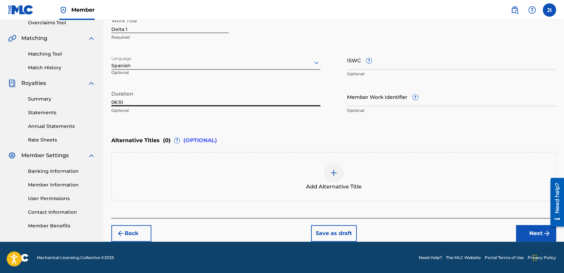
type input "06:10"
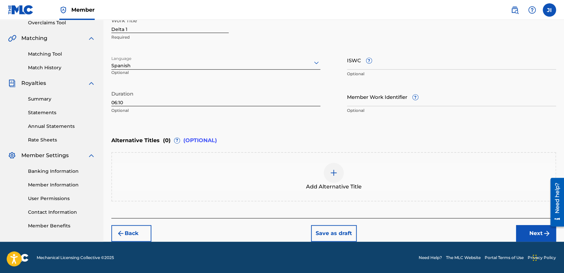
click at [526, 227] on button "Next" at bounding box center [536, 233] width 40 height 17
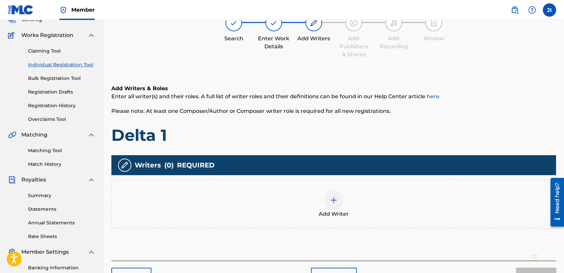
scroll to position [30, 0]
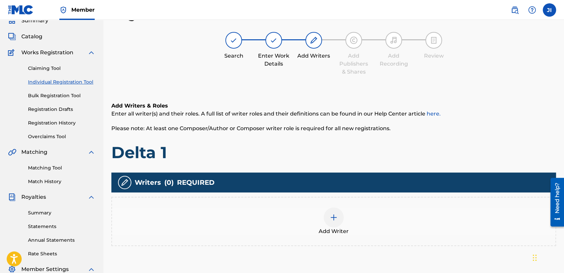
click at [346, 209] on div "Add Writer" at bounding box center [333, 222] width 443 height 28
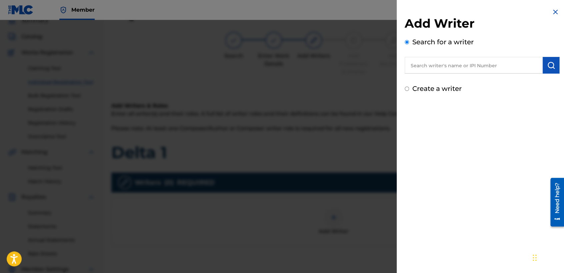
click at [422, 66] on input "text" at bounding box center [474, 65] width 138 height 17
type input "01311542795"
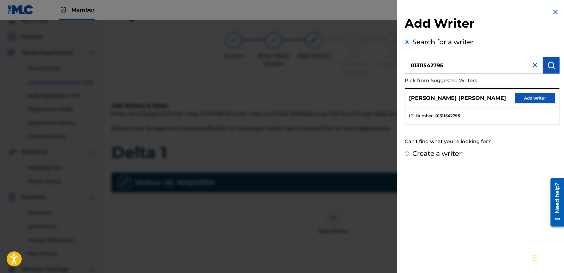
click at [518, 93] on button "Add writer" at bounding box center [535, 98] width 40 height 10
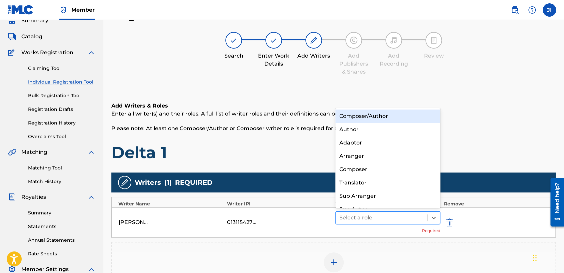
click at [373, 223] on div "Select a role" at bounding box center [381, 218] width 91 height 12
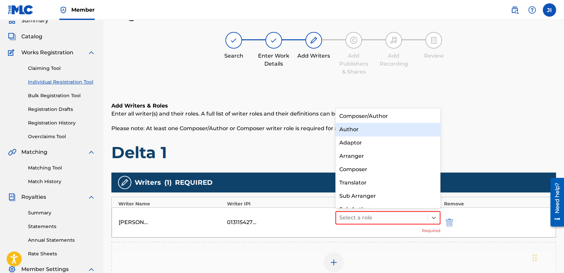
click at [406, 124] on div "Author" at bounding box center [387, 129] width 105 height 13
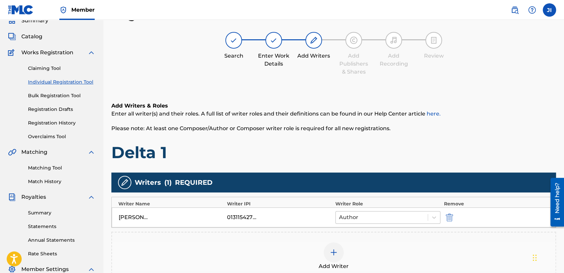
click at [387, 217] on div at bounding box center [381, 217] width 85 height 9
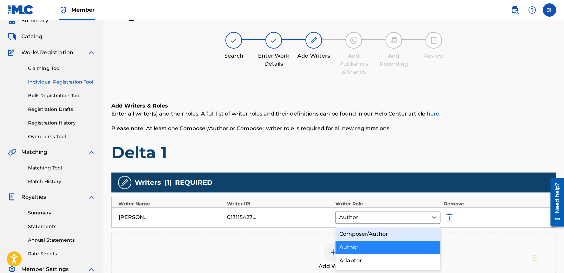
click at [378, 234] on div "Composer/Author" at bounding box center [387, 234] width 105 height 13
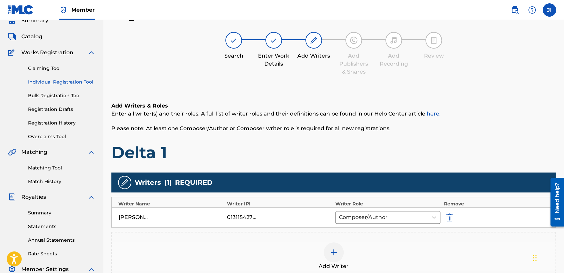
click at [412, 128] on p "Please note: At least one Composer/Author or Composer writer role is required f…" at bounding box center [333, 129] width 445 height 8
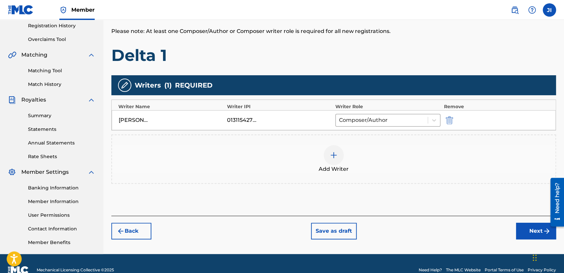
scroll to position [140, 0]
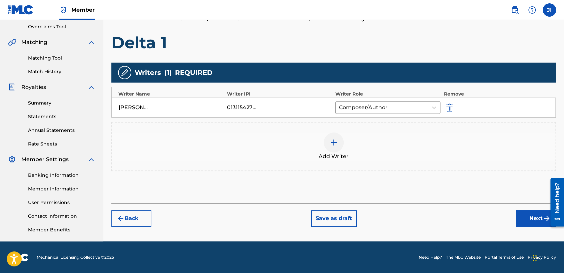
click at [519, 222] on button "Next" at bounding box center [536, 218] width 40 height 17
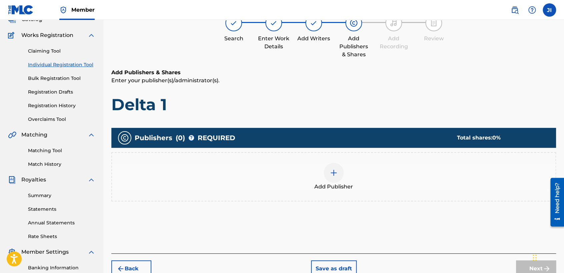
scroll to position [30, 0]
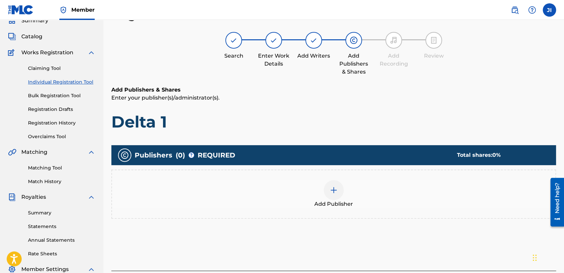
click at [324, 188] on div at bounding box center [334, 190] width 20 height 20
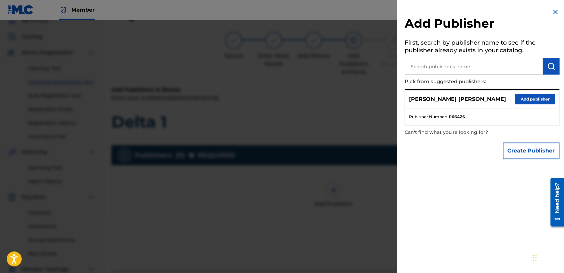
click at [525, 96] on button "Add publisher" at bounding box center [535, 99] width 40 height 10
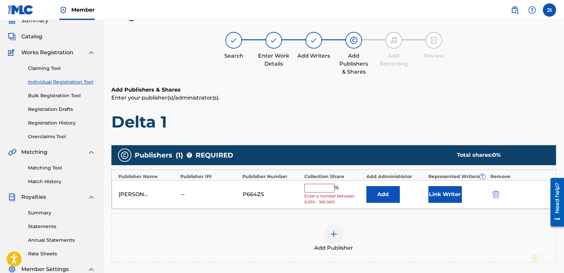
click at [316, 185] on input "text" at bounding box center [319, 188] width 30 height 9
type input "100"
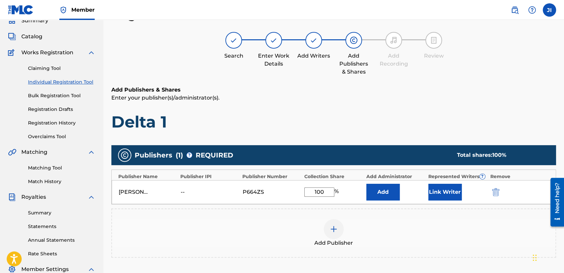
click at [432, 196] on button "Link Writer" at bounding box center [444, 192] width 33 height 17
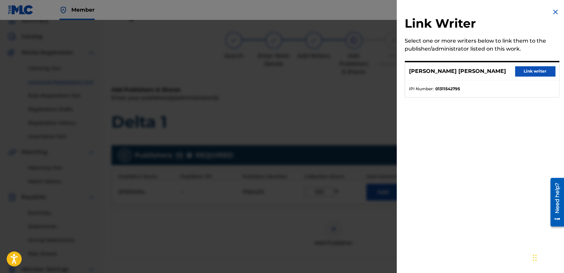
click at [516, 74] on button "Link writer" at bounding box center [535, 71] width 40 height 10
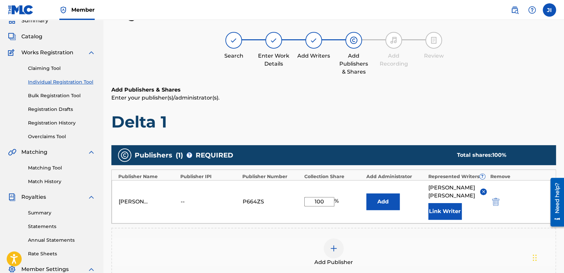
click at [375, 117] on h1 "Delta 1" at bounding box center [333, 122] width 445 height 20
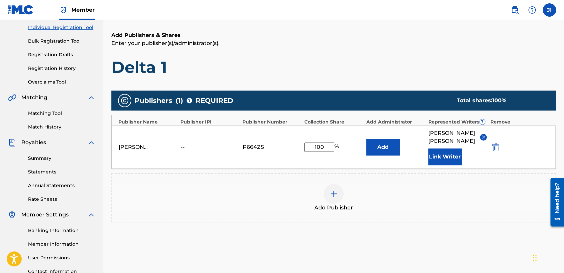
scroll to position [141, 0]
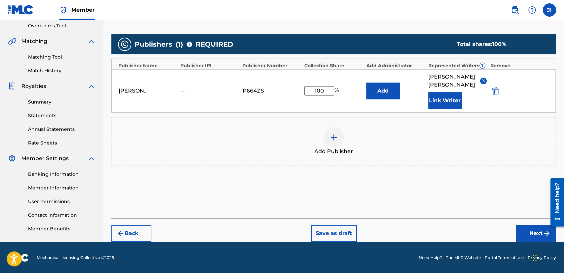
click at [538, 236] on button "Next" at bounding box center [536, 233] width 40 height 17
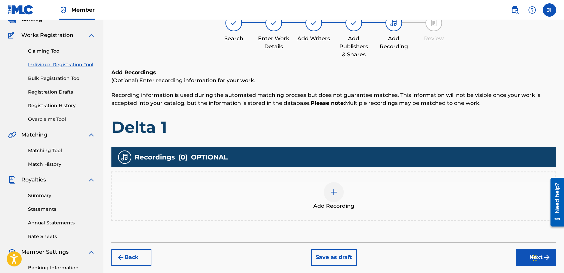
scroll to position [30, 0]
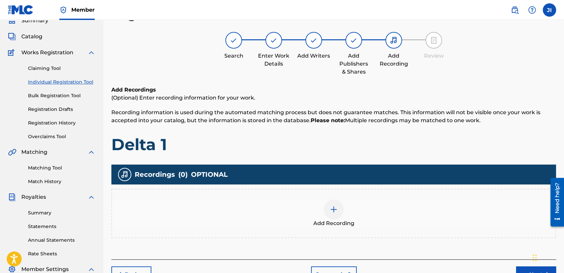
click at [332, 213] on div at bounding box center [334, 210] width 20 height 20
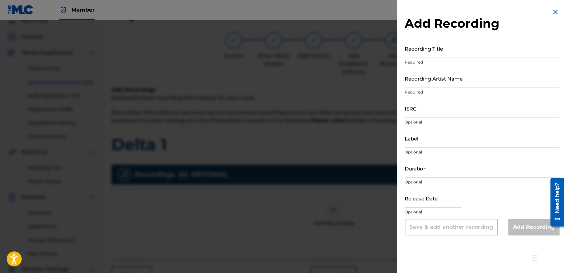
click at [442, 57] on input "Recording Title" at bounding box center [482, 48] width 155 height 19
paste input "Delta 1"
type input "Delta 1"
click at [452, 85] on input "Recording Artist Name" at bounding box center [482, 78] width 155 height 19
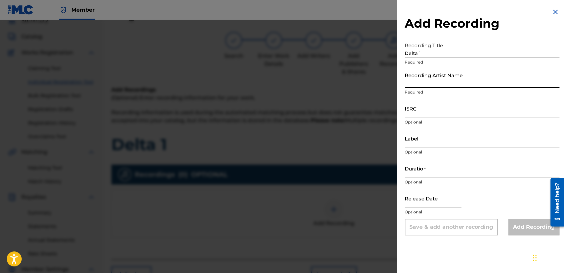
type input "[PERSON_NAME] MX"
type input "04:12"
type input "[DATE]"
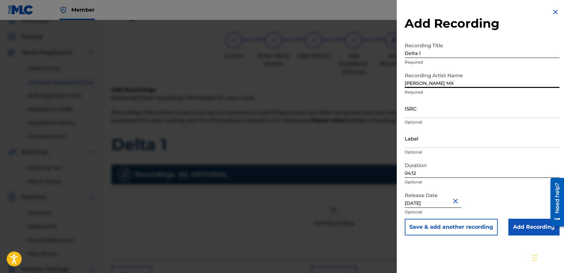
click at [419, 116] on input "ISRC" at bounding box center [482, 108] width 155 height 19
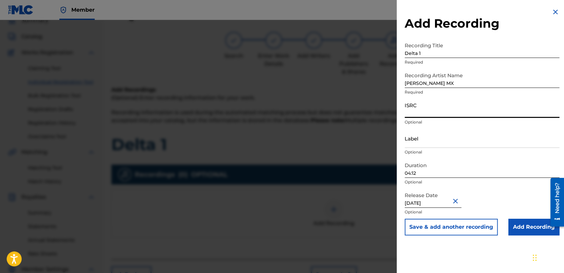
paste input "QZDA52486314"
type input "QZDA52486314"
click at [443, 151] on p "Optional" at bounding box center [482, 152] width 155 height 6
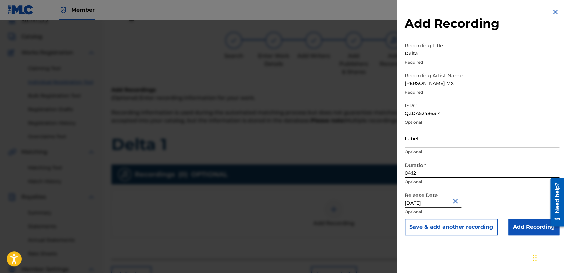
click at [434, 174] on input "04:12" at bounding box center [482, 168] width 155 height 19
type input "06:10"
click at [444, 204] on input "[DATE]" at bounding box center [433, 198] width 57 height 19
select select "1"
select select "2024"
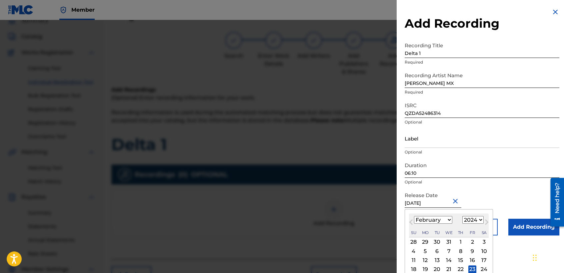
click at [483, 269] on div "24" at bounding box center [484, 270] width 8 height 8
type input "[DATE]"
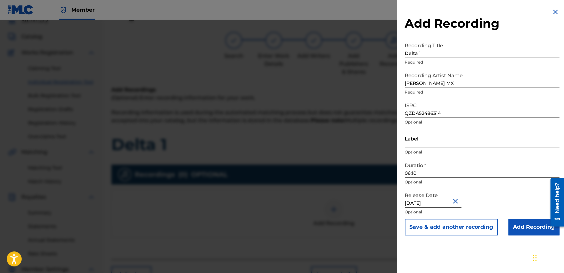
click at [432, 201] on input "[DATE]" at bounding box center [433, 198] width 57 height 19
select select "1"
select select "2024"
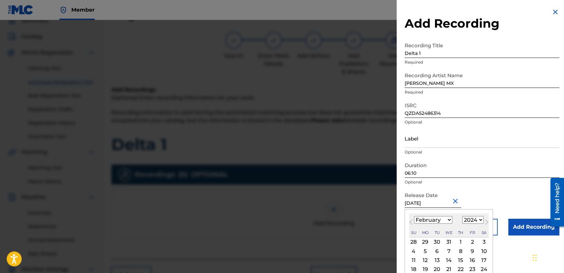
click at [450, 204] on input "[DATE]" at bounding box center [433, 198] width 57 height 19
type input "[DATE]"
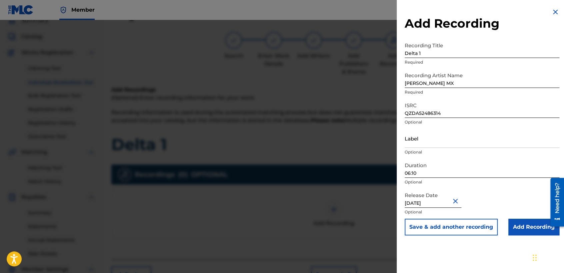
click at [535, 234] on input "Add Recording" at bounding box center [533, 227] width 51 height 17
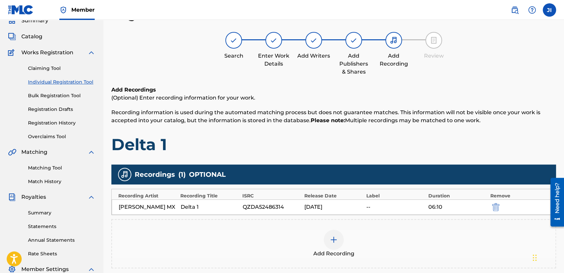
click at [428, 130] on div "Add Recordings (Optional) Enter recording information for your work. Recording …" at bounding box center [333, 120] width 445 height 69
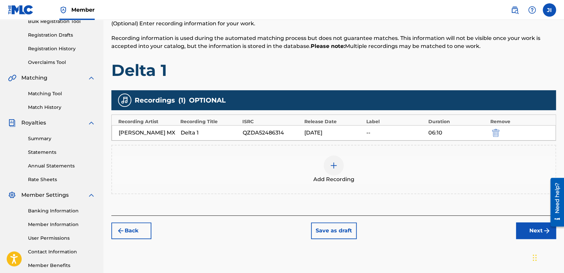
scroll to position [140, 0]
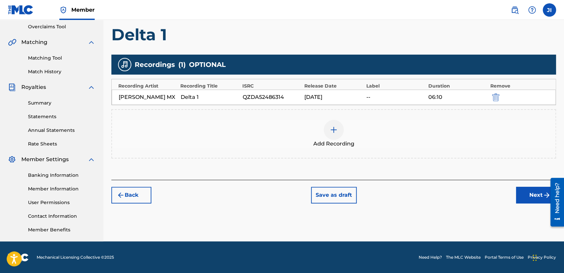
click at [518, 187] on button "Next" at bounding box center [536, 195] width 40 height 17
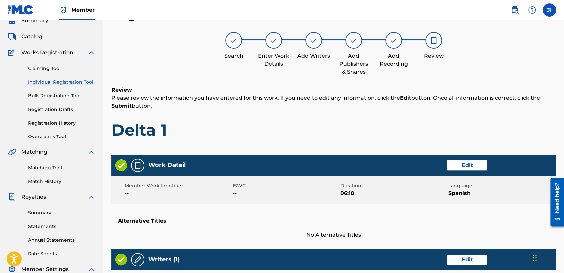
click at [376, 109] on p "Please review the information you have entered for this work. If you need to ed…" at bounding box center [333, 102] width 445 height 16
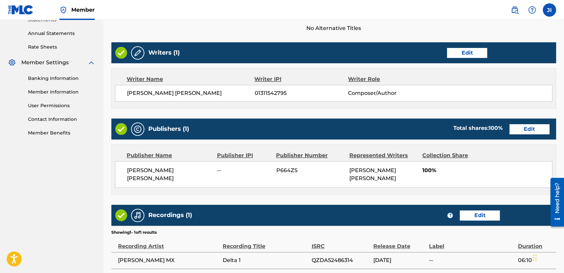
scroll to position [298, 0]
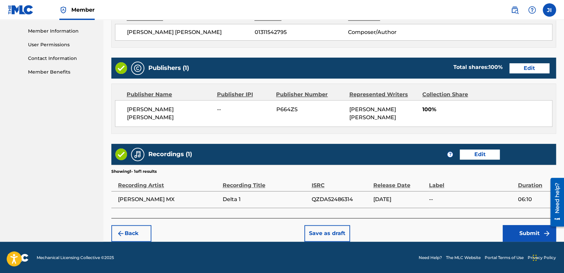
click at [508, 238] on button "Submit" at bounding box center [529, 233] width 53 height 17
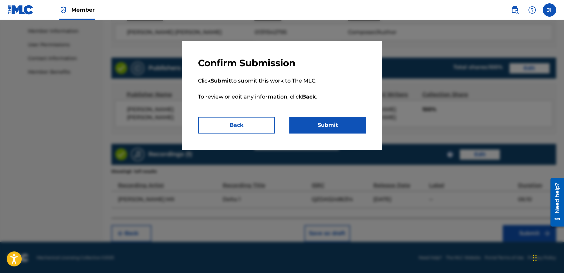
click at [339, 116] on p "Click Submit to submit this work to The MLC. To review or edit any information,…" at bounding box center [282, 93] width 168 height 48
click at [330, 123] on button "Submit" at bounding box center [327, 125] width 77 height 17
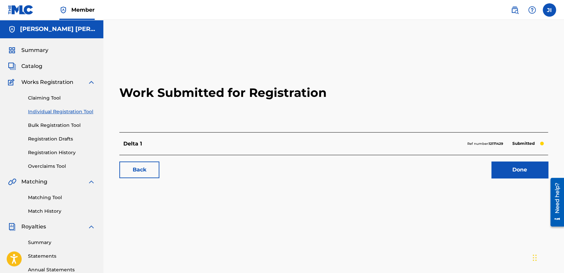
click at [69, 111] on link "Individual Registration Tool" at bounding box center [61, 111] width 67 height 7
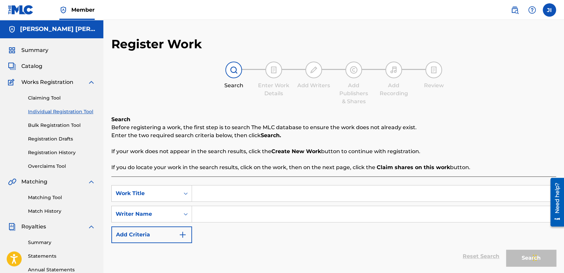
click at [225, 193] on input "Search Form" at bounding box center [374, 194] width 364 height 16
paste input "Escorpion 4 - Remix"
type input "Escorpion 4 - Remix"
click at [239, 219] on input "Search Form" at bounding box center [374, 214] width 364 height 16
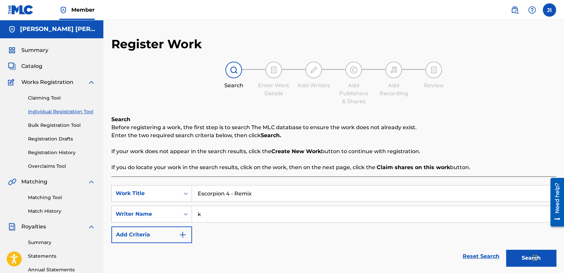
type input "k"
click at [512, 257] on button "Search" at bounding box center [531, 258] width 50 height 17
click at [480, 132] on p "Enter the two required search criteria below, then click Search." at bounding box center [333, 136] width 445 height 8
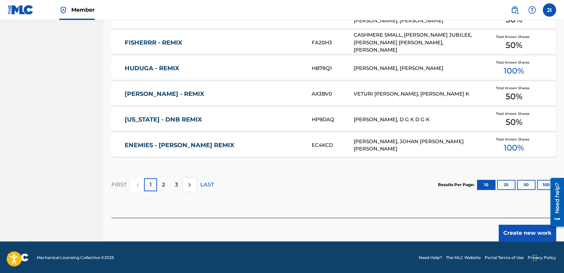
click at [510, 233] on button "Create new work" at bounding box center [527, 233] width 57 height 17
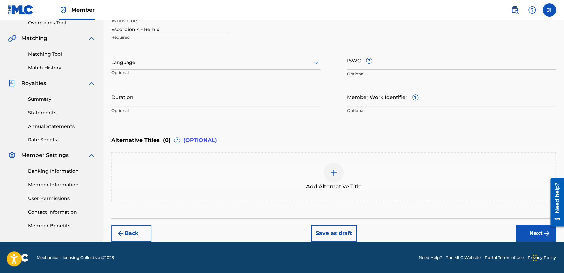
click at [270, 65] on div at bounding box center [215, 62] width 209 height 8
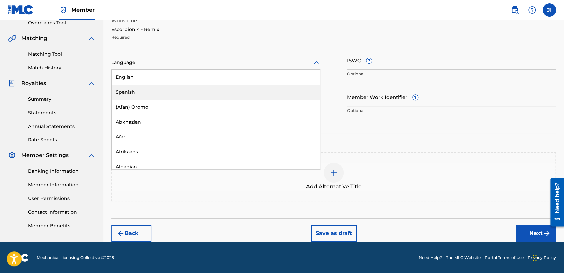
click at [223, 89] on div "Spanish" at bounding box center [216, 92] width 208 height 15
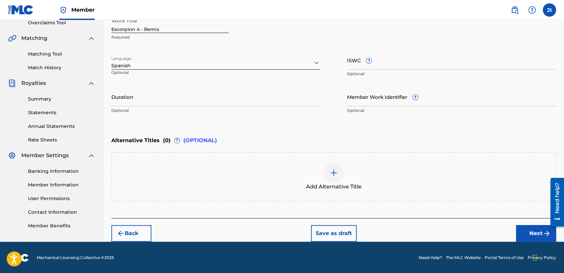
click at [178, 93] on input "Duration" at bounding box center [215, 96] width 209 height 19
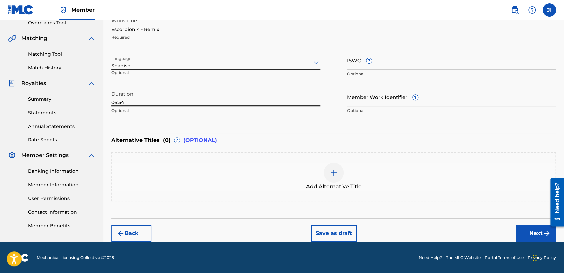
type input "06:54"
click at [534, 234] on button "Next" at bounding box center [536, 233] width 40 height 17
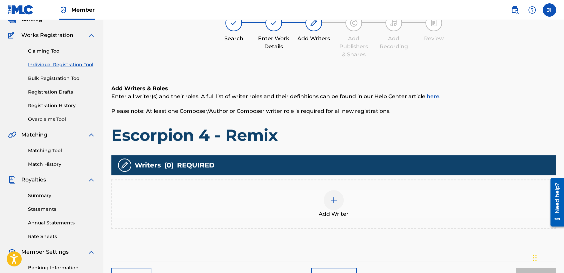
scroll to position [30, 0]
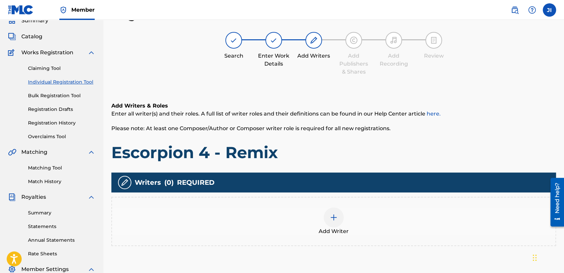
click at [326, 212] on div at bounding box center [334, 218] width 20 height 20
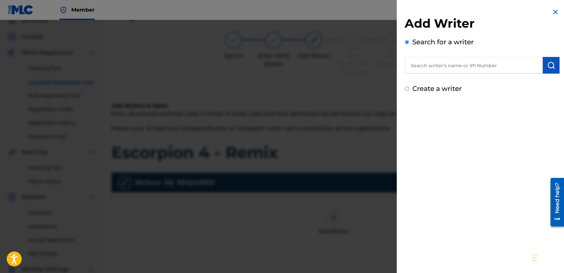
click at [425, 69] on input "text" at bounding box center [474, 65] width 138 height 17
type input "01311542795"
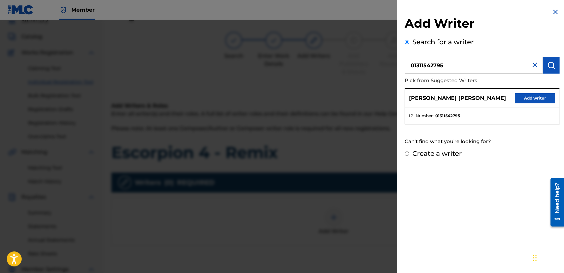
click at [535, 95] on button "Add writer" at bounding box center [535, 98] width 40 height 10
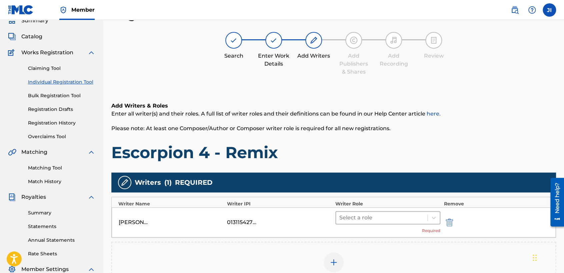
click at [373, 217] on div at bounding box center [381, 217] width 85 height 9
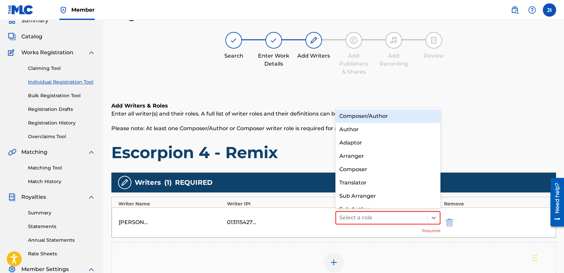
click at [392, 119] on div "Composer/Author" at bounding box center [387, 116] width 105 height 13
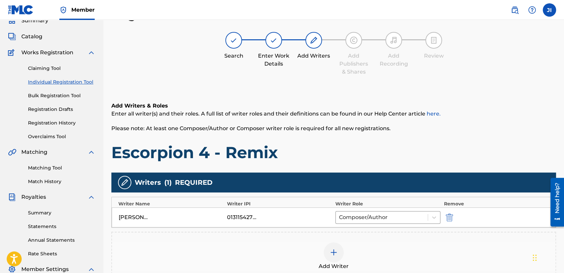
click at [387, 148] on h1 "Escorpion 4 - Remix" at bounding box center [333, 153] width 445 height 20
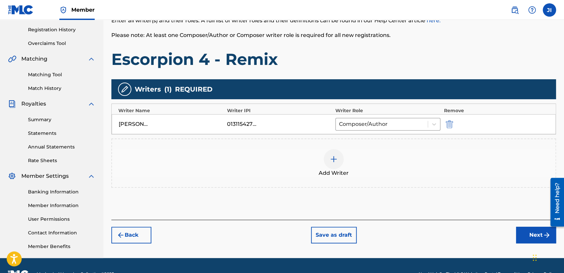
scroll to position [140, 0]
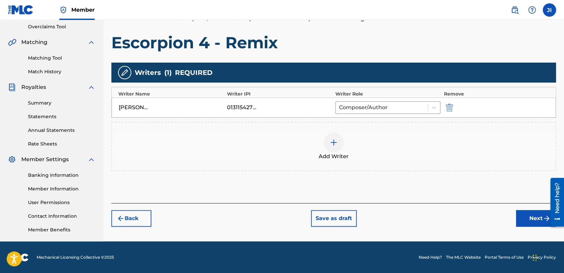
click at [521, 214] on button "Next" at bounding box center [536, 218] width 40 height 17
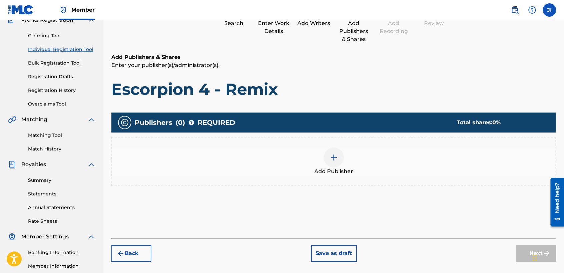
scroll to position [30, 0]
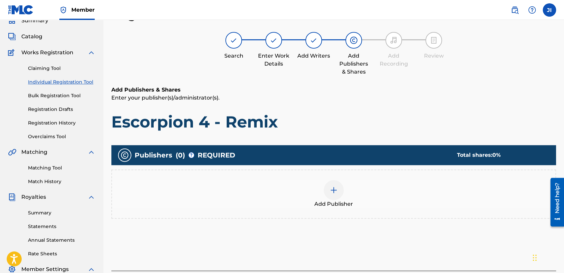
click at [333, 189] on img at bounding box center [334, 190] width 8 height 8
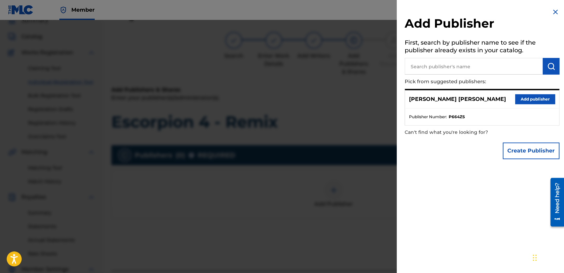
click at [526, 97] on button "Add publisher" at bounding box center [535, 99] width 40 height 10
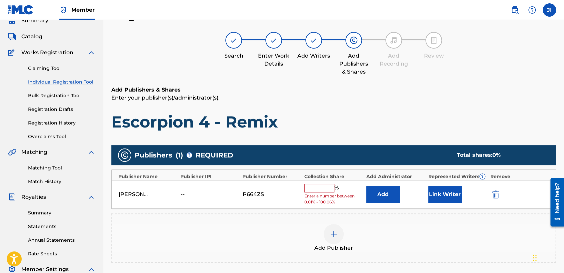
click at [322, 189] on input "text" at bounding box center [319, 188] width 30 height 9
type input "100"
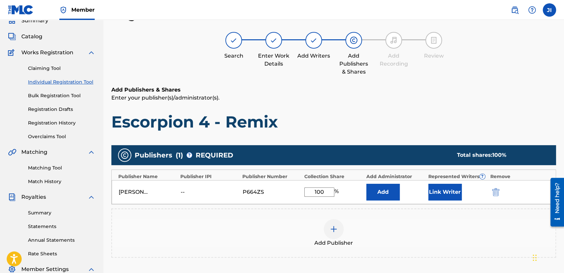
click at [429, 187] on button "Link Writer" at bounding box center [444, 192] width 33 height 17
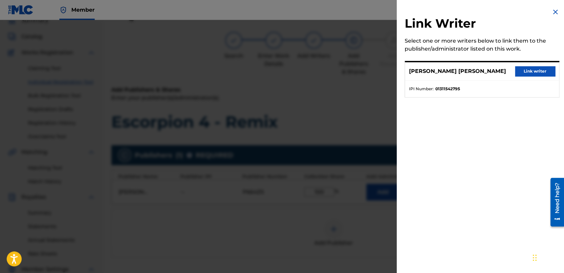
click at [512, 69] on div "[PERSON_NAME] [PERSON_NAME] Link writer" at bounding box center [482, 71] width 154 height 18
click at [515, 69] on button "Link writer" at bounding box center [535, 71] width 40 height 10
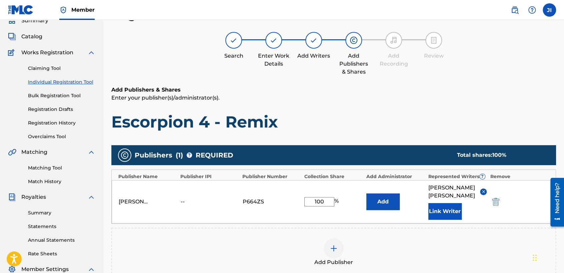
click at [420, 99] on p "Enter your publisher(s)/administrator(s)." at bounding box center [333, 98] width 445 height 8
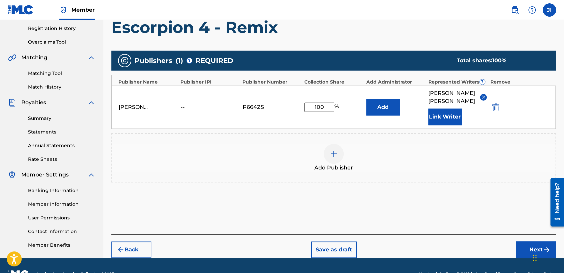
scroll to position [141, 0]
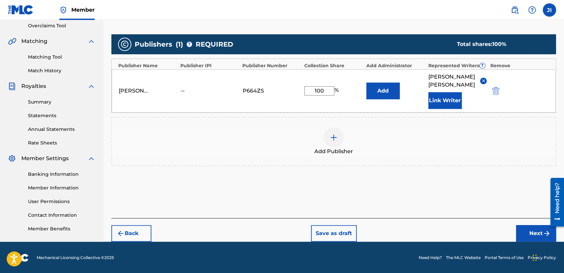
click at [536, 234] on button "Next" at bounding box center [536, 233] width 40 height 17
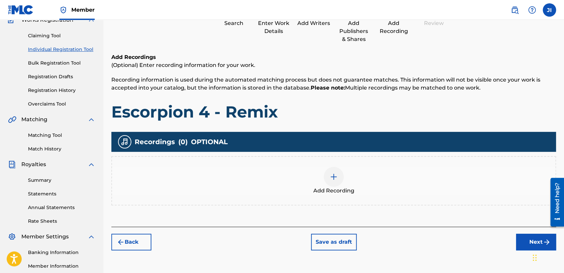
scroll to position [30, 0]
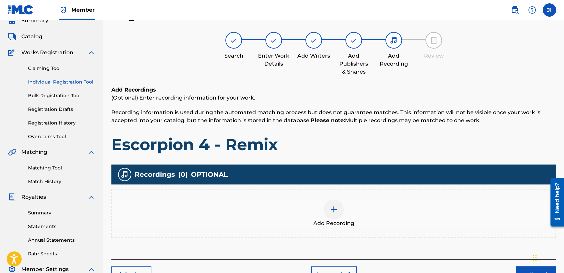
click at [318, 209] on div "Add Recording" at bounding box center [333, 214] width 443 height 28
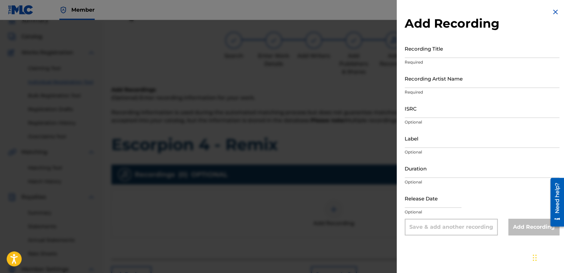
click at [438, 52] on input "Recording Title" at bounding box center [482, 48] width 155 height 19
paste input "Escorpion 4 - Remix"
type input "Escorpion 4 - Remix"
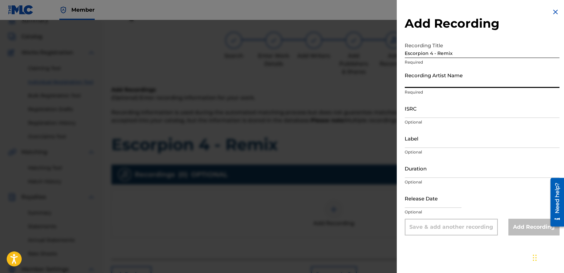
click at [456, 80] on input "Recording Artist Name" at bounding box center [482, 78] width 155 height 19
type input "[PERSON_NAME] MX"
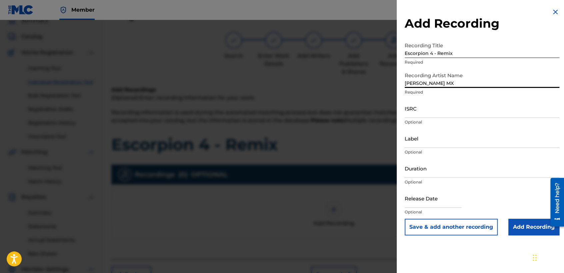
click at [430, 112] on input "ISRC" at bounding box center [482, 108] width 155 height 19
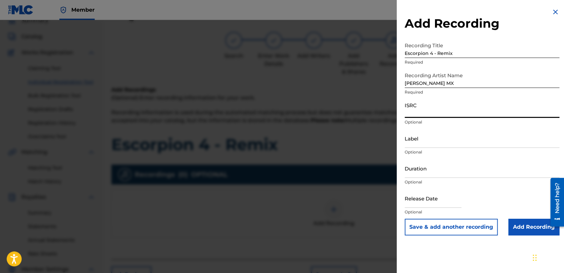
paste input "QZES82407729"
type input "QZES82407729"
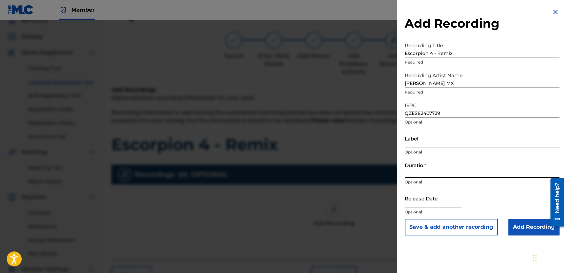
click at [441, 171] on input "Duration" at bounding box center [482, 168] width 155 height 19
type input "06:54"
click at [423, 199] on input "text" at bounding box center [433, 198] width 57 height 19
select select "8"
select select "2025"
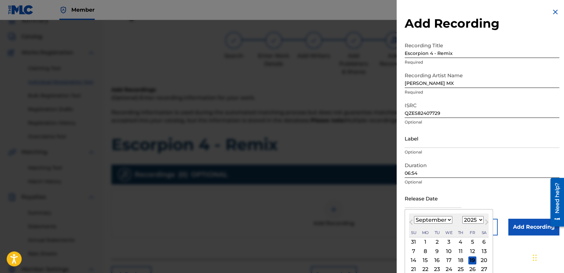
click at [439, 220] on select "January February March April May June July August September October November De…" at bounding box center [433, 220] width 38 height 8
select select "2"
click at [414, 216] on select "January February March April May June July August September October November De…" at bounding box center [433, 220] width 38 height 8
click at [473, 217] on select "1899 1900 1901 1902 1903 1904 1905 1906 1907 1908 1909 1910 1911 1912 1913 1914…" at bounding box center [472, 220] width 21 height 8
select select "2024"
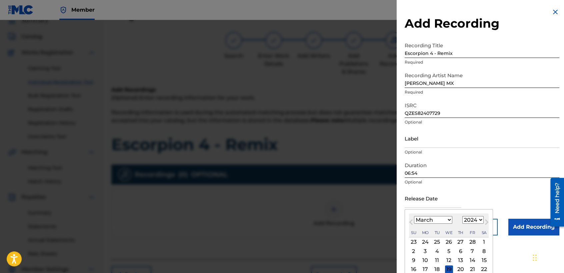
click at [462, 216] on select "1899 1900 1901 1902 1903 1904 1905 1906 1907 1908 1909 1910 1911 1912 1913 1914…" at bounding box center [472, 220] width 21 height 8
click at [473, 242] on div "1" at bounding box center [472, 242] width 8 height 8
type input "[DATE]"
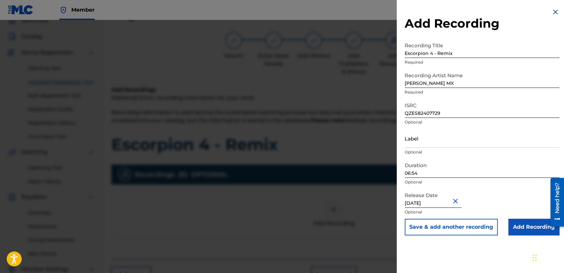
click at [508, 229] on input "Add Recording" at bounding box center [533, 227] width 51 height 17
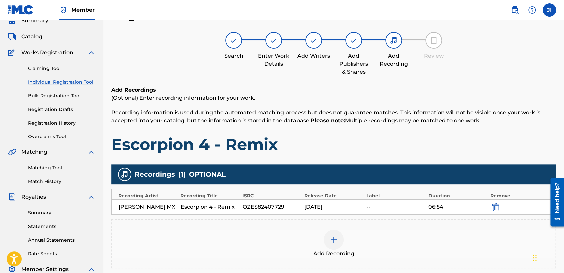
click at [420, 143] on h1 "Escorpion 4 - Remix" at bounding box center [333, 145] width 445 height 20
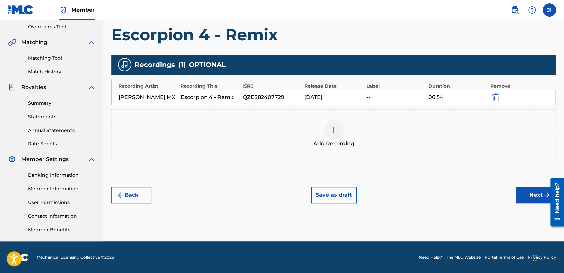
click at [524, 187] on button "Next" at bounding box center [536, 195] width 40 height 17
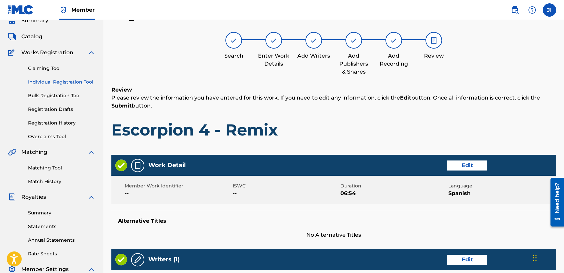
click at [423, 127] on h1 "Escorpion 4 - Remix" at bounding box center [333, 130] width 445 height 20
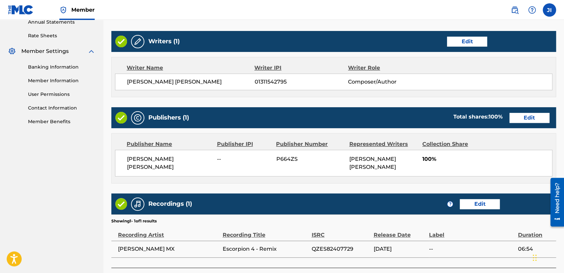
scroll to position [298, 0]
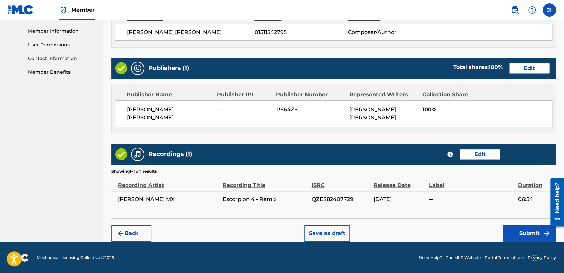
click at [520, 233] on button "Submit" at bounding box center [529, 233] width 53 height 17
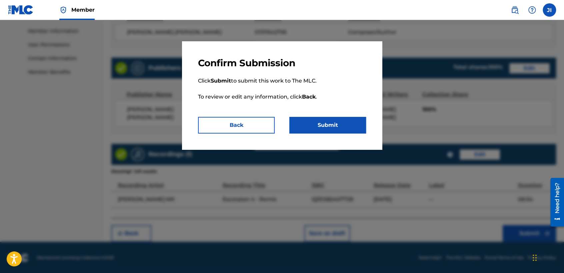
click at [340, 132] on button "Submit" at bounding box center [327, 125] width 77 height 17
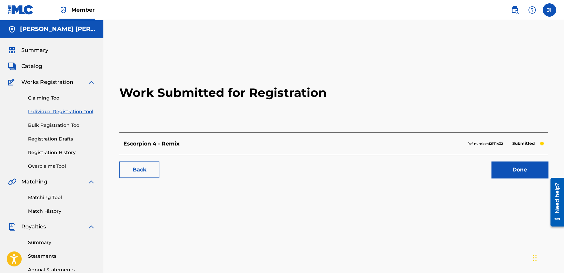
click at [79, 114] on link "Individual Registration Tool" at bounding box center [61, 111] width 67 height 7
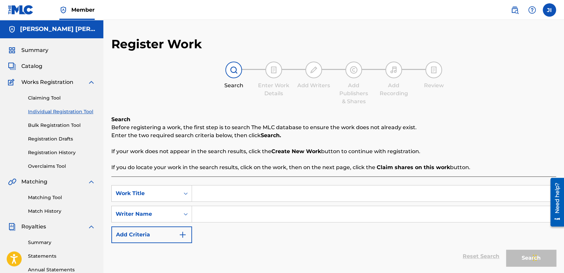
click at [207, 199] on input "Search Form" at bounding box center [374, 194] width 364 height 16
paste input "Momia 2"
type input "Momia 2"
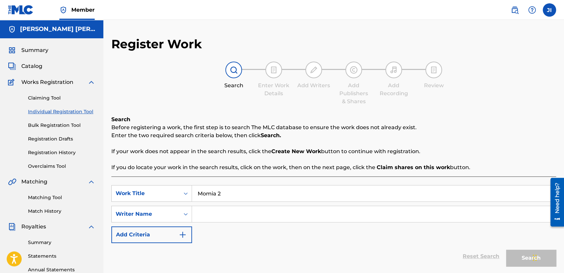
click at [229, 214] on input "Search Form" at bounding box center [374, 214] width 364 height 16
type input "k"
click at [511, 255] on button "Search" at bounding box center [531, 258] width 50 height 17
click at [503, 127] on p "Before registering a work, the first step is to search The MLC database to ensu…" at bounding box center [333, 128] width 445 height 8
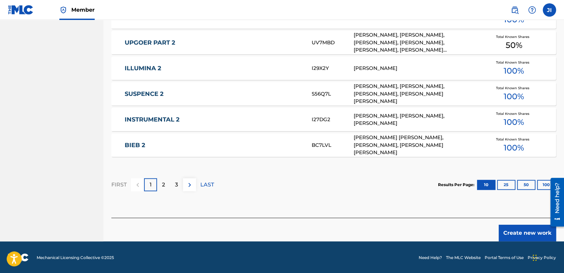
click at [510, 227] on button "Create new work" at bounding box center [527, 233] width 57 height 17
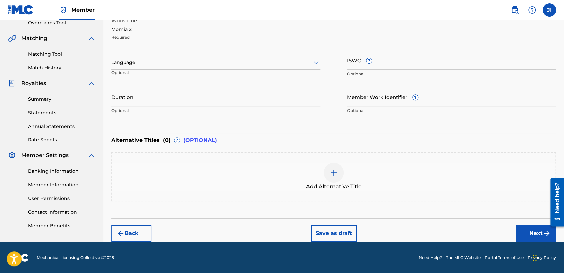
click at [254, 63] on div at bounding box center [215, 62] width 209 height 8
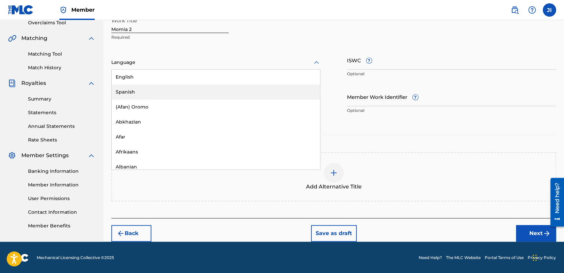
click at [186, 90] on div "Spanish" at bounding box center [216, 92] width 208 height 15
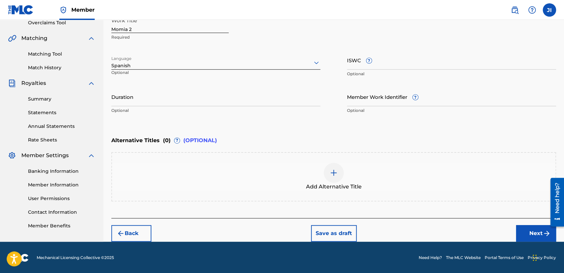
click at [157, 91] on input "Duration" at bounding box center [215, 96] width 209 height 19
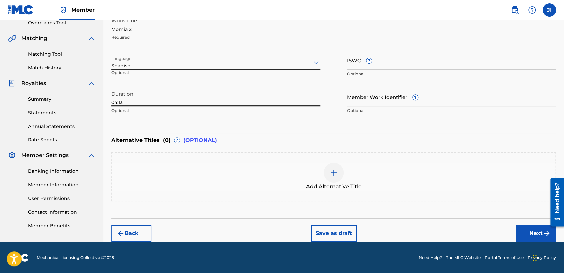
type input "04:13"
click at [527, 229] on button "Next" at bounding box center [536, 233] width 40 height 17
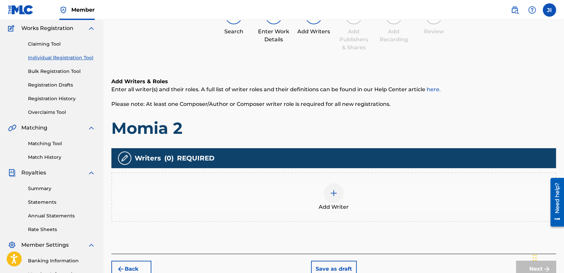
scroll to position [30, 0]
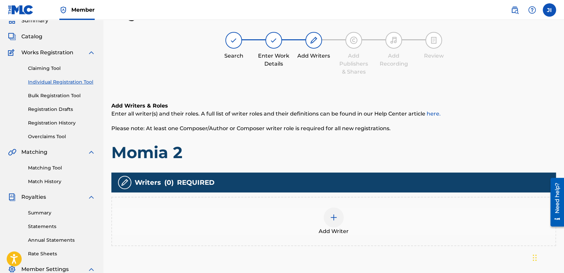
click at [312, 205] on div "Add Writer" at bounding box center [333, 221] width 445 height 49
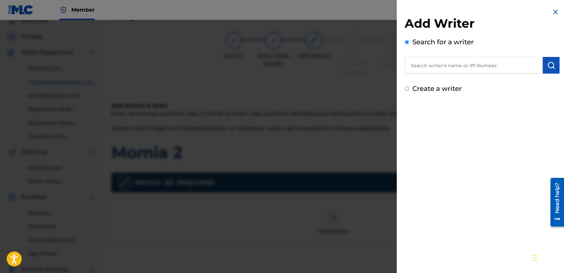
click at [407, 90] on input "Create a writer" at bounding box center [407, 89] width 4 height 4
radio input "false"
radio input "true"
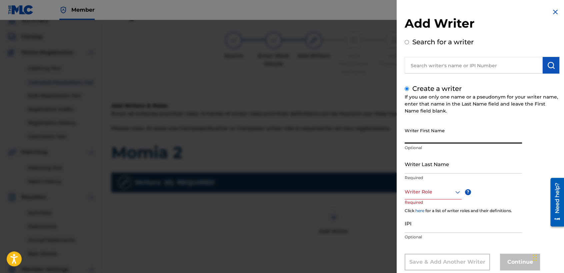
click at [411, 137] on input "Writer First Name" at bounding box center [463, 134] width 117 height 19
click at [435, 71] on input "text" at bounding box center [474, 65] width 138 height 17
radio input "true"
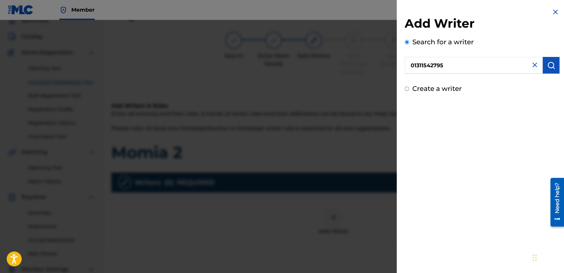
type input "01311542795"
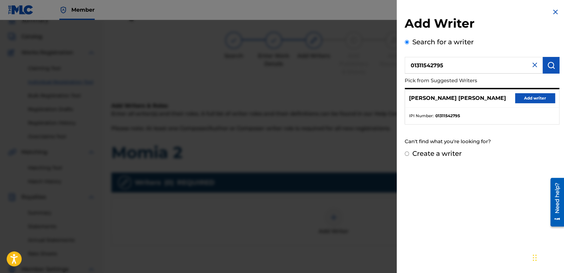
click at [545, 96] on button "Add writer" at bounding box center [535, 98] width 40 height 10
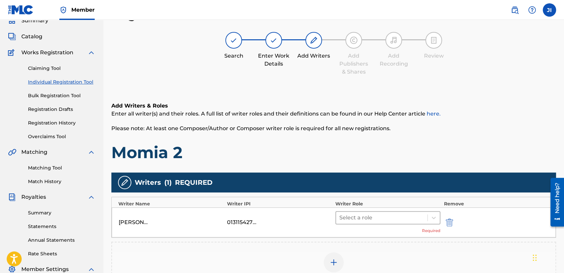
click at [360, 212] on div "Select a role" at bounding box center [381, 218] width 91 height 12
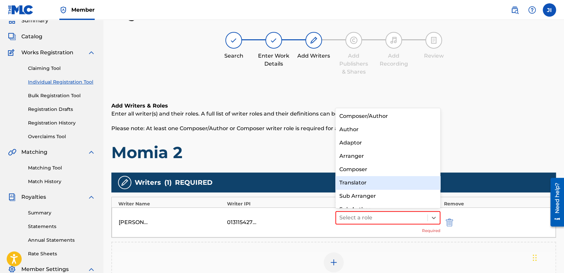
scroll to position [9, 0]
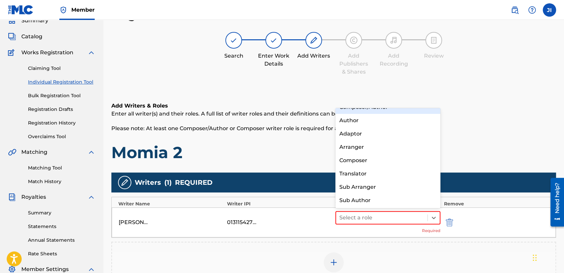
click at [380, 108] on div "Composer/Author" at bounding box center [387, 107] width 105 height 13
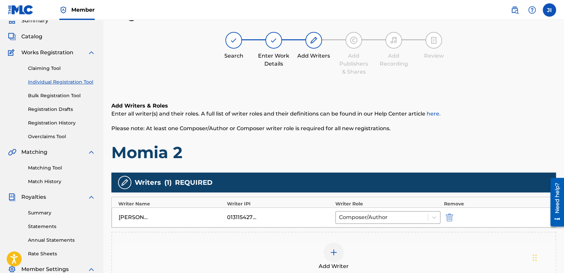
click at [387, 126] on span "Please note: At least one Composer/Author or Composer writer role is required f…" at bounding box center [250, 128] width 279 height 6
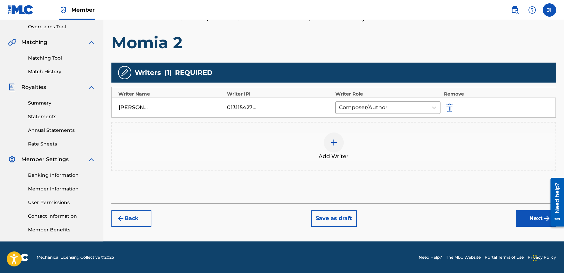
click at [523, 216] on button "Next" at bounding box center [536, 218] width 40 height 17
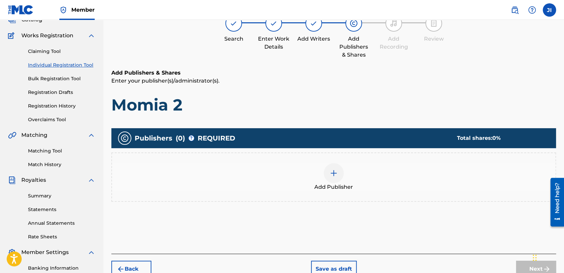
scroll to position [30, 0]
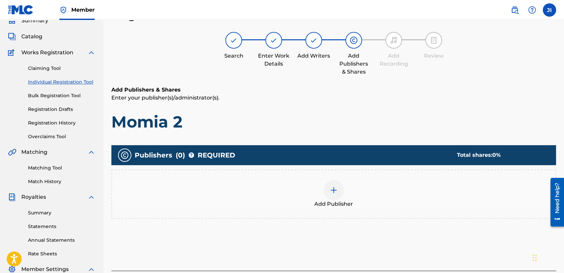
click at [333, 186] on img at bounding box center [334, 190] width 8 height 8
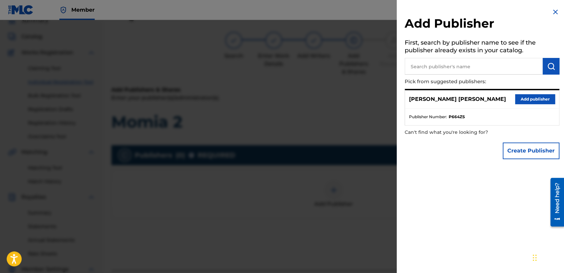
click at [525, 95] on button "Add publisher" at bounding box center [535, 99] width 40 height 10
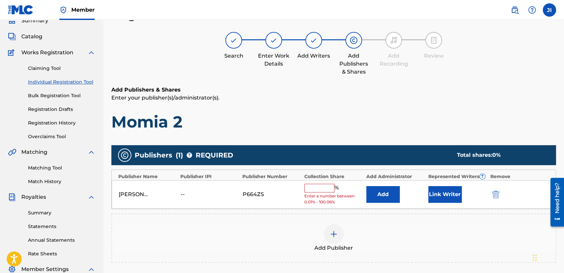
click at [324, 184] on input "text" at bounding box center [319, 188] width 30 height 9
type input "100"
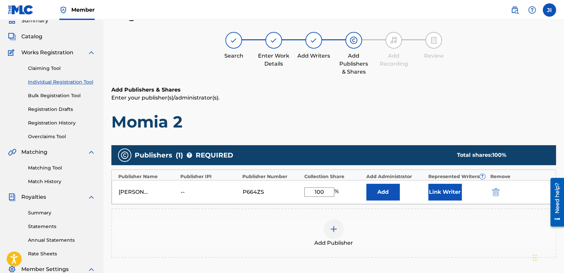
click at [435, 188] on button "Link Writer" at bounding box center [444, 192] width 33 height 17
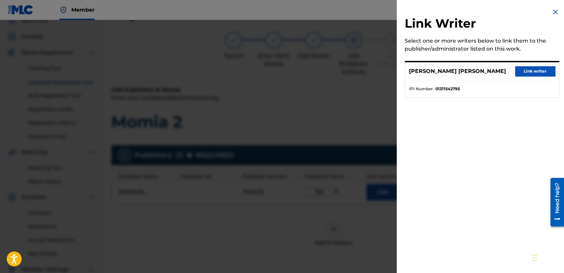
click at [532, 65] on div "[PERSON_NAME] [PERSON_NAME] Link writer" at bounding box center [482, 71] width 154 height 18
click at [528, 71] on button "Link writer" at bounding box center [535, 71] width 40 height 10
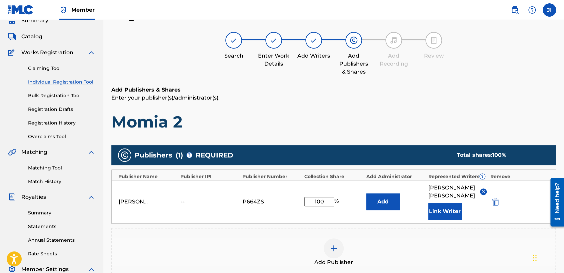
click at [453, 99] on p "Enter your publisher(s)/administrator(s)." at bounding box center [333, 98] width 445 height 8
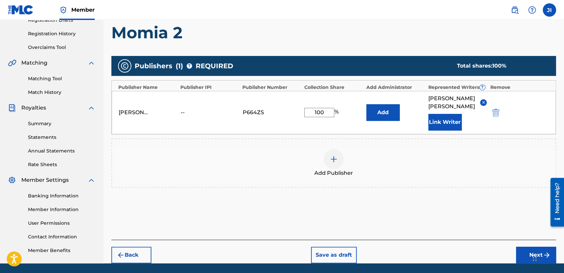
scroll to position [141, 0]
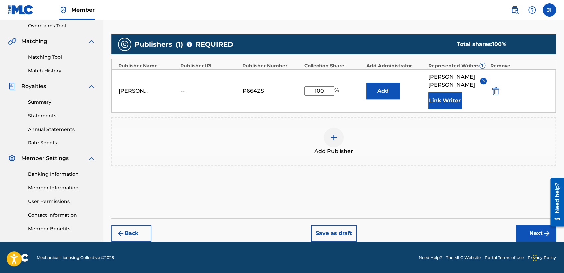
click at [527, 234] on button "Next" at bounding box center [536, 233] width 40 height 17
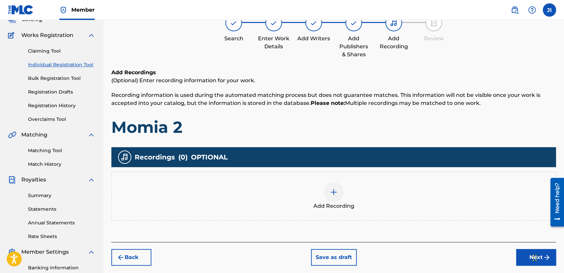
scroll to position [30, 0]
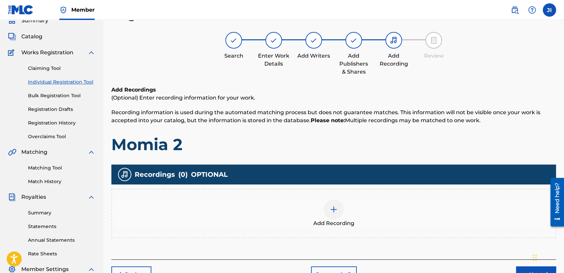
click at [337, 212] on img at bounding box center [334, 210] width 8 height 8
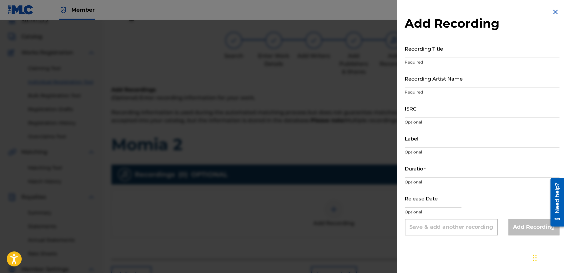
click at [453, 48] on input "Recording Title" at bounding box center [482, 48] width 155 height 19
paste input "Momia 2"
type input "Momia 2"
click at [449, 73] on input "Recording Artist Name" at bounding box center [482, 78] width 155 height 19
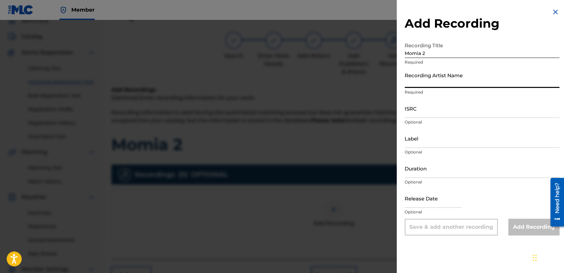
type input "[PERSON_NAME] MX"
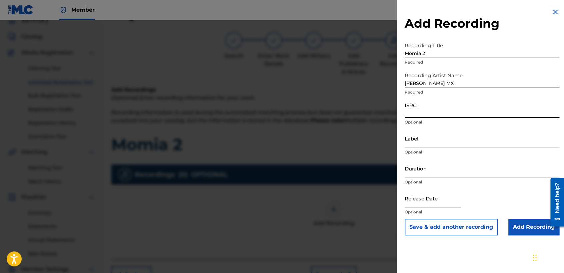
click at [422, 105] on input "ISRC" at bounding box center [482, 108] width 155 height 19
paste input "QZHN32431740"
type input "QZHN32431740"
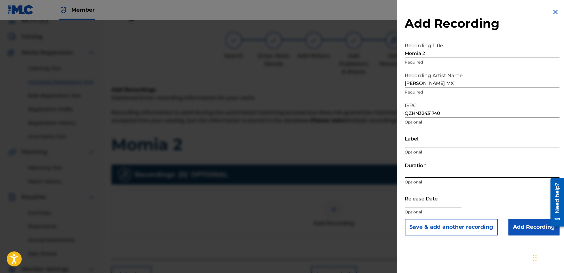
click at [440, 163] on input "Duration" at bounding box center [482, 168] width 155 height 19
type input "04:13"
click at [437, 186] on div "Duration 04:13 Optional" at bounding box center [482, 174] width 155 height 30
click at [427, 205] on input "text" at bounding box center [433, 198] width 57 height 19
select select "8"
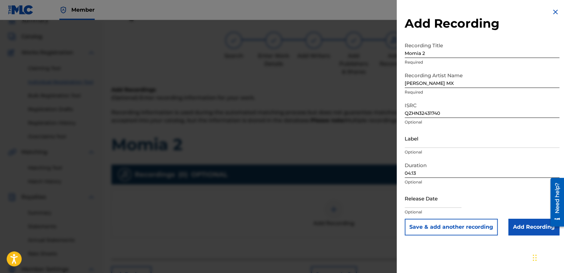
select select "2025"
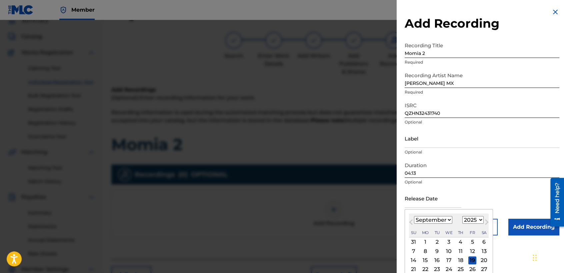
click at [443, 221] on select "January February March April May June July August September October November De…" at bounding box center [433, 220] width 38 height 8
select select "2"
click at [414, 216] on select "January February March April May June July August September October November De…" at bounding box center [433, 220] width 38 height 8
click at [476, 218] on select "1899 1900 1901 1902 1903 1904 1905 1906 1907 1908 1909 1910 1911 1912 1913 1914…" at bounding box center [472, 220] width 21 height 8
select select "2024"
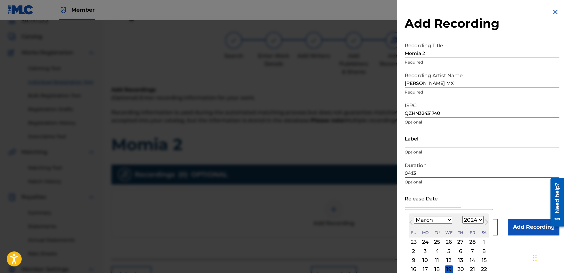
click at [462, 216] on select "1899 1900 1901 1902 1903 1904 1905 1906 1907 1908 1909 1910 1911 1912 1913 1914…" at bounding box center [472, 220] width 21 height 8
click at [426, 249] on div "4" at bounding box center [425, 251] width 8 height 8
type input "[DATE]"
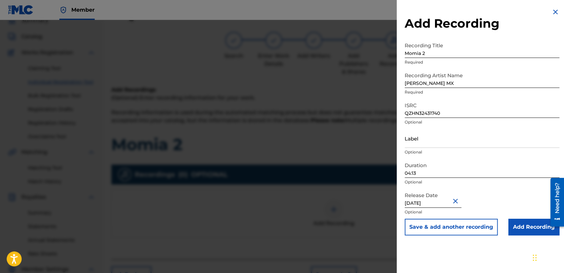
click at [525, 226] on input "Add Recording" at bounding box center [533, 227] width 51 height 17
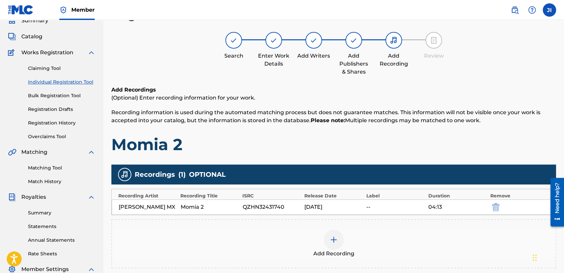
click at [448, 94] on p "(Optional) Enter recording information for your work." at bounding box center [333, 98] width 445 height 8
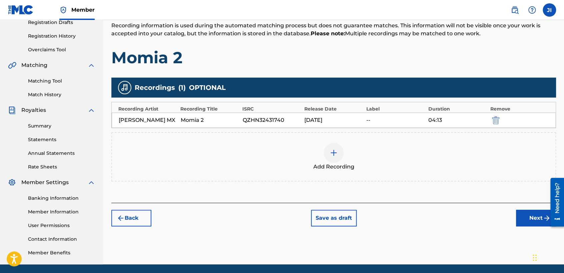
scroll to position [140, 0]
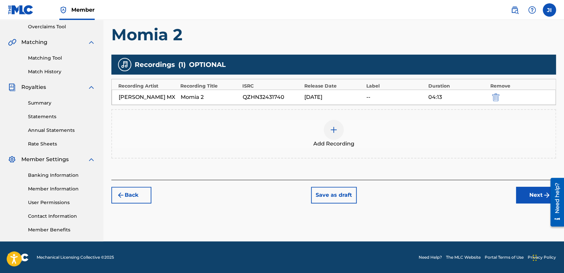
click at [533, 202] on button "Next" at bounding box center [536, 195] width 40 height 17
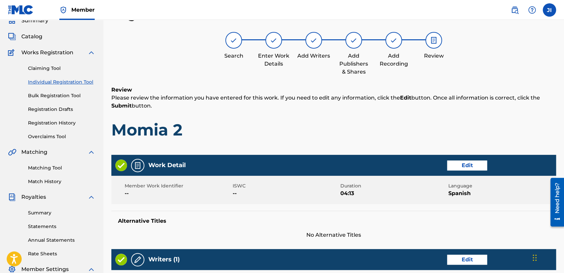
click at [462, 92] on h6 "Review" at bounding box center [333, 90] width 445 height 8
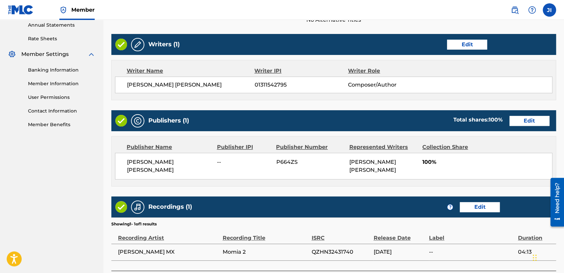
scroll to position [298, 0]
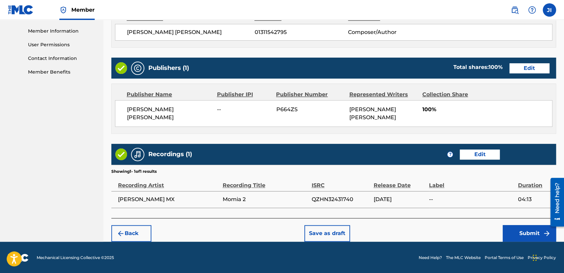
click at [515, 241] on button "Submit" at bounding box center [529, 233] width 53 height 17
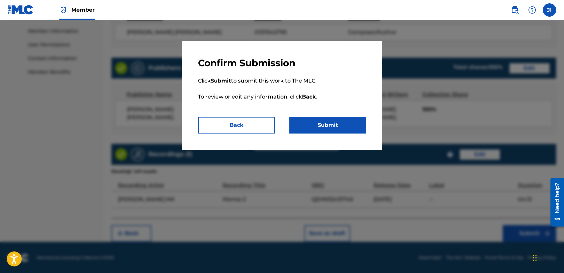
click at [331, 129] on button "Submit" at bounding box center [327, 125] width 77 height 17
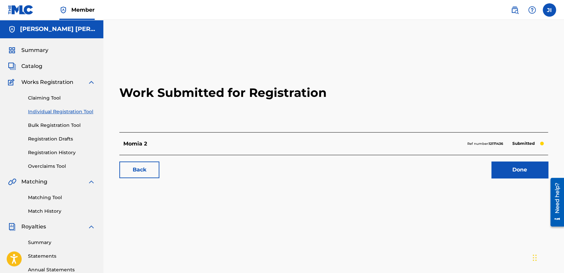
click at [75, 155] on link "Registration History" at bounding box center [61, 152] width 67 height 7
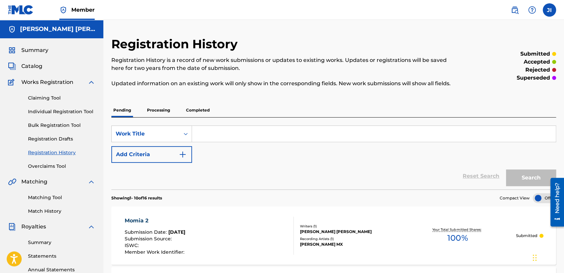
click at [81, 113] on link "Individual Registration Tool" at bounding box center [61, 111] width 67 height 7
